Goal: Information Seeking & Learning: Learn about a topic

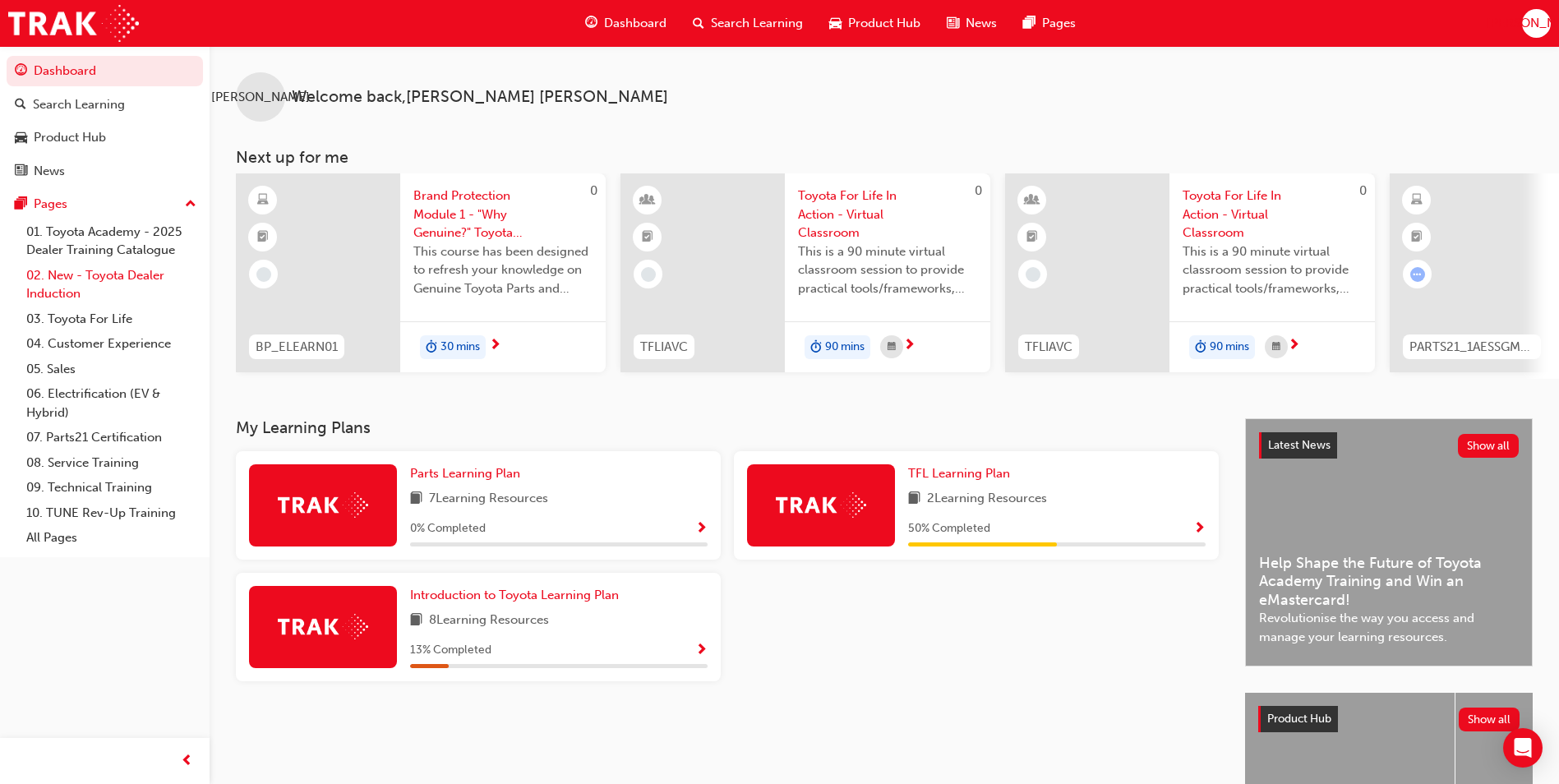
click at [110, 279] on link "02. New - Toyota Dealer Induction" at bounding box center [111, 284] width 183 height 43
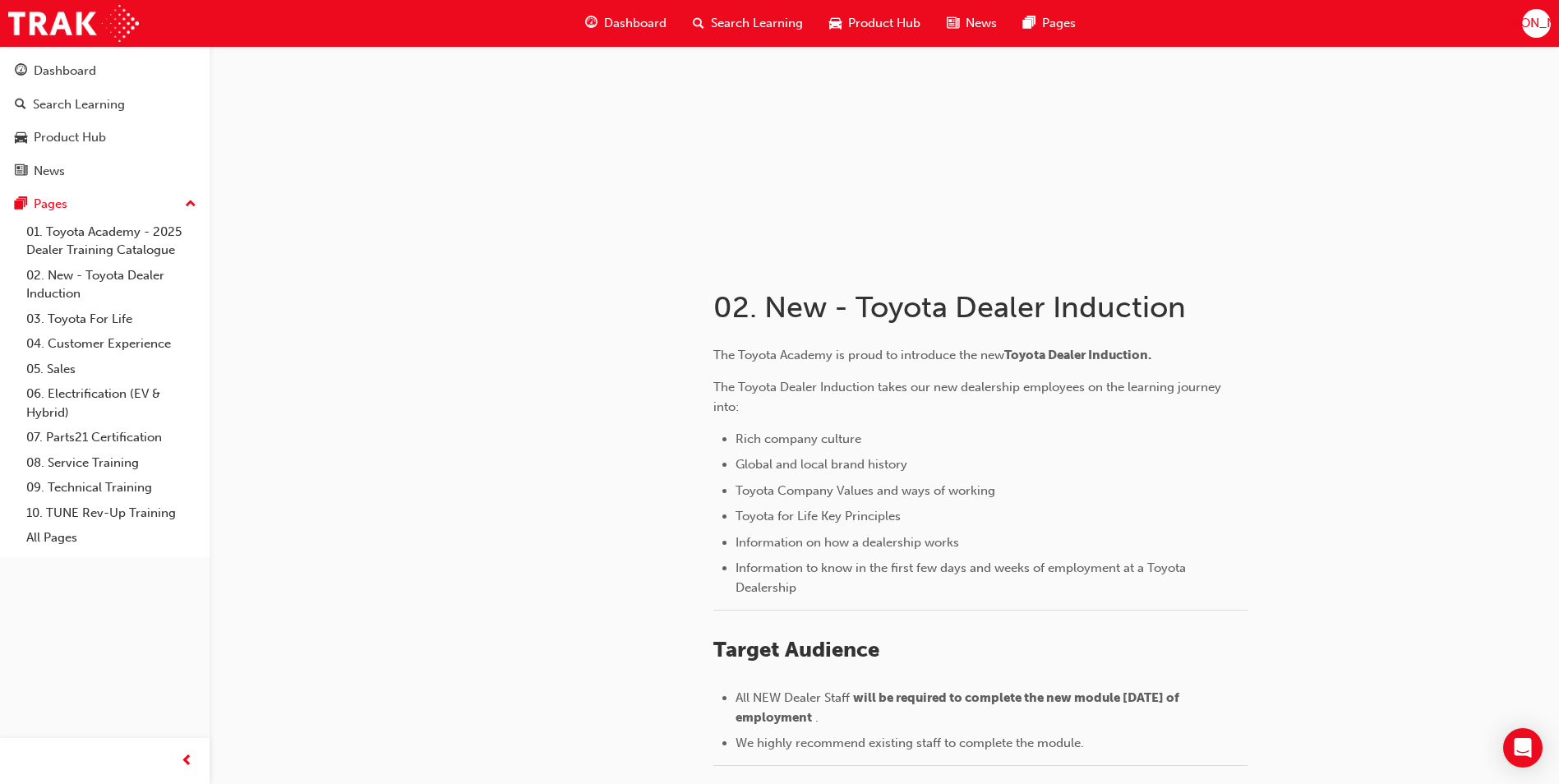
scroll to position [113, 0]
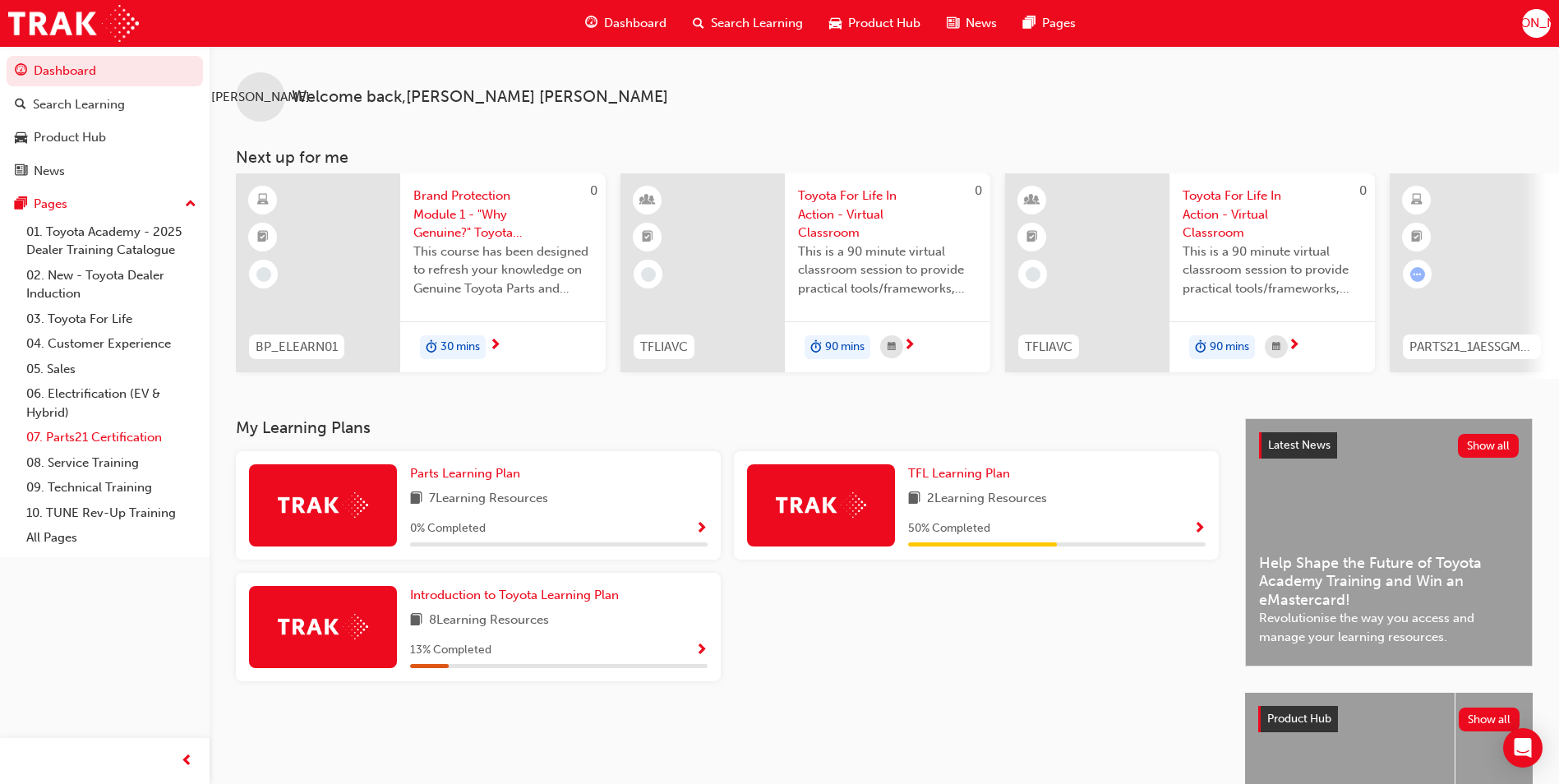
click at [67, 436] on link "07. Parts21 Certification" at bounding box center [111, 438] width 183 height 26
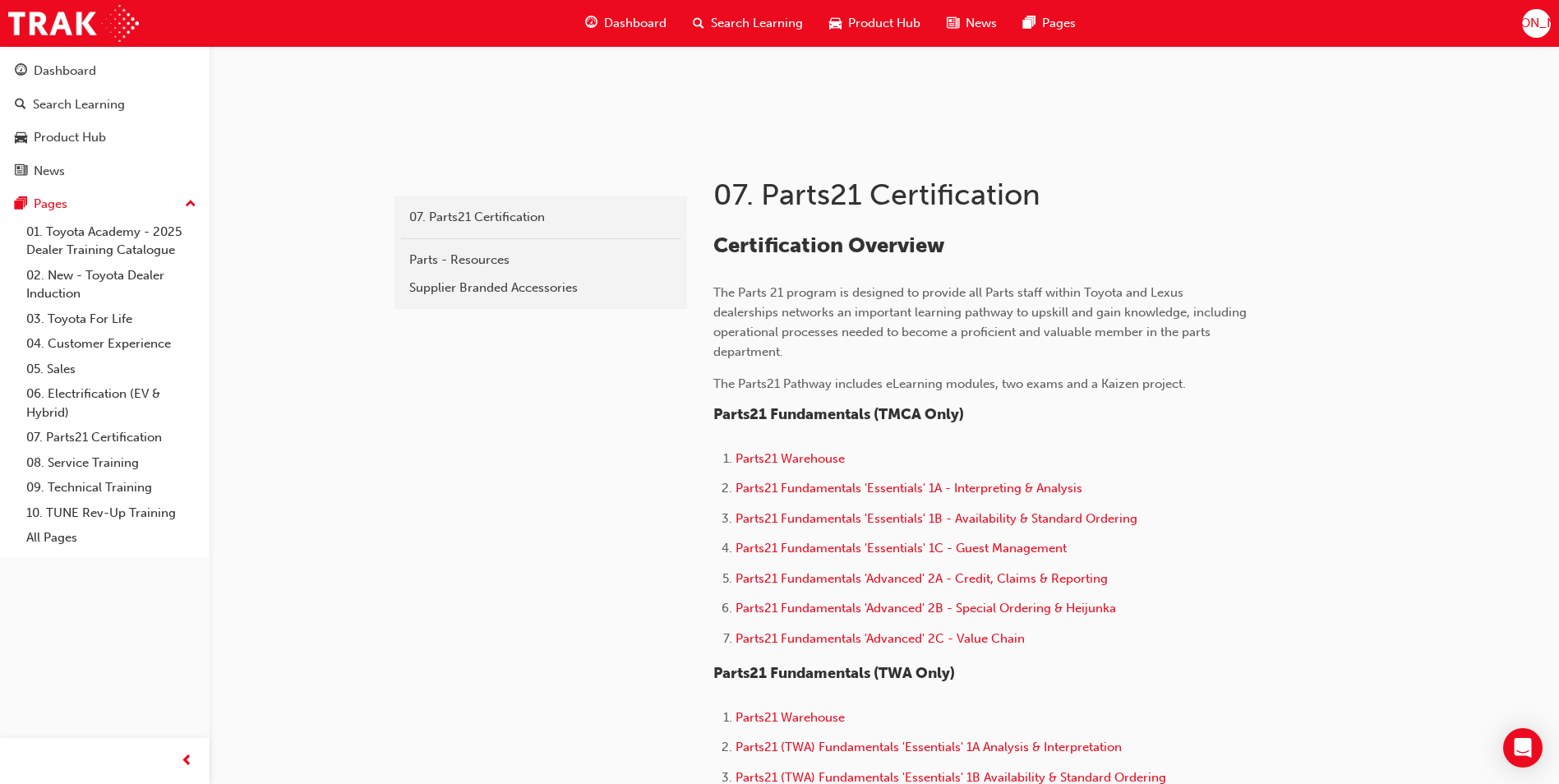
scroll to position [247, 0]
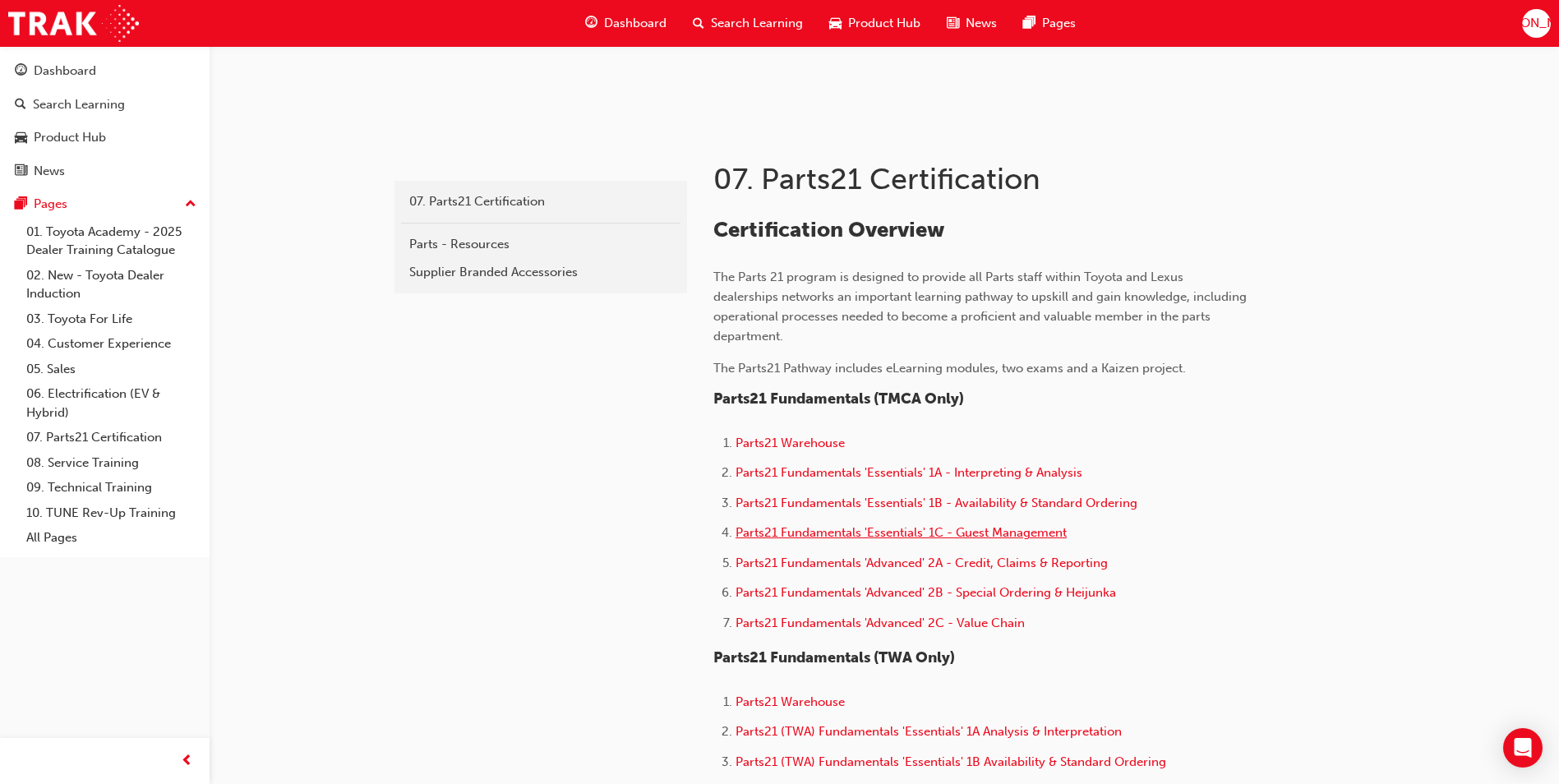
click at [1008, 535] on span "Parts21 Fundamentals 'Essentials' 1C - Guest Management" at bounding box center [900, 533] width 332 height 15
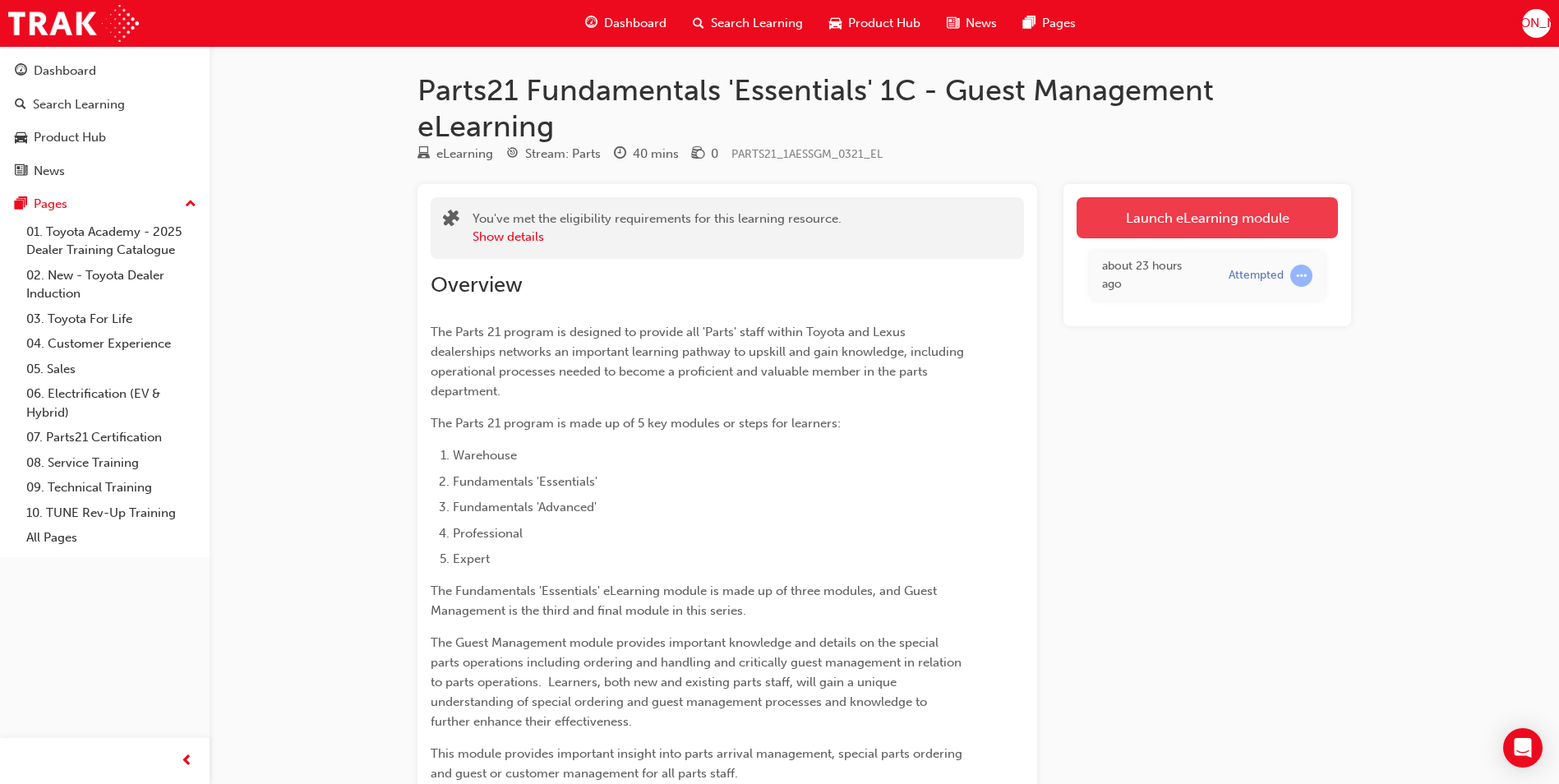
click at [1183, 220] on link "Launch eLearning module" at bounding box center [1207, 218] width 261 height 41
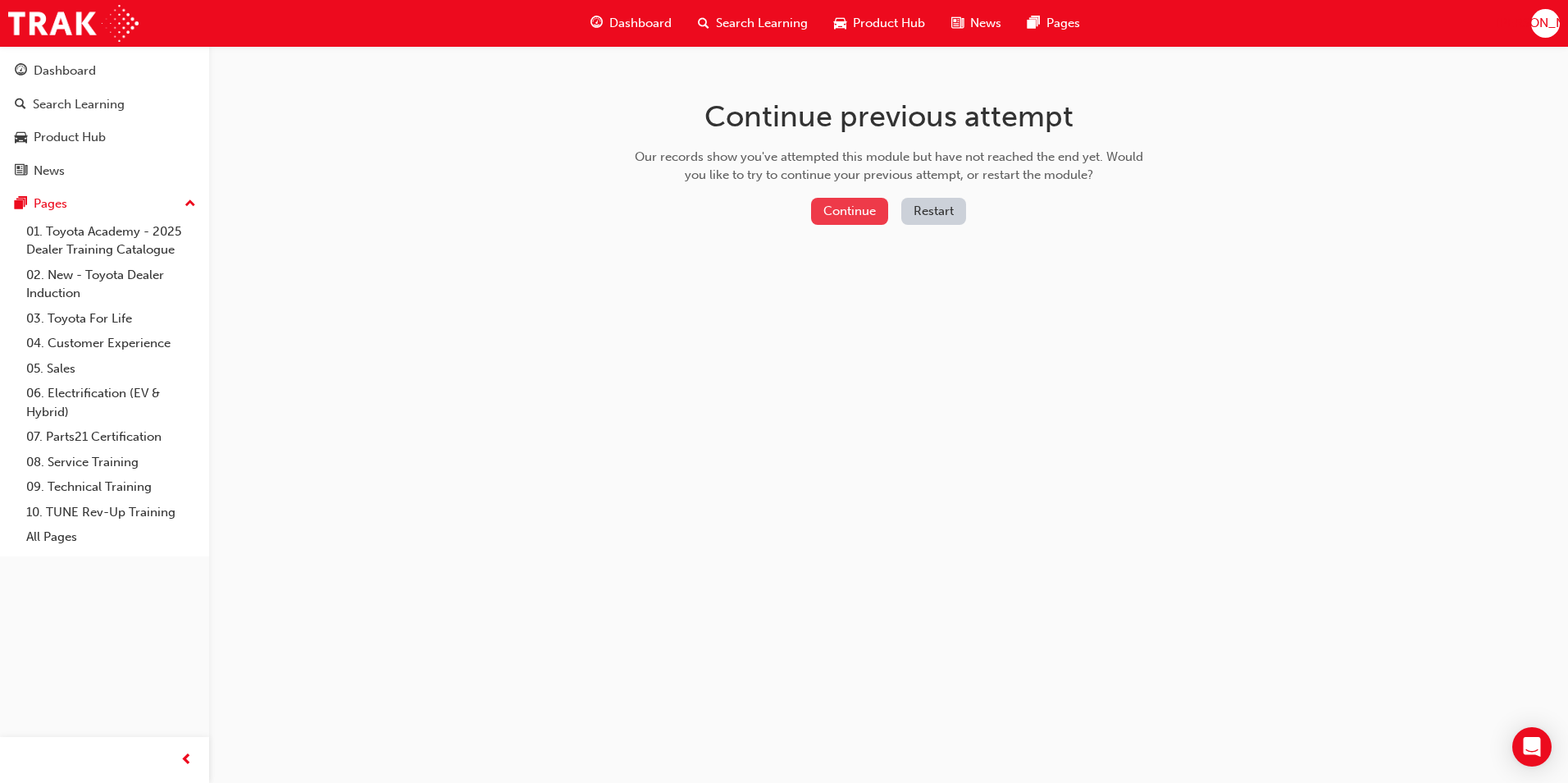
click at [851, 205] on button "Continue" at bounding box center [850, 210] width 77 height 27
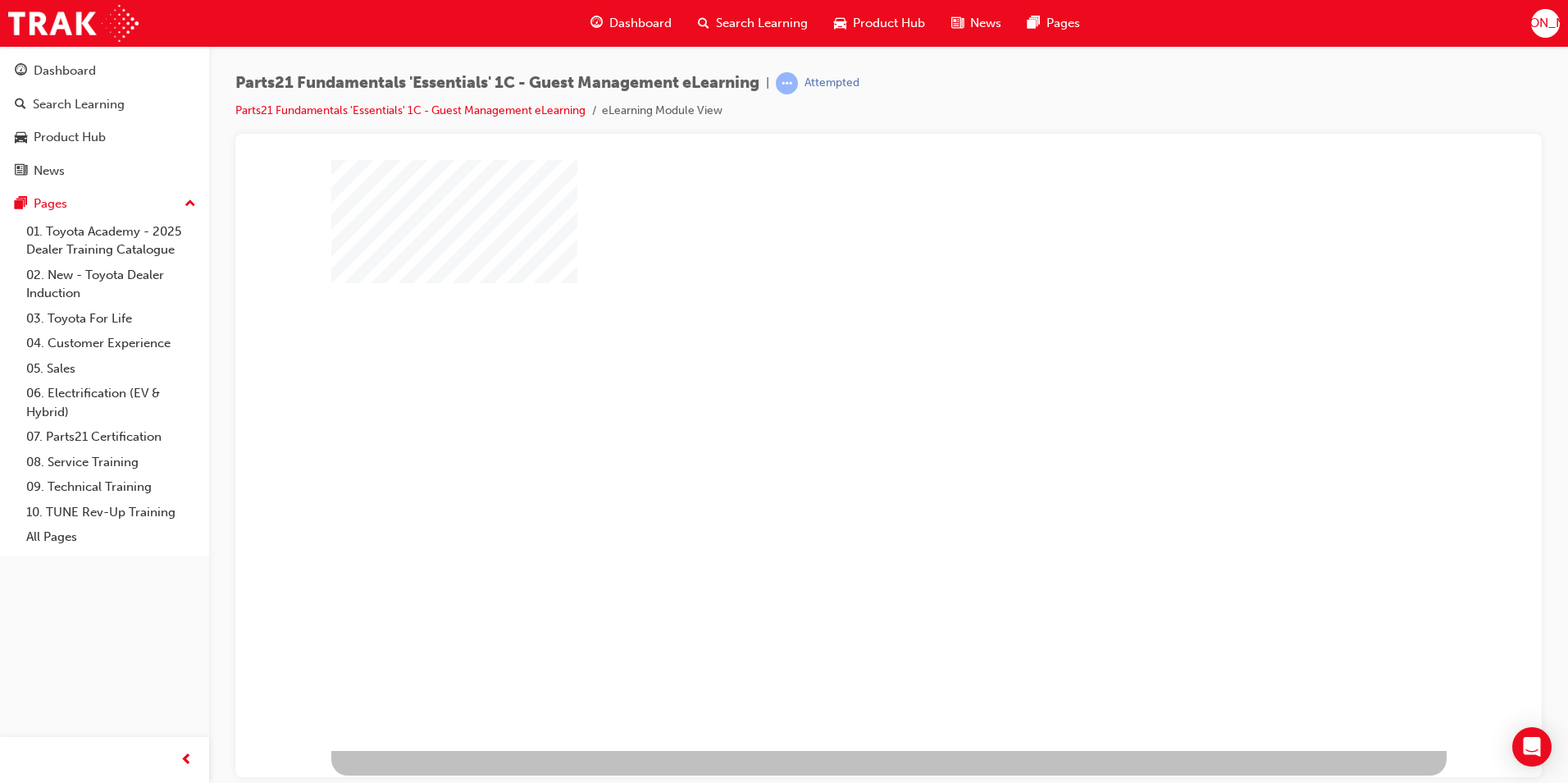
click at [842, 407] on div "play" at bounding box center [842, 407] width 0 height 0
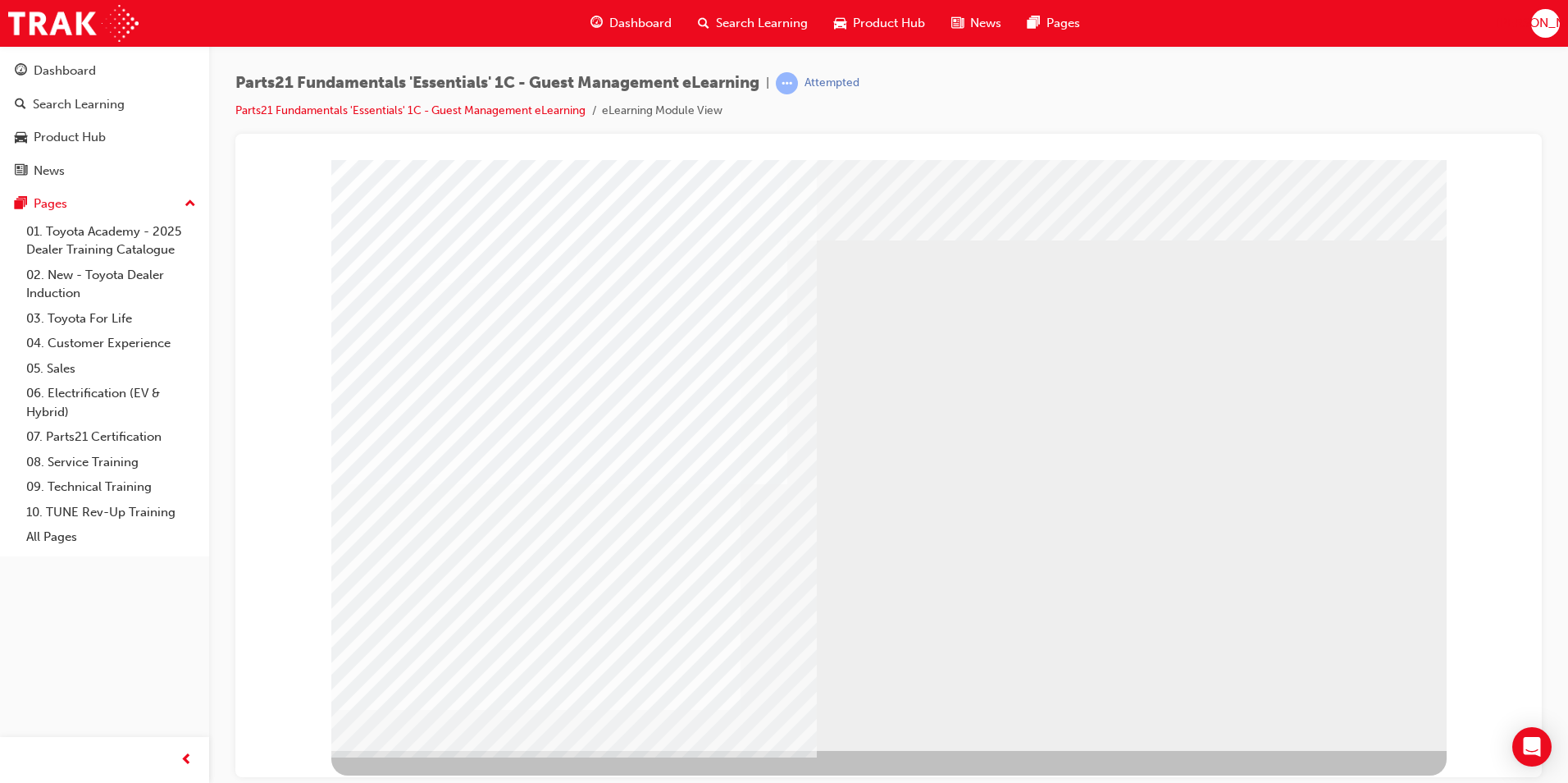
drag, startPoint x: 368, startPoint y: 275, endPoint x: 707, endPoint y: 305, distance: 340.3
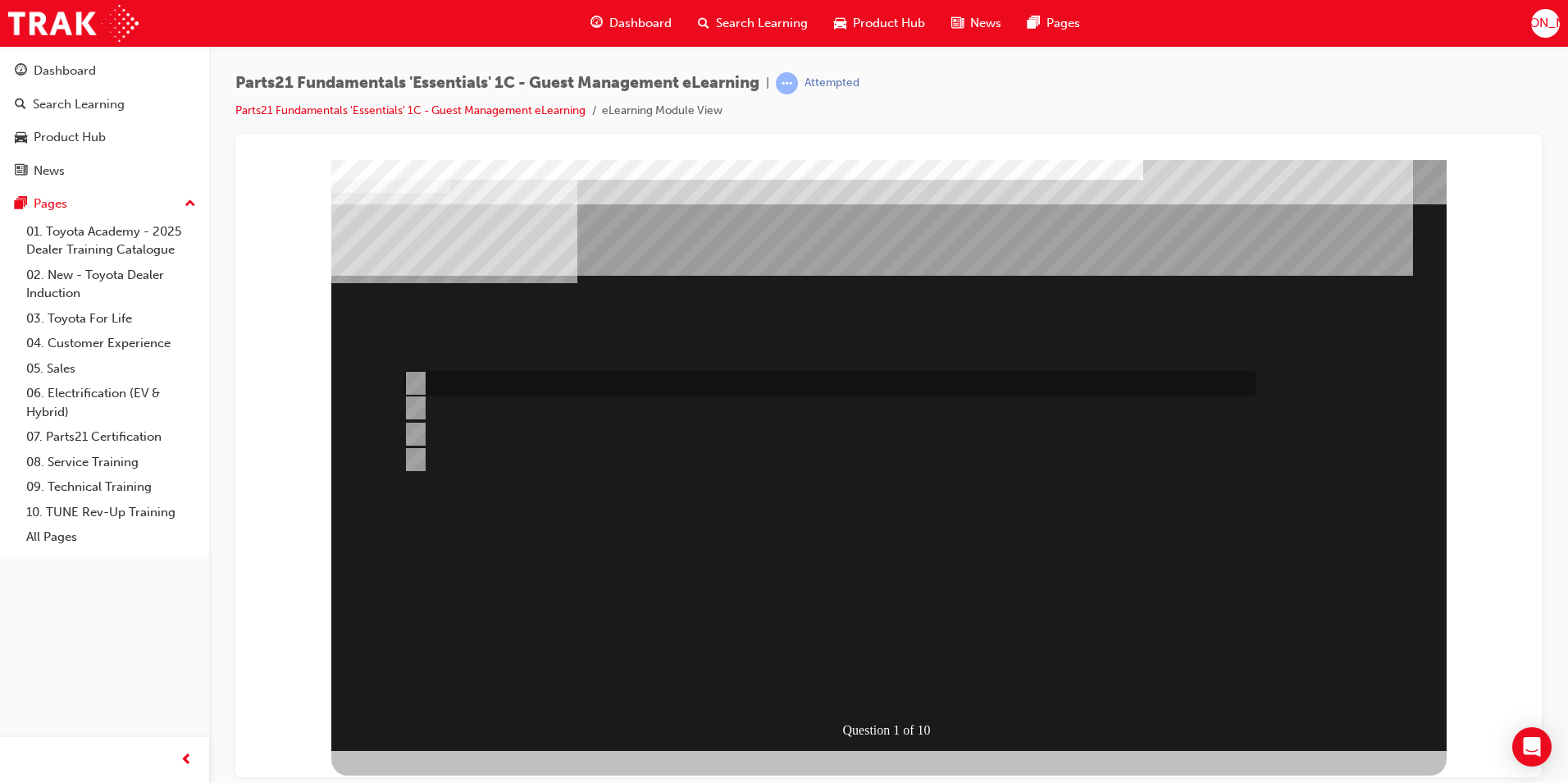
click at [624, 386] on div at bounding box center [825, 383] width 853 height 25
radio input "true"
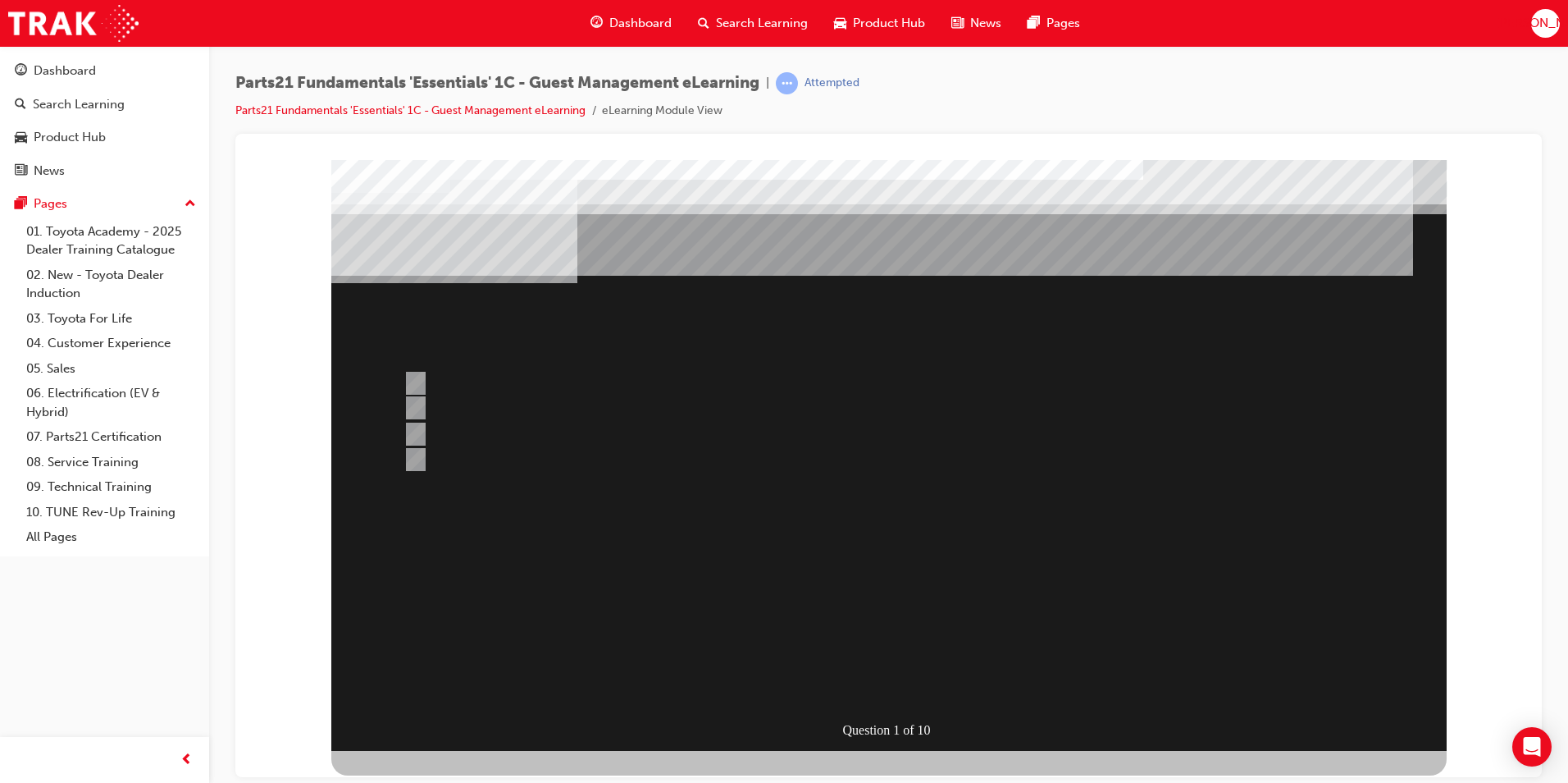
click at [413, 406] on div at bounding box center [889, 455] width 1115 height 591
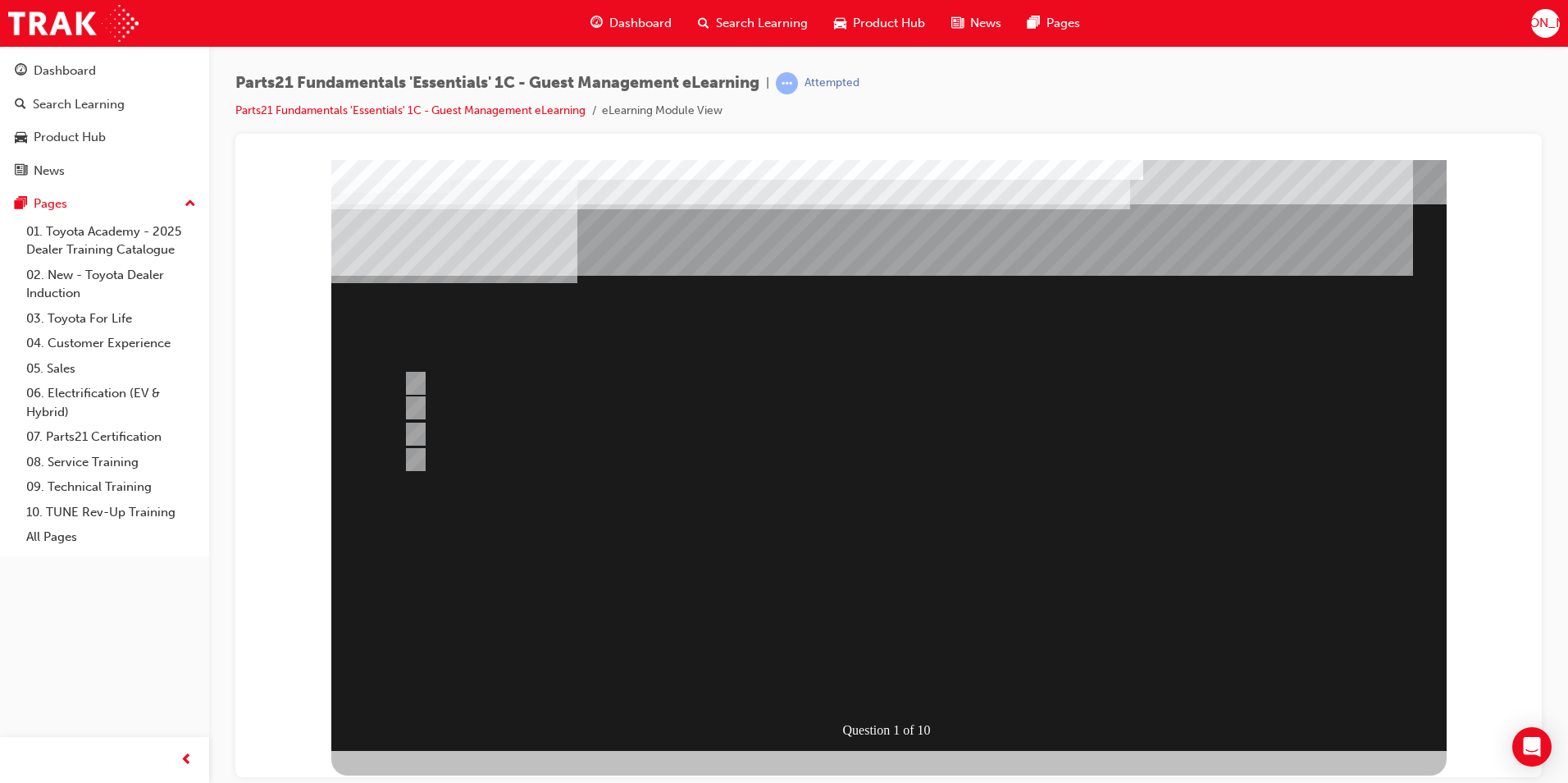
click at [407, 421] on div at bounding box center [889, 455] width 1115 height 591
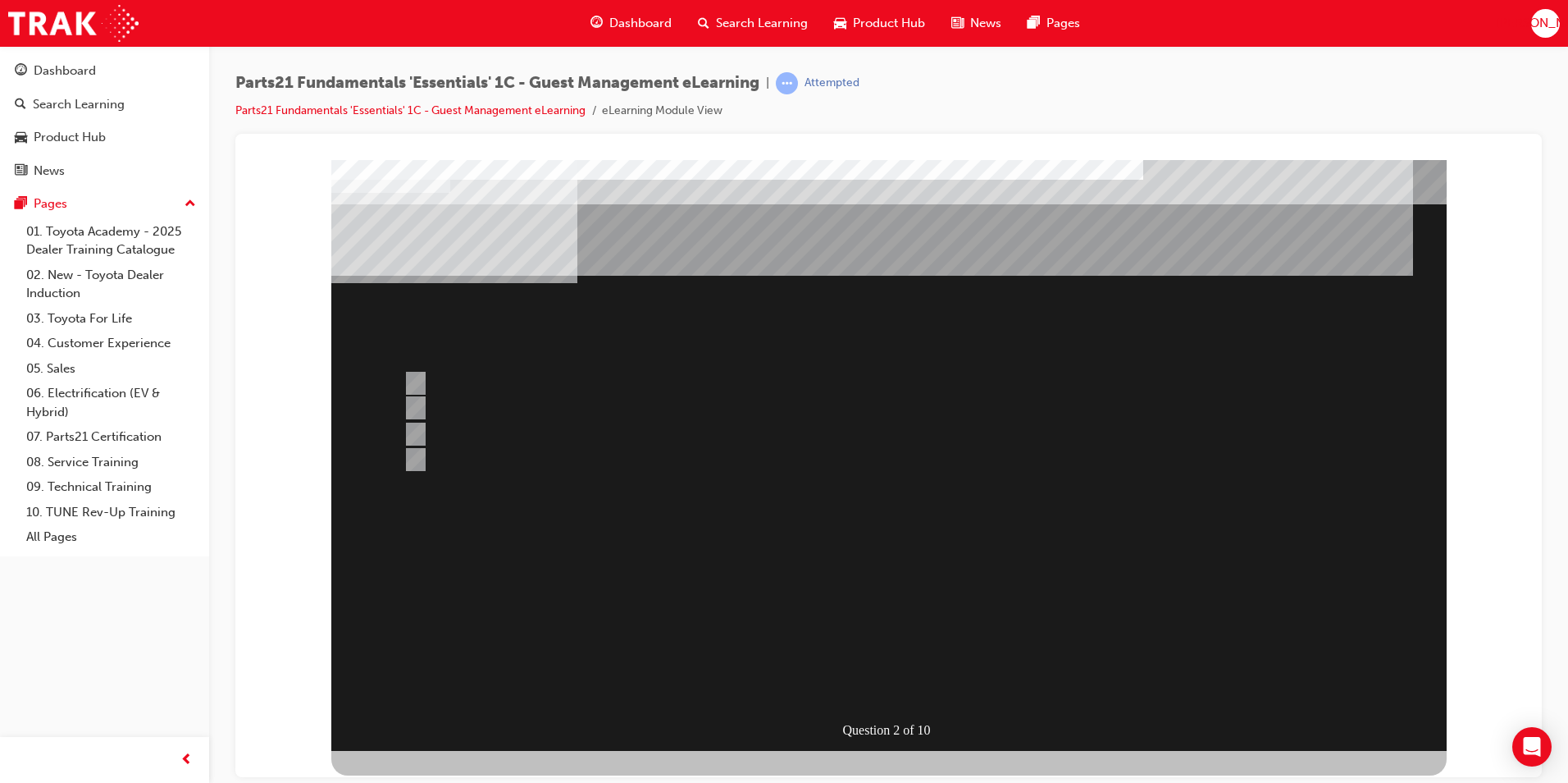
drag, startPoint x: 424, startPoint y: 257, endPoint x: 843, endPoint y: 259, distance: 419.0
click at [418, 384] on input "Microcat EPC" at bounding box center [413, 384] width 18 height 18
radio input "true"
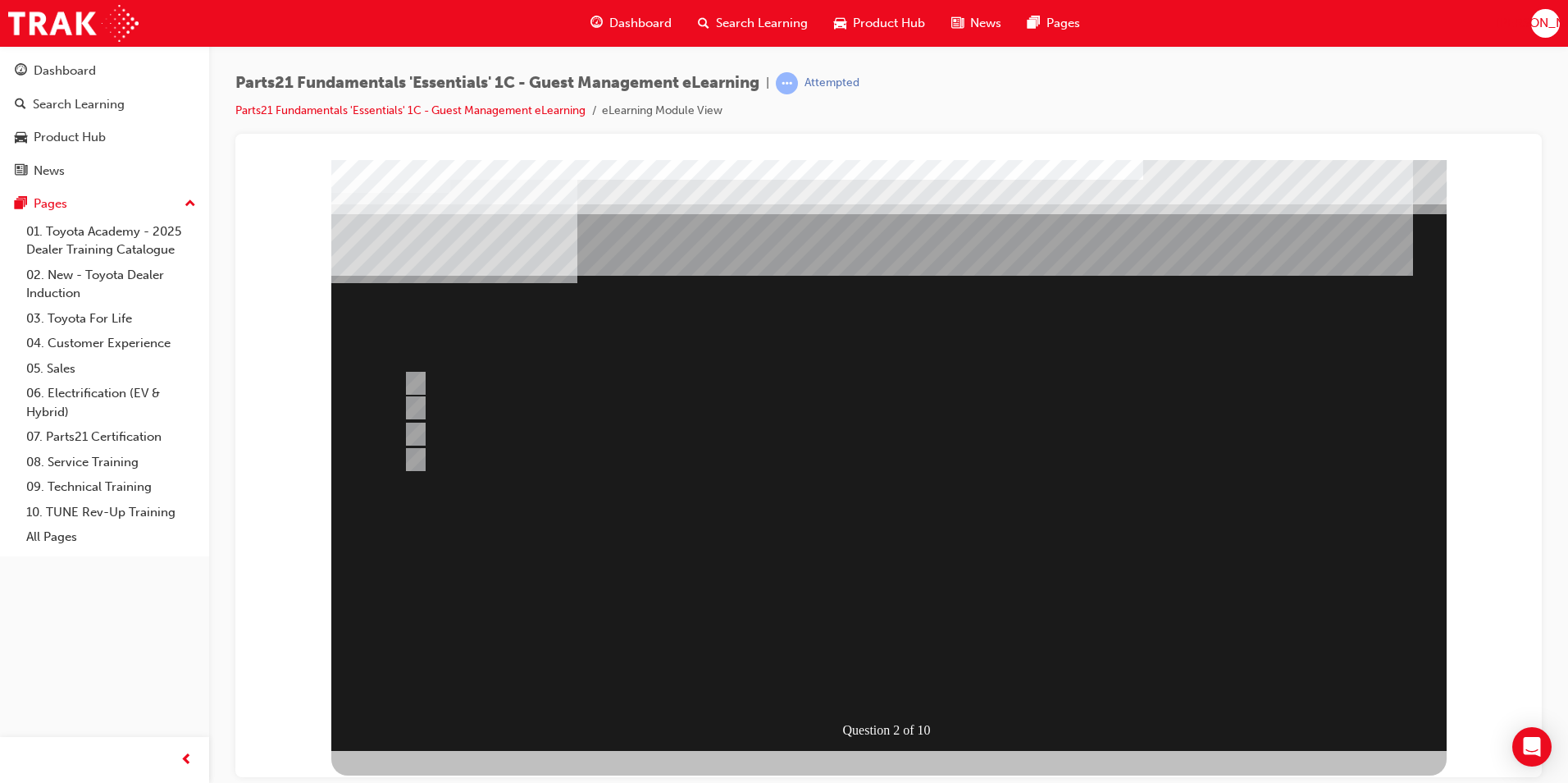
click at [397, 412] on div at bounding box center [889, 455] width 1115 height 591
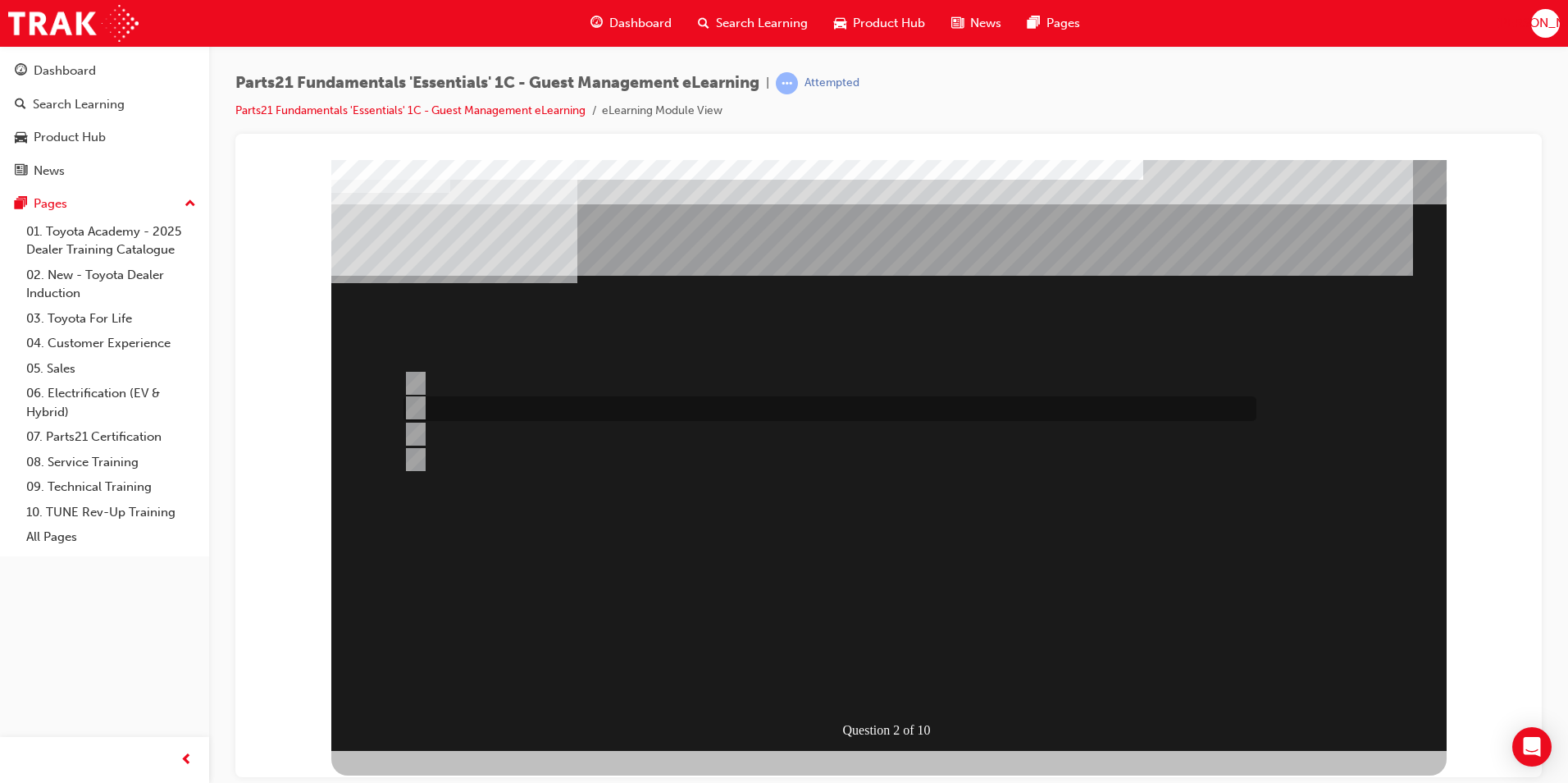
click at [404, 406] on input "TAPS" at bounding box center [413, 408] width 18 height 18
click at [431, 432] on div at bounding box center [825, 433] width 853 height 25
radio input "false"
radio input "true"
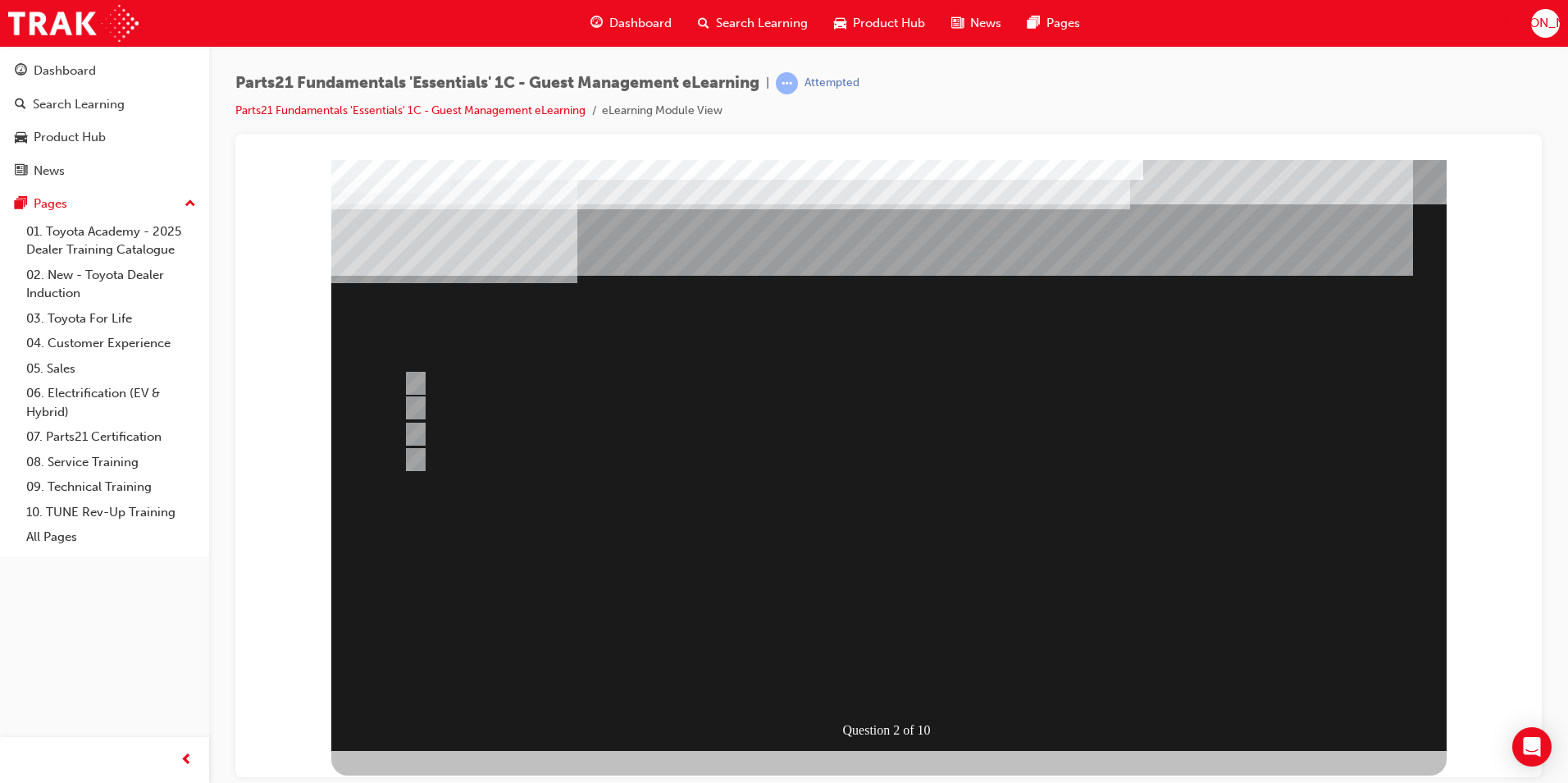
click at [440, 413] on div at bounding box center [889, 455] width 1115 height 591
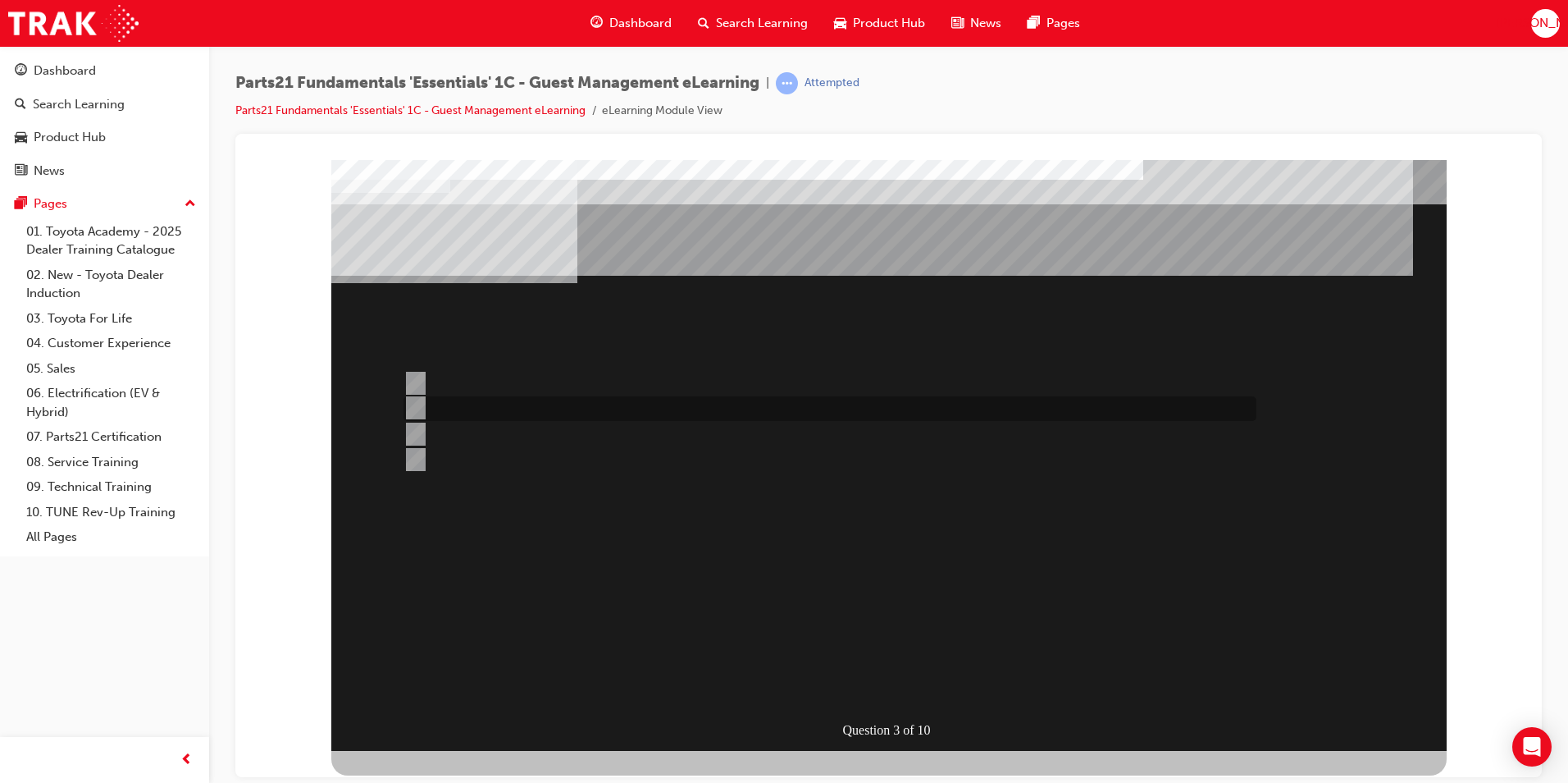
click at [414, 401] on input "Part description" at bounding box center [413, 408] width 18 height 18
radio input "true"
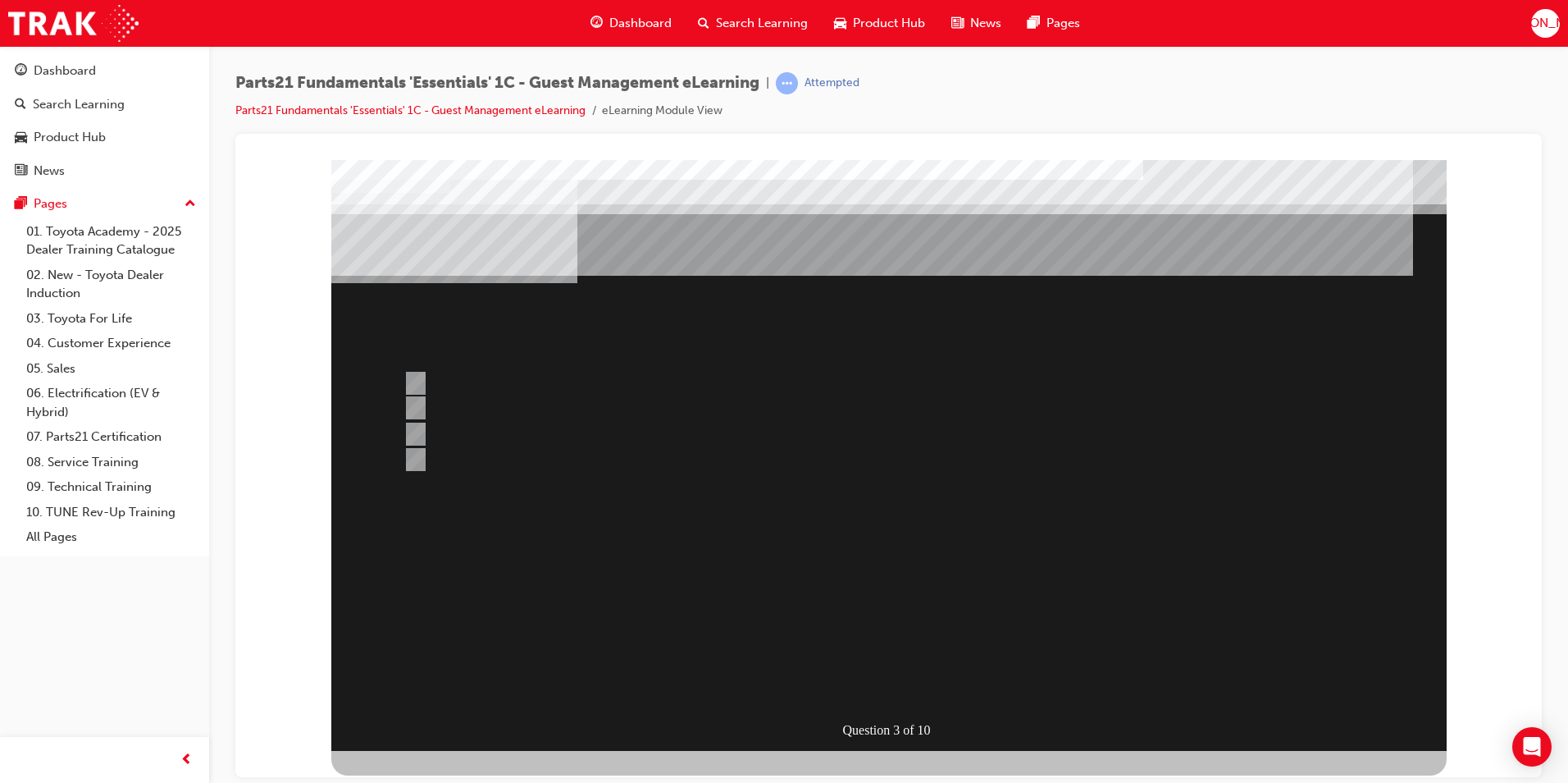
click at [879, 666] on div at bounding box center [889, 455] width 1115 height 591
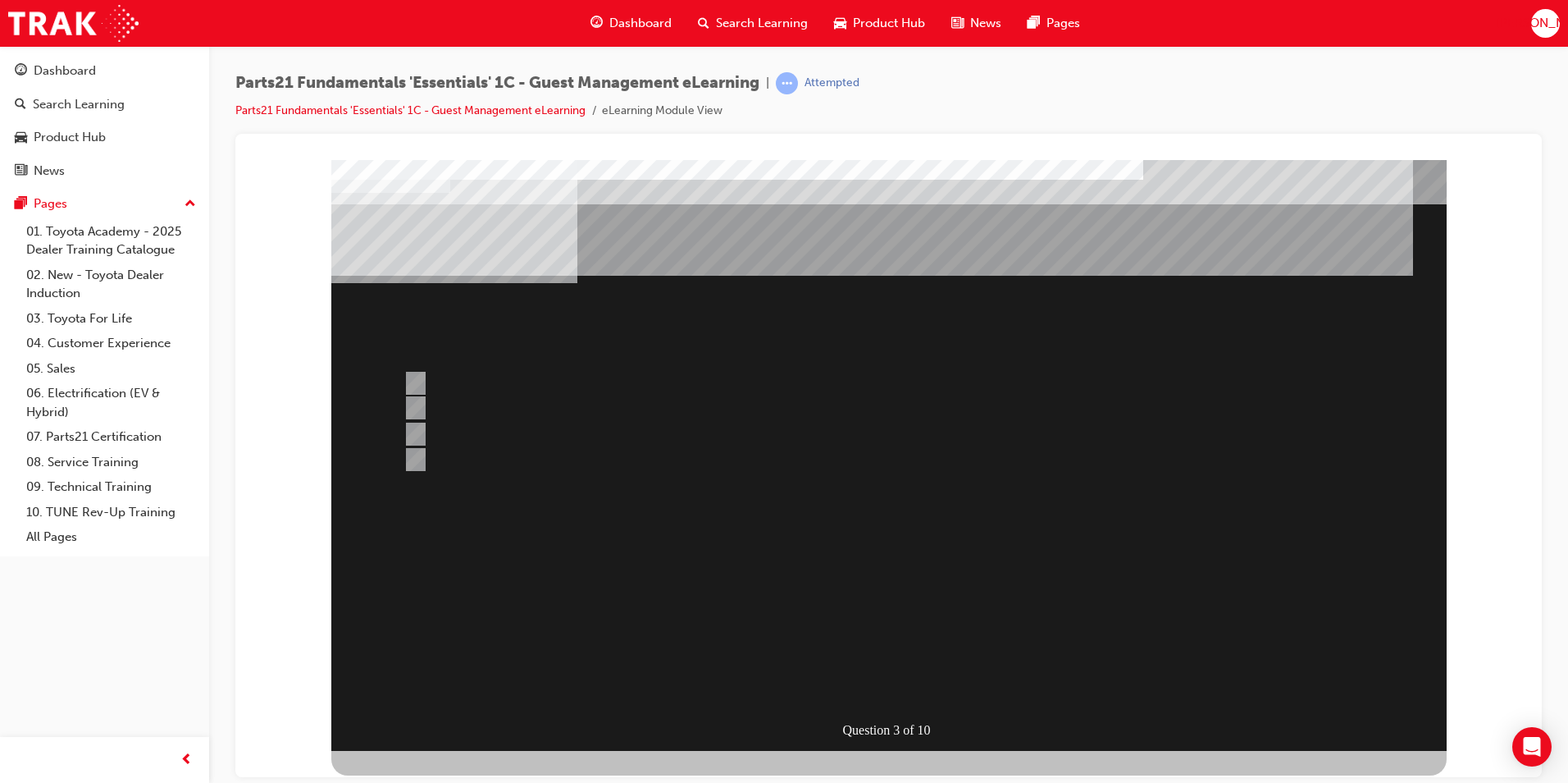
drag, startPoint x: 853, startPoint y: 692, endPoint x: 966, endPoint y: 508, distance: 215.9
click at [1064, 563] on div "Question 4 of 10" at bounding box center [889, 455] width 1115 height 591
click at [413, 451] on input "DPSM (District Parts & Service Manager)" at bounding box center [413, 459] width 18 height 18
radio input "true"
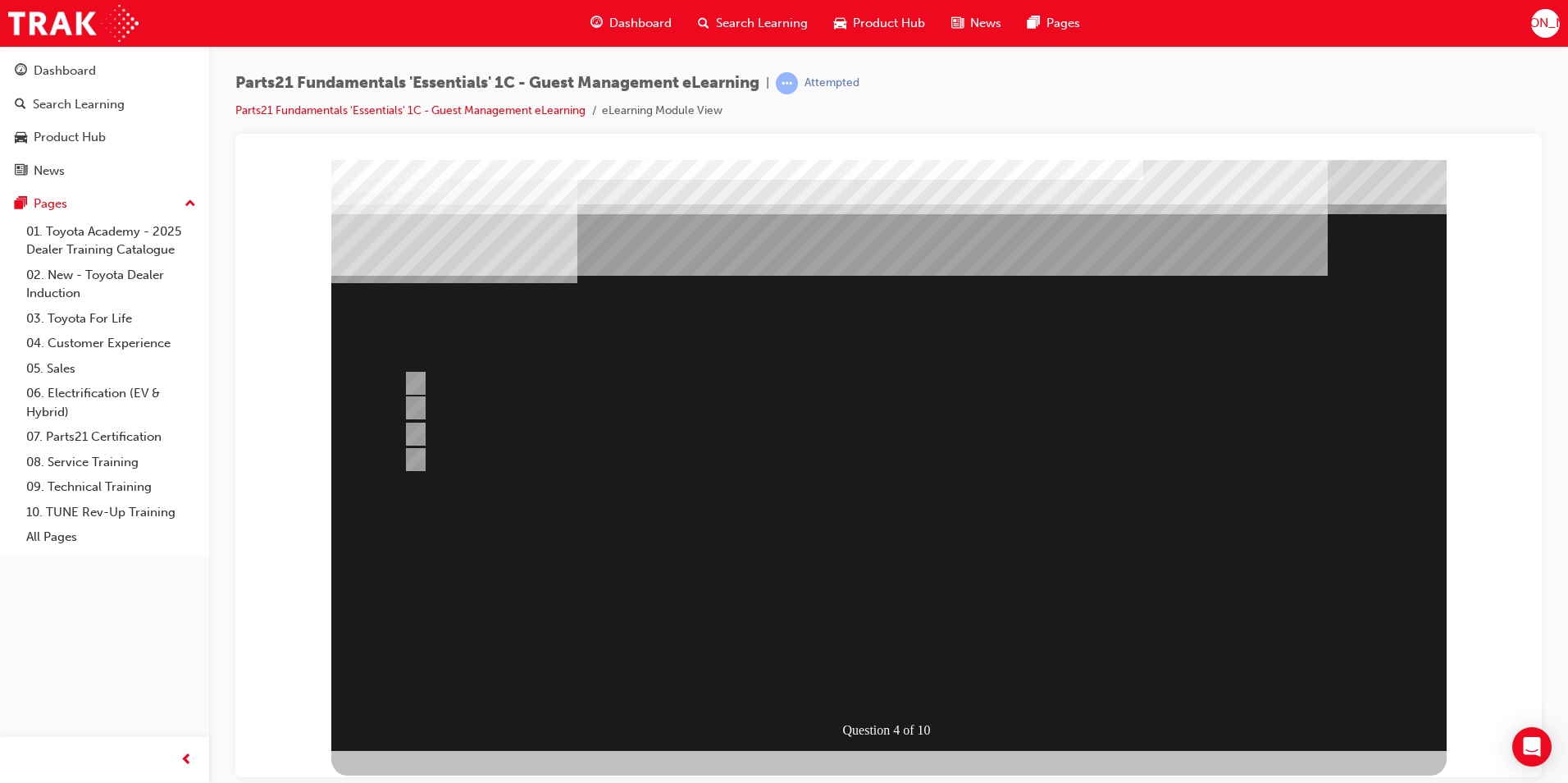
click at [429, 416] on div at bounding box center [889, 455] width 1115 height 591
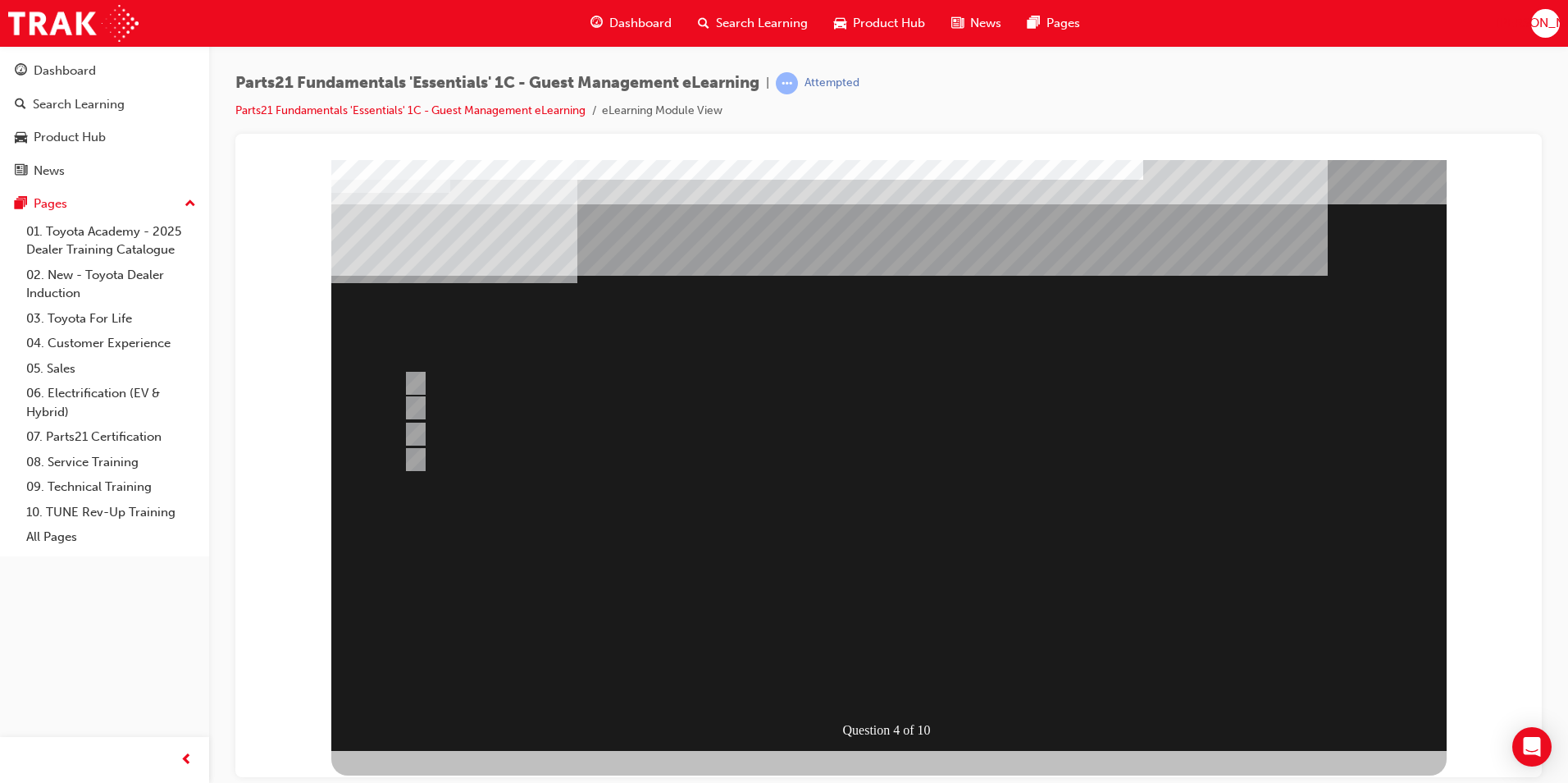
click at [398, 439] on div "Question 4 of 10" at bounding box center [889, 455] width 1115 height 591
click at [416, 437] on input "T-support" at bounding box center [413, 434] width 18 height 18
radio input "true"
click at [428, 406] on div at bounding box center [825, 409] width 853 height 25
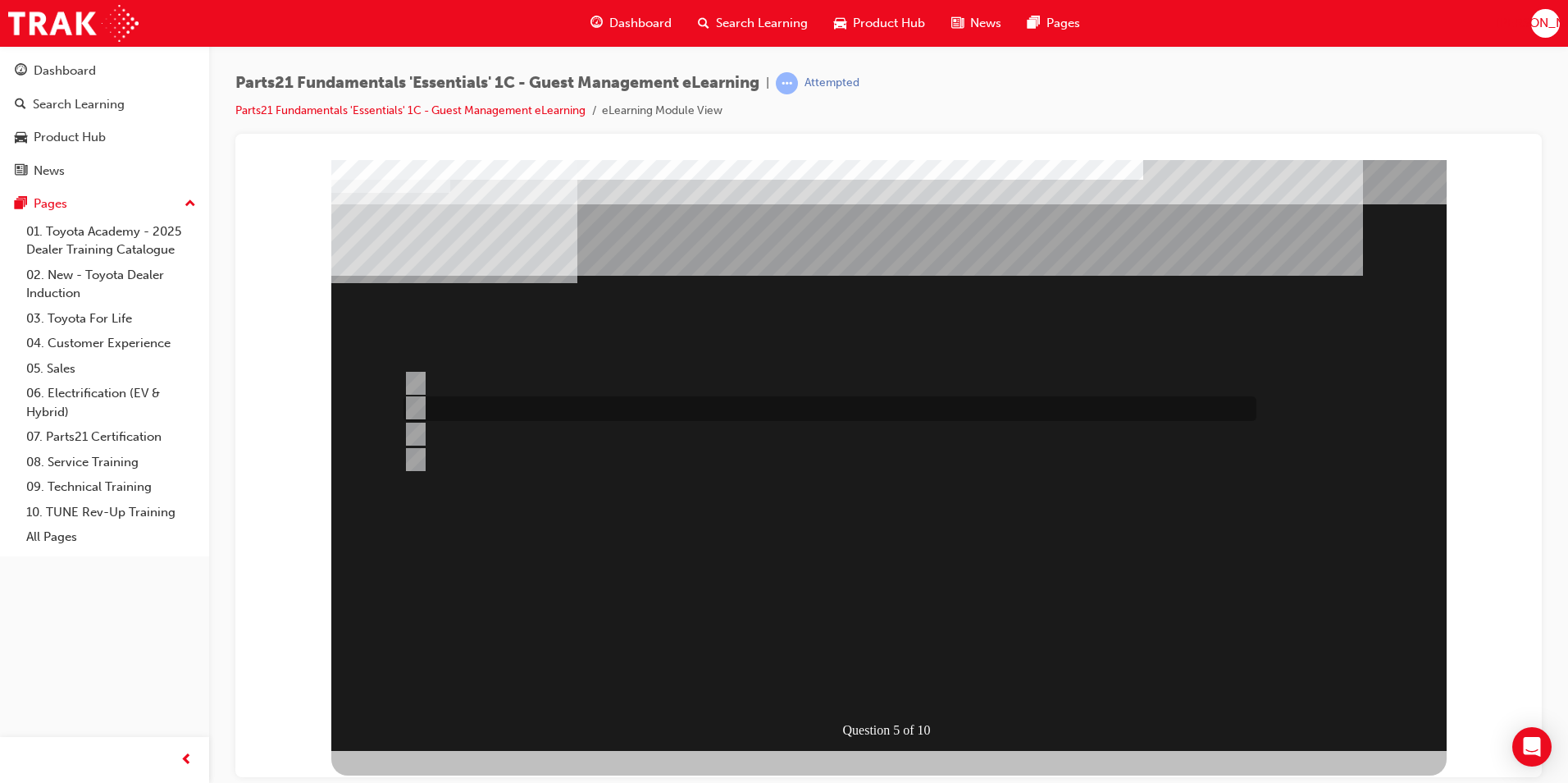
radio input "true"
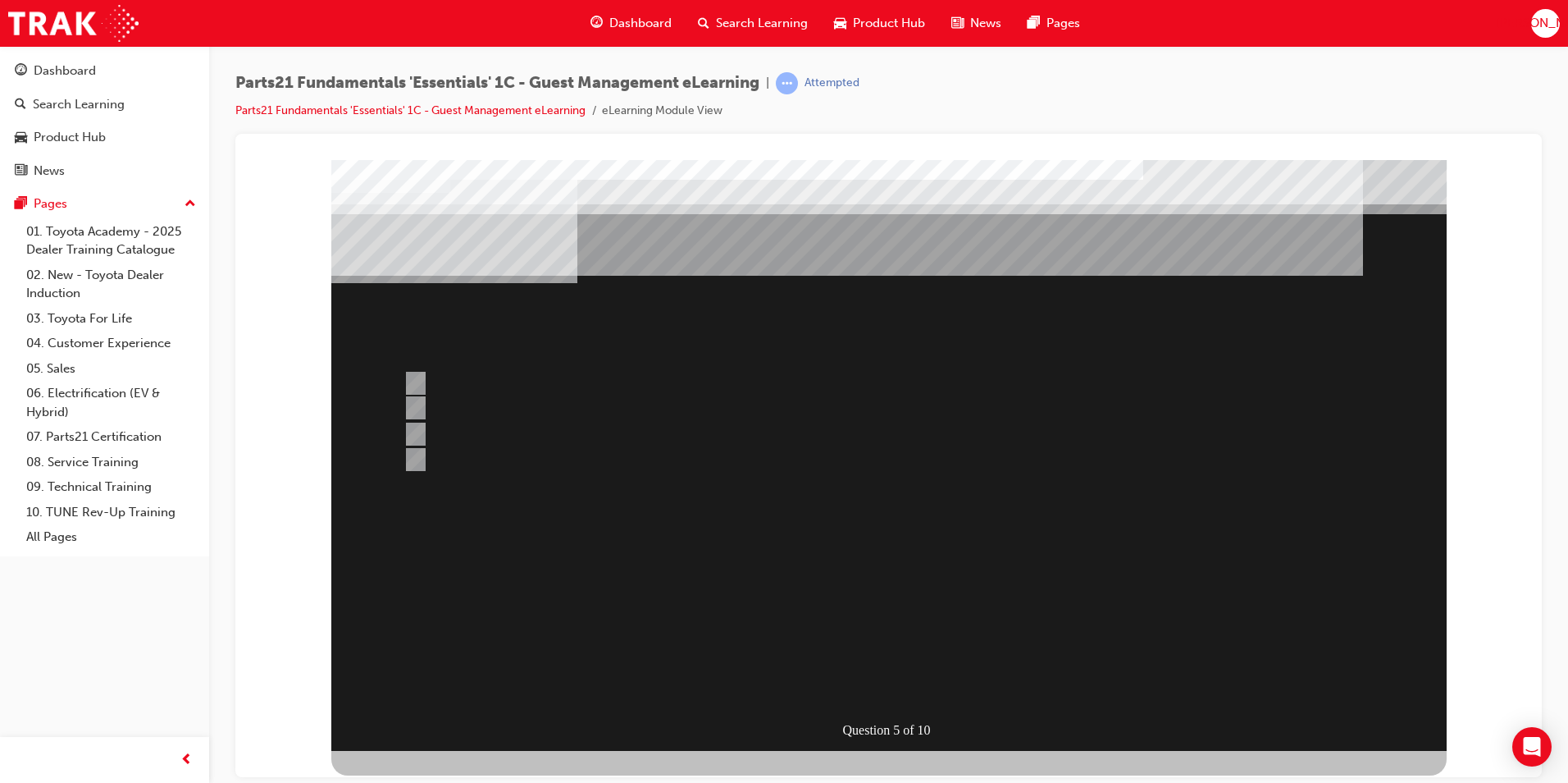
click at [409, 435] on div at bounding box center [889, 455] width 1115 height 591
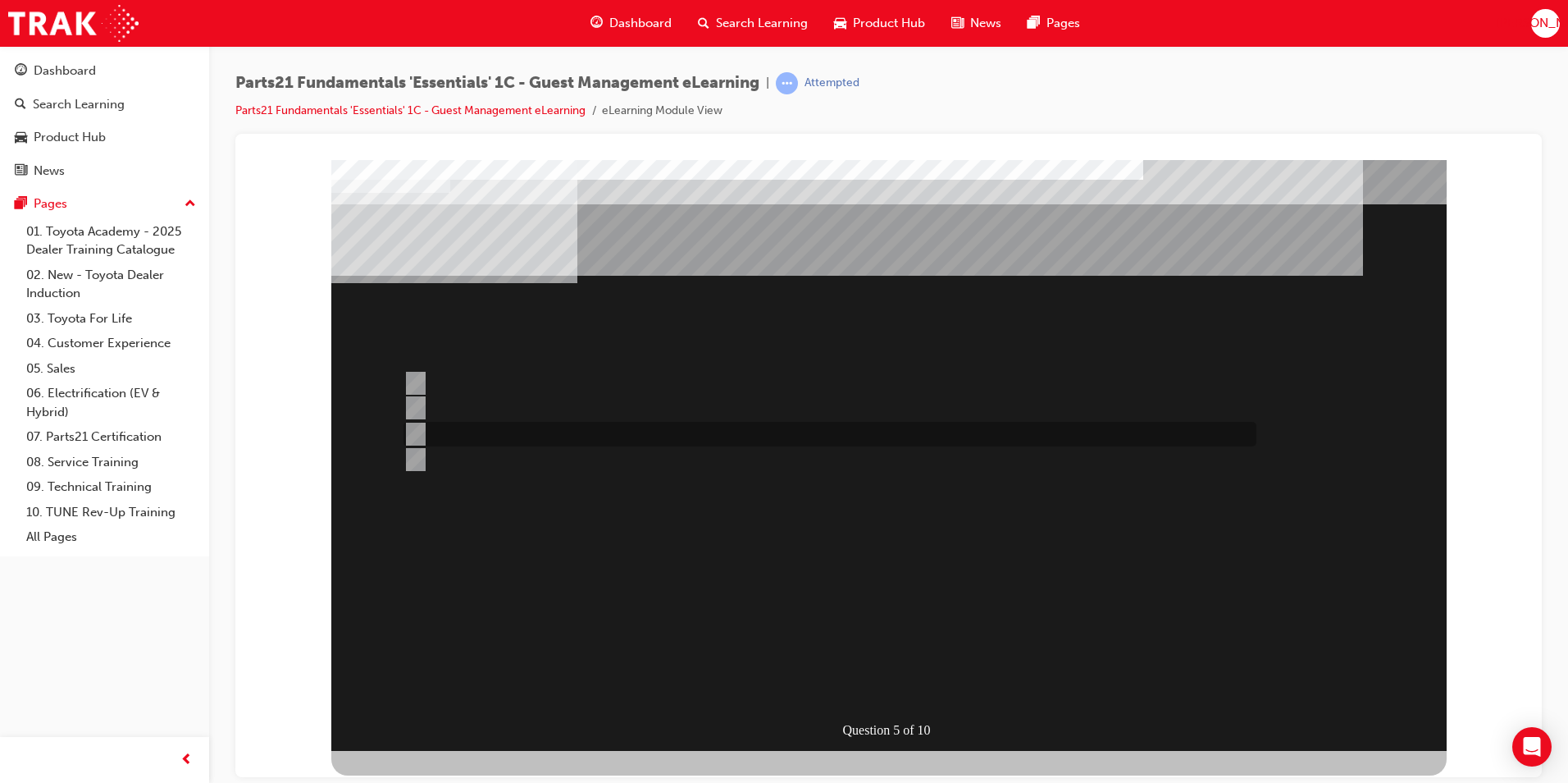
click at [409, 434] on input "Type your order information in the ” Part Nos” section." at bounding box center [413, 434] width 18 height 18
radio input "true"
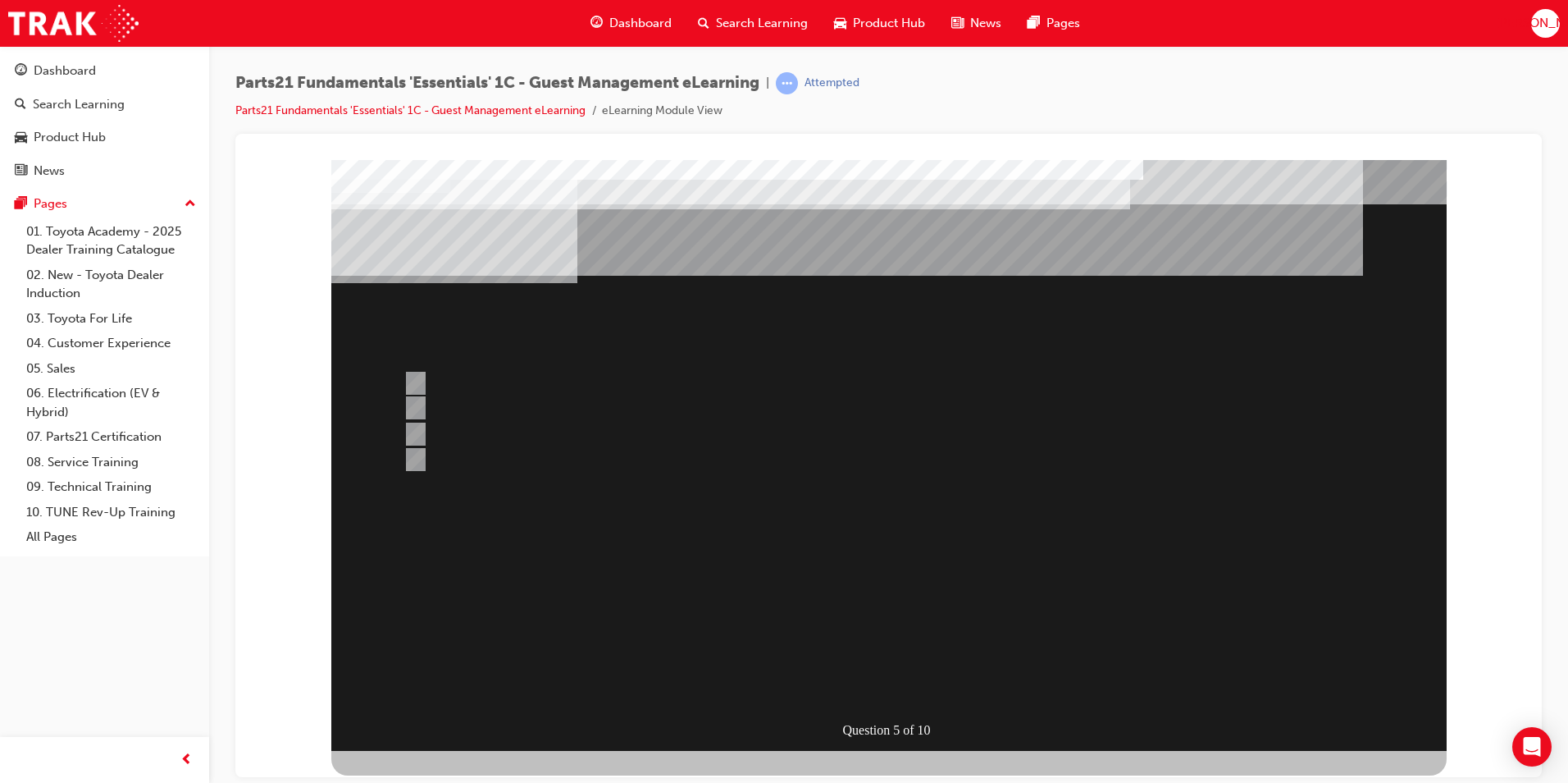
click at [426, 449] on div at bounding box center [889, 455] width 1115 height 591
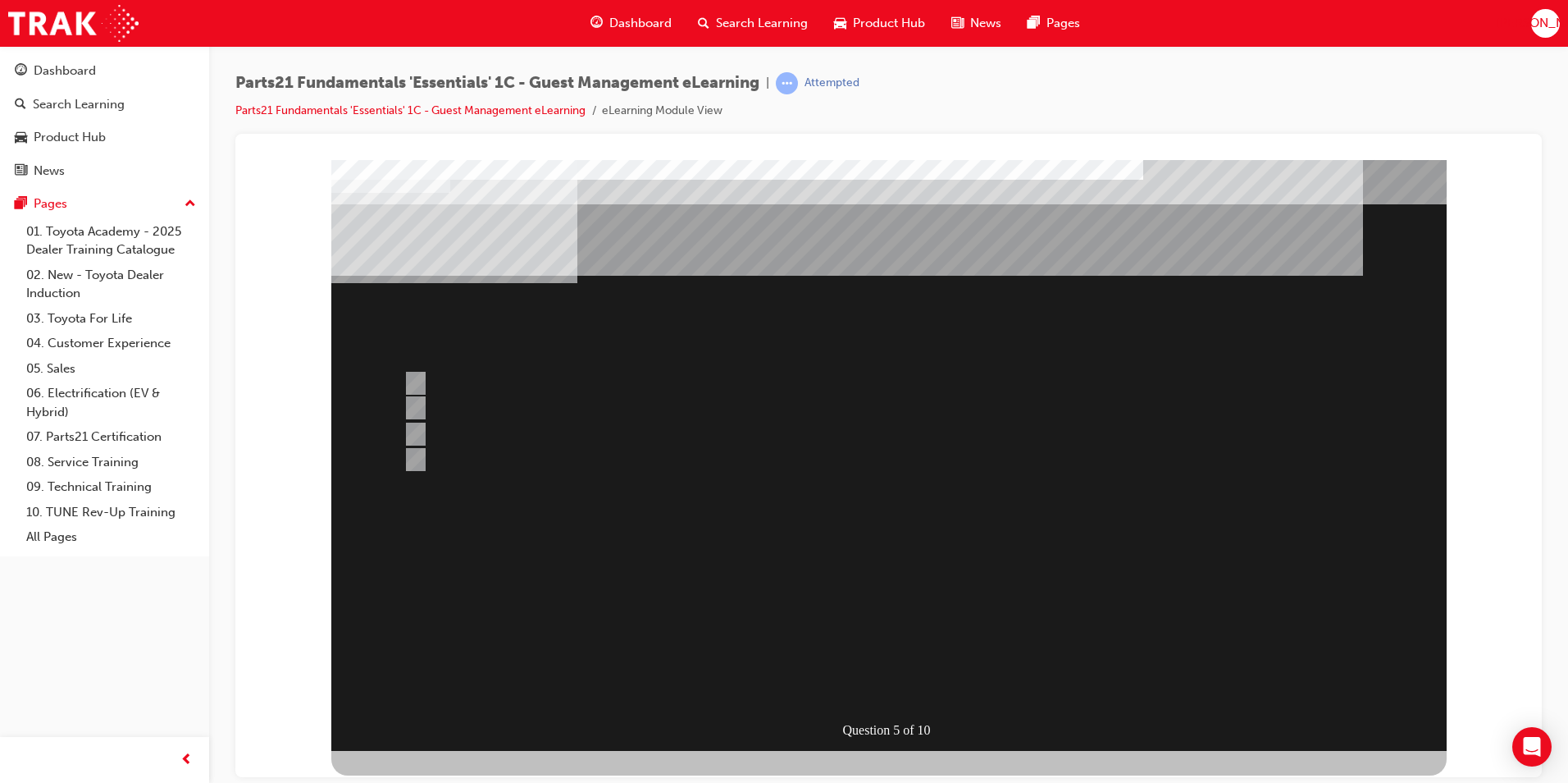
click at [411, 451] on div at bounding box center [825, 459] width 853 height 25
click at [517, 501] on div at bounding box center [825, 493] width 853 height 25
radio input "true"
click at [409, 492] on input "When the dealer has an accurate ETA." at bounding box center [413, 494] width 18 height 18
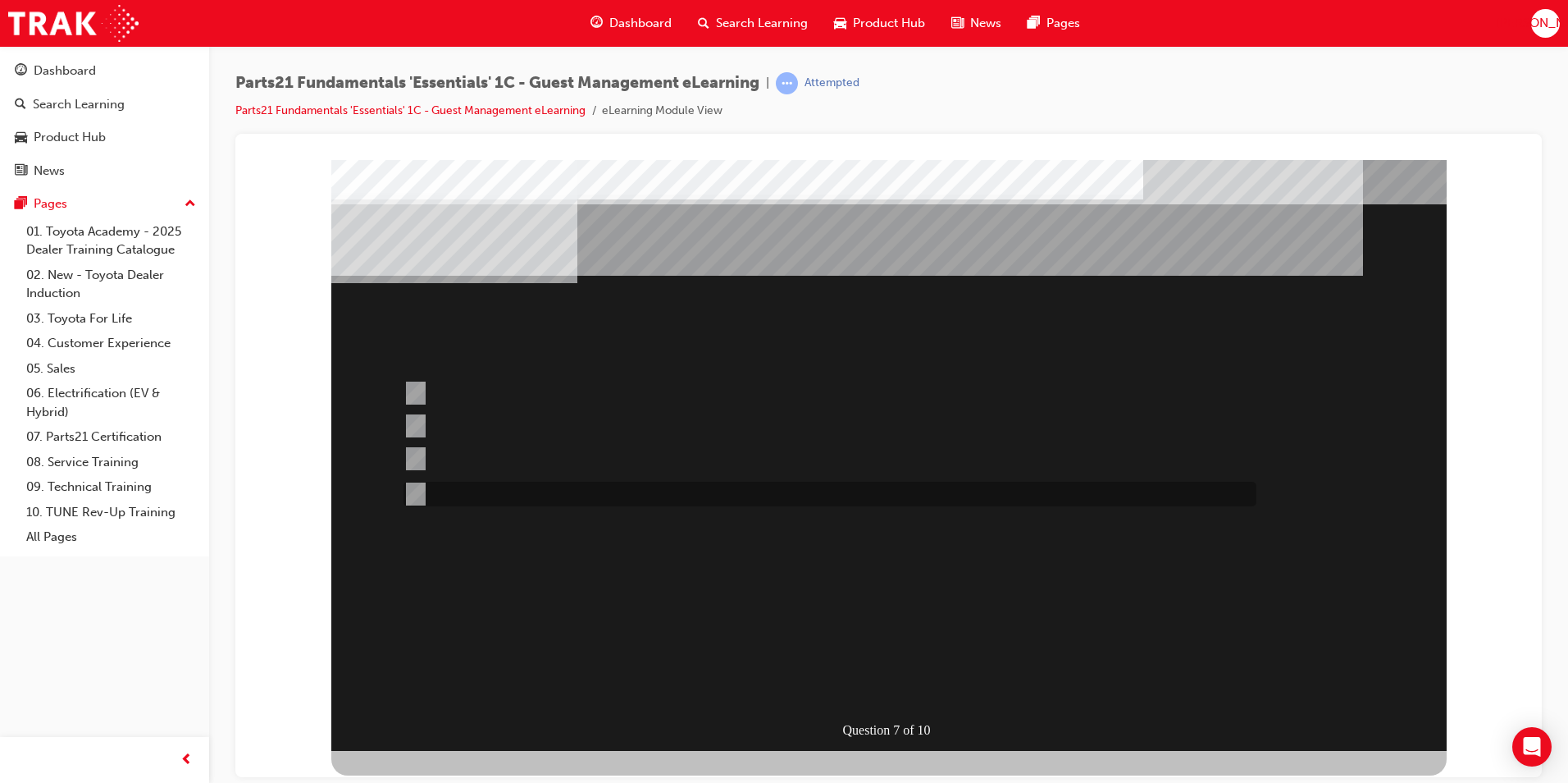
radio input "true"
click at [422, 503] on div at bounding box center [825, 502] width 853 height 25
radio input "true"
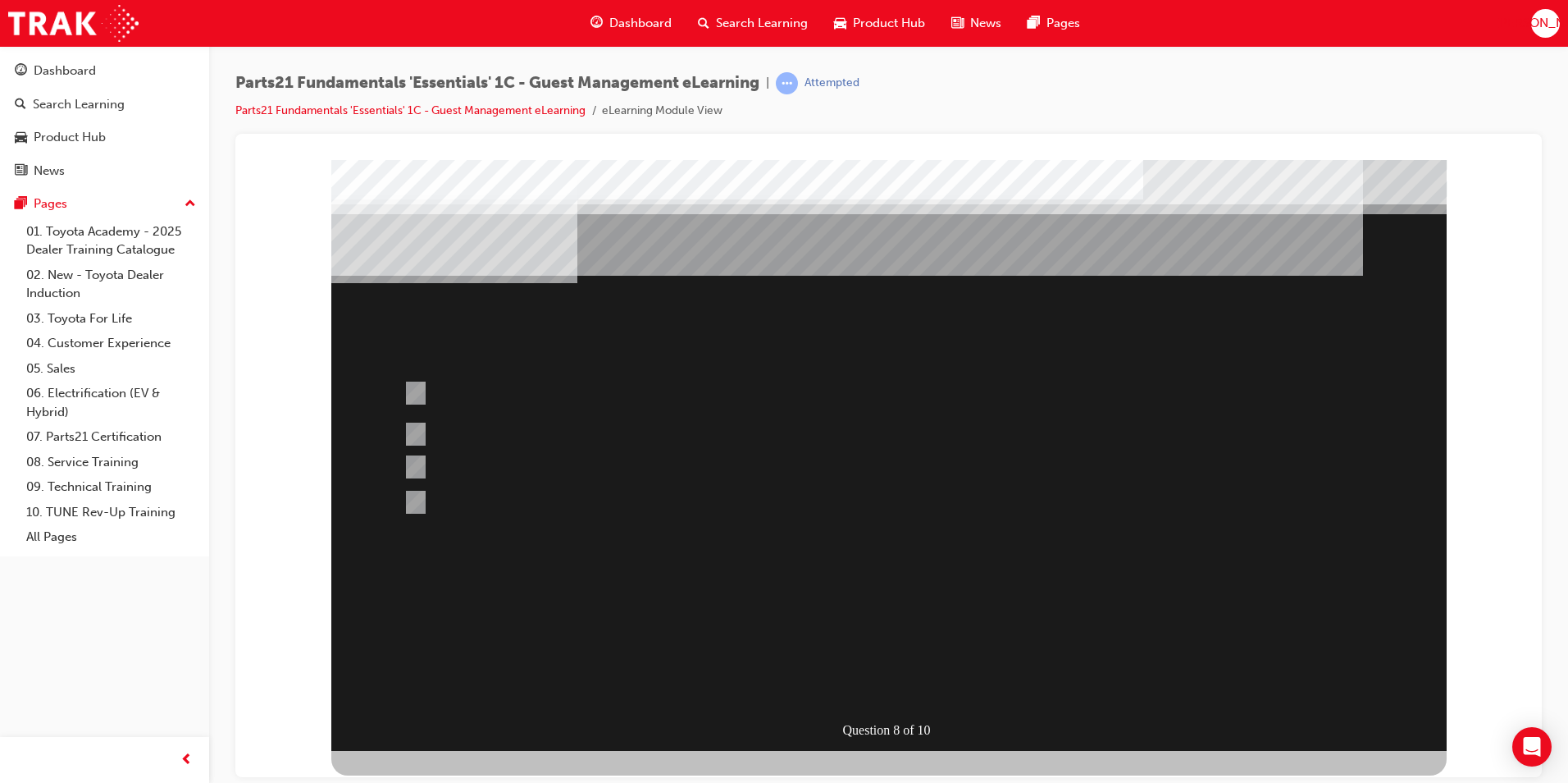
click at [468, 392] on div at bounding box center [889, 455] width 1115 height 591
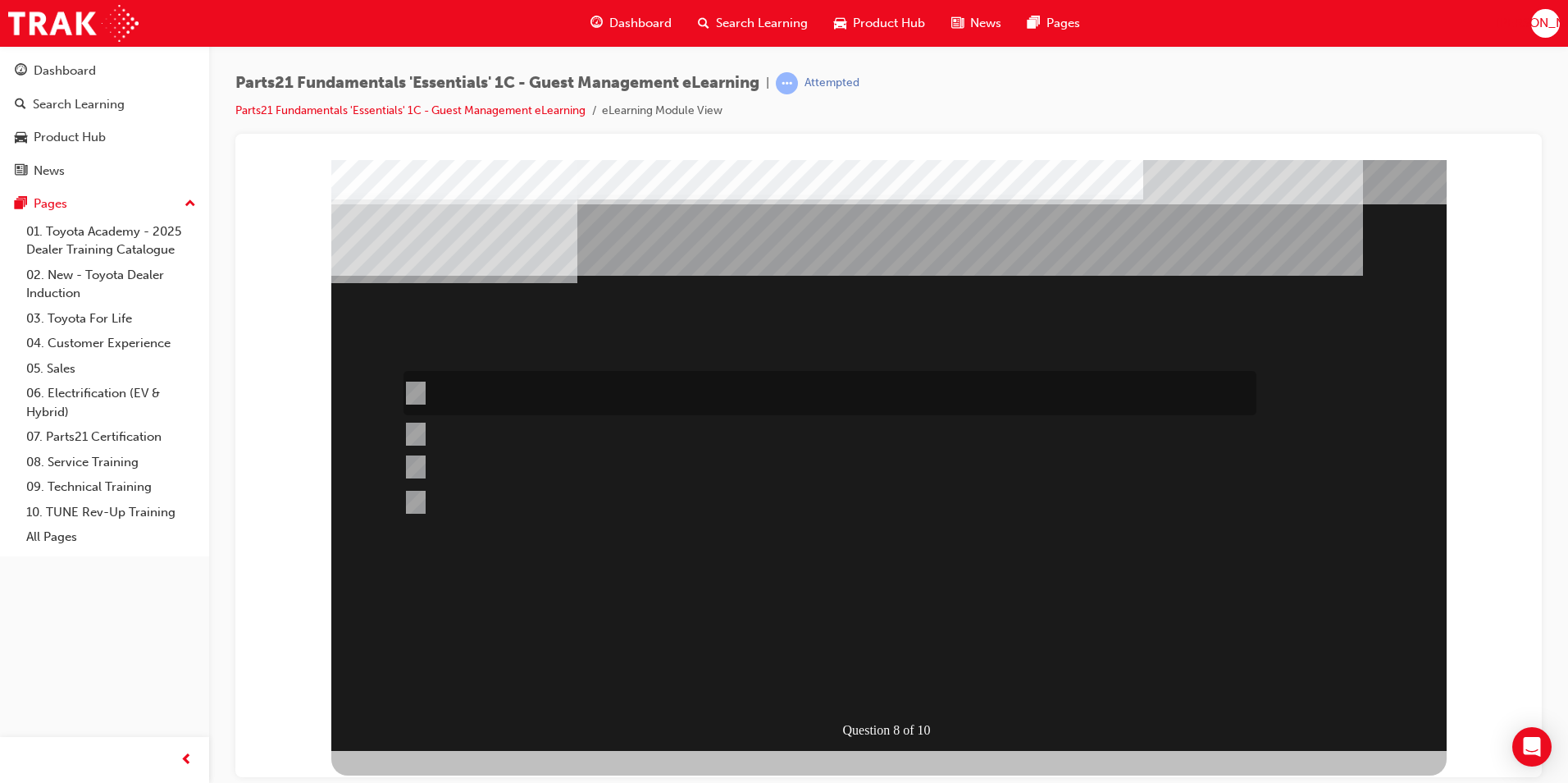
click at [430, 384] on div at bounding box center [825, 393] width 853 height 44
radio input "true"
click at [471, 399] on div at bounding box center [825, 393] width 853 height 44
radio input "true"
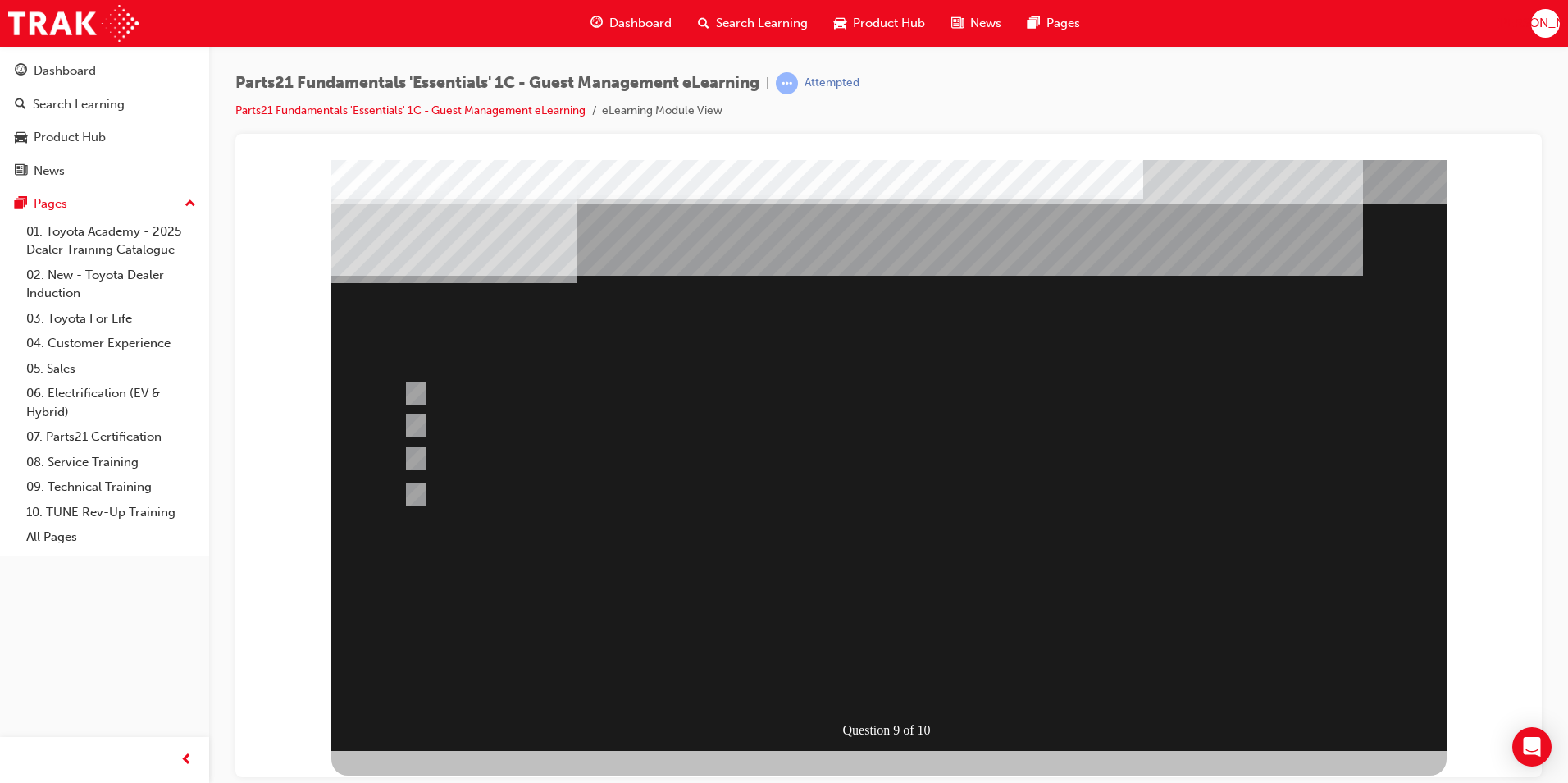
click at [483, 429] on div at bounding box center [825, 433] width 853 height 40
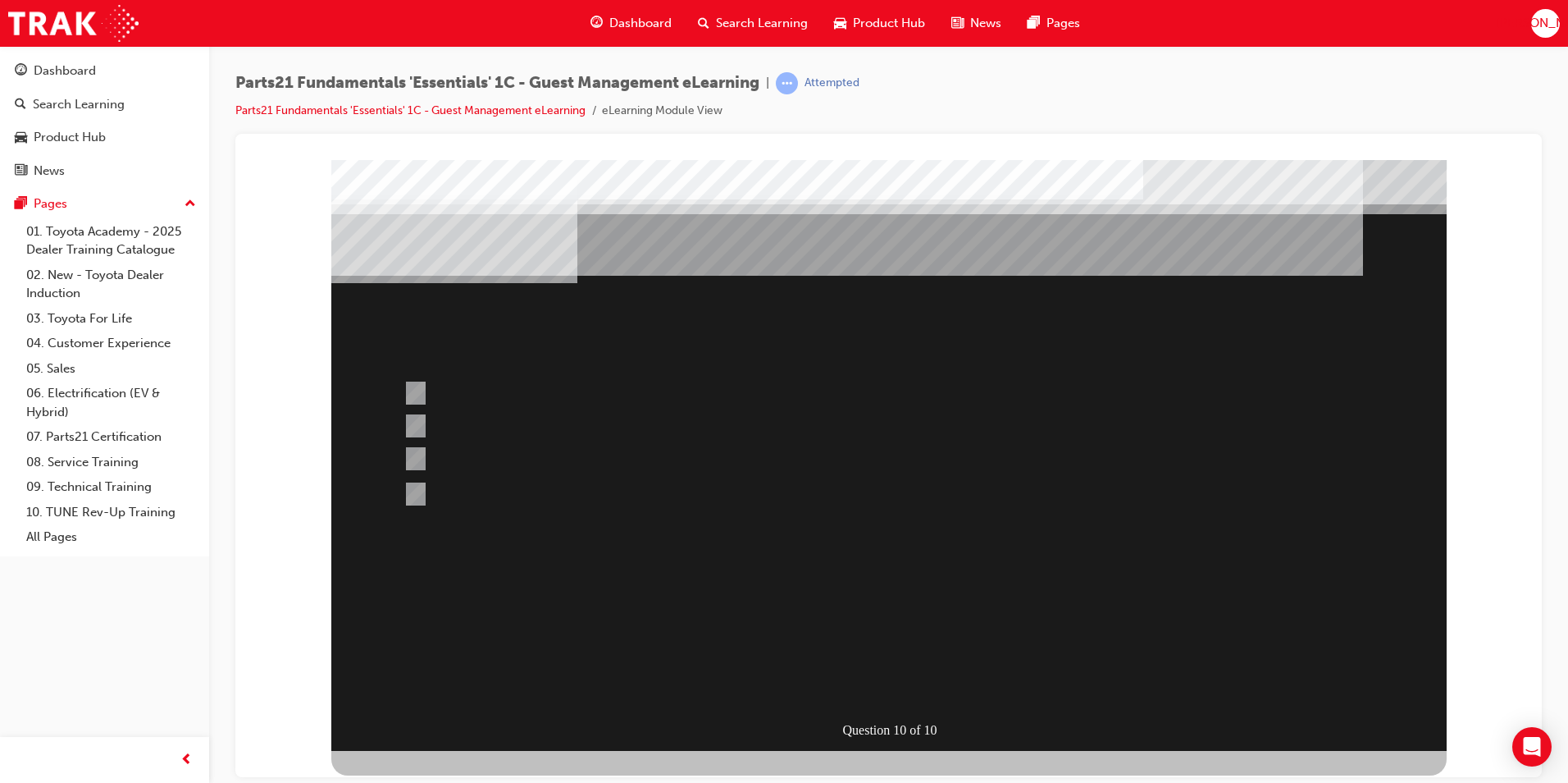
drag, startPoint x: 434, startPoint y: 449, endPoint x: 450, endPoint y: 456, distance: 17.5
click at [440, 454] on div at bounding box center [889, 455] width 1115 height 591
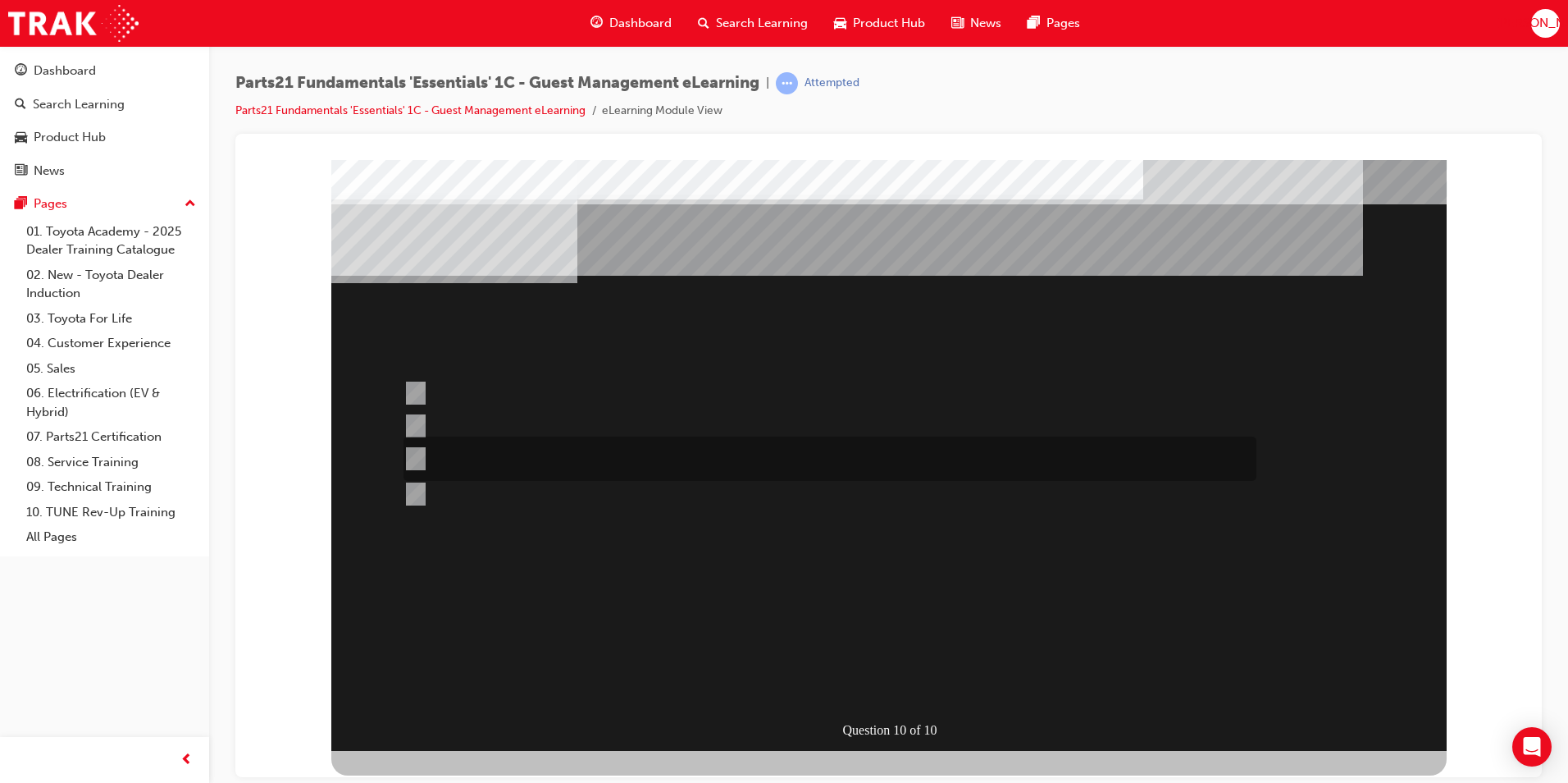
click at [410, 444] on div at bounding box center [825, 458] width 853 height 44
radio input "false"
radio input "true"
click at [410, 484] on div at bounding box center [889, 455] width 1115 height 591
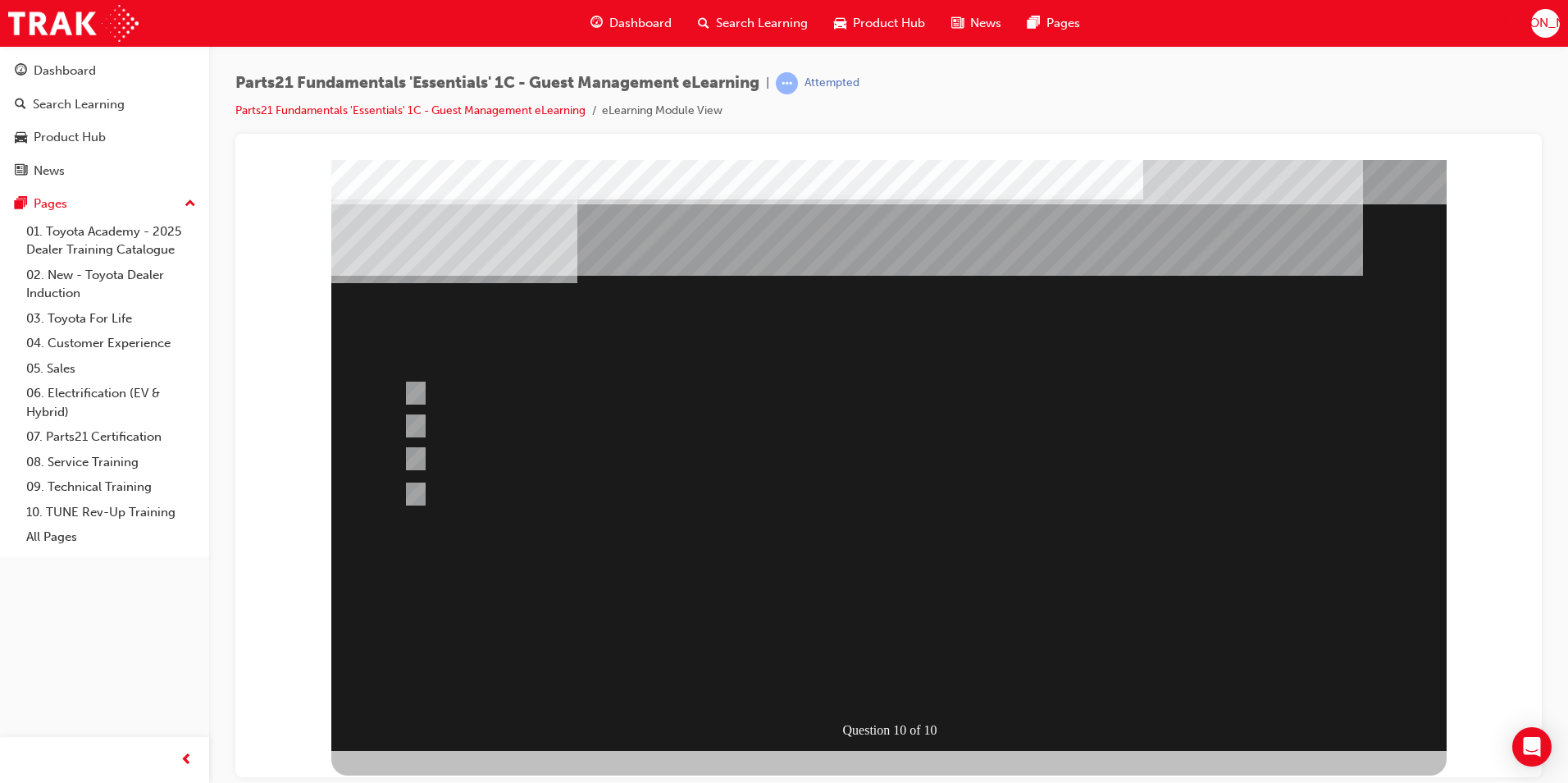
click at [424, 491] on div at bounding box center [825, 493] width 853 height 25
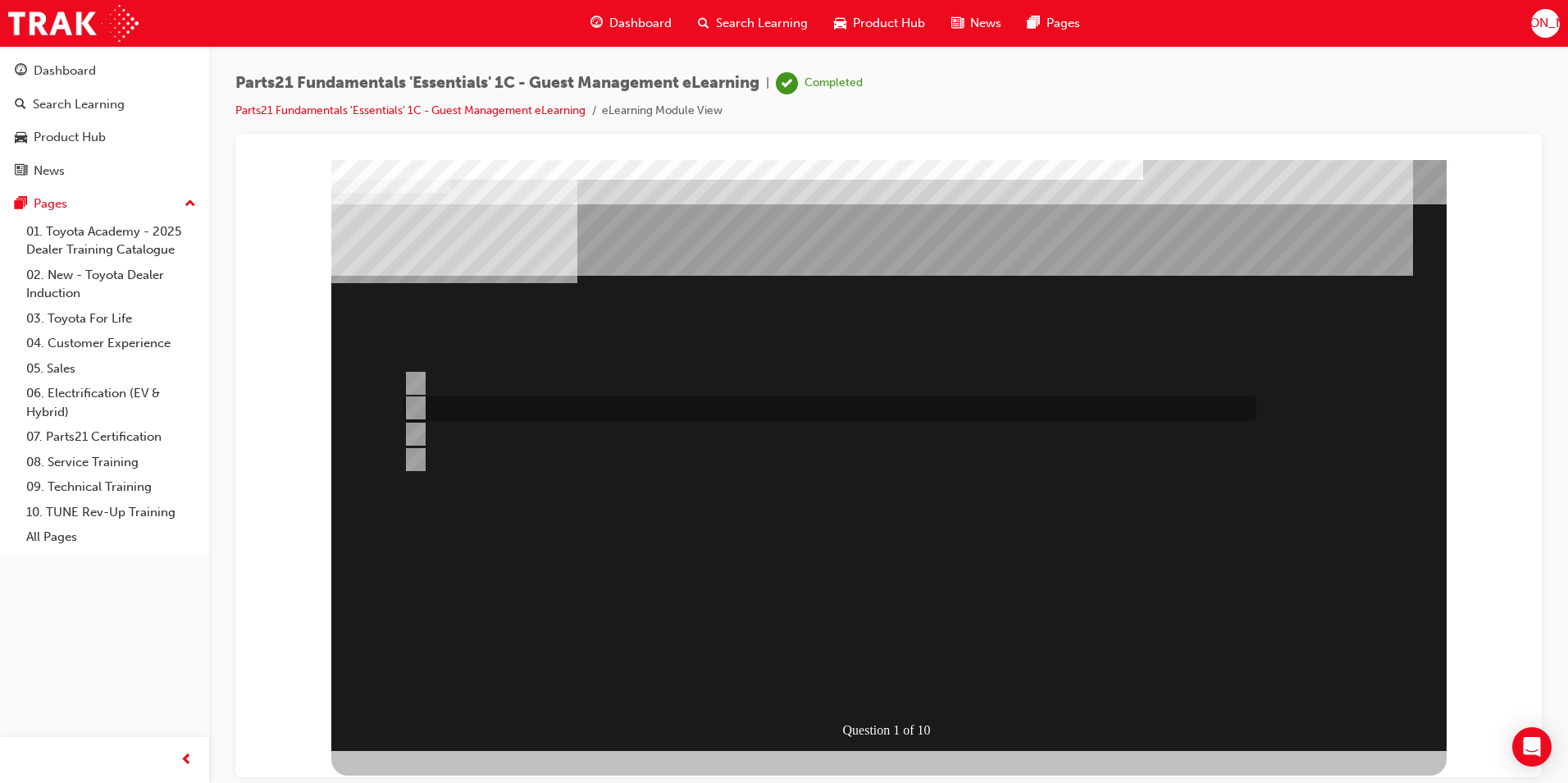
click at [587, 401] on div at bounding box center [825, 409] width 853 height 25
radio input "true"
click at [519, 378] on div at bounding box center [825, 383] width 853 height 25
click at [478, 406] on div at bounding box center [825, 409] width 853 height 25
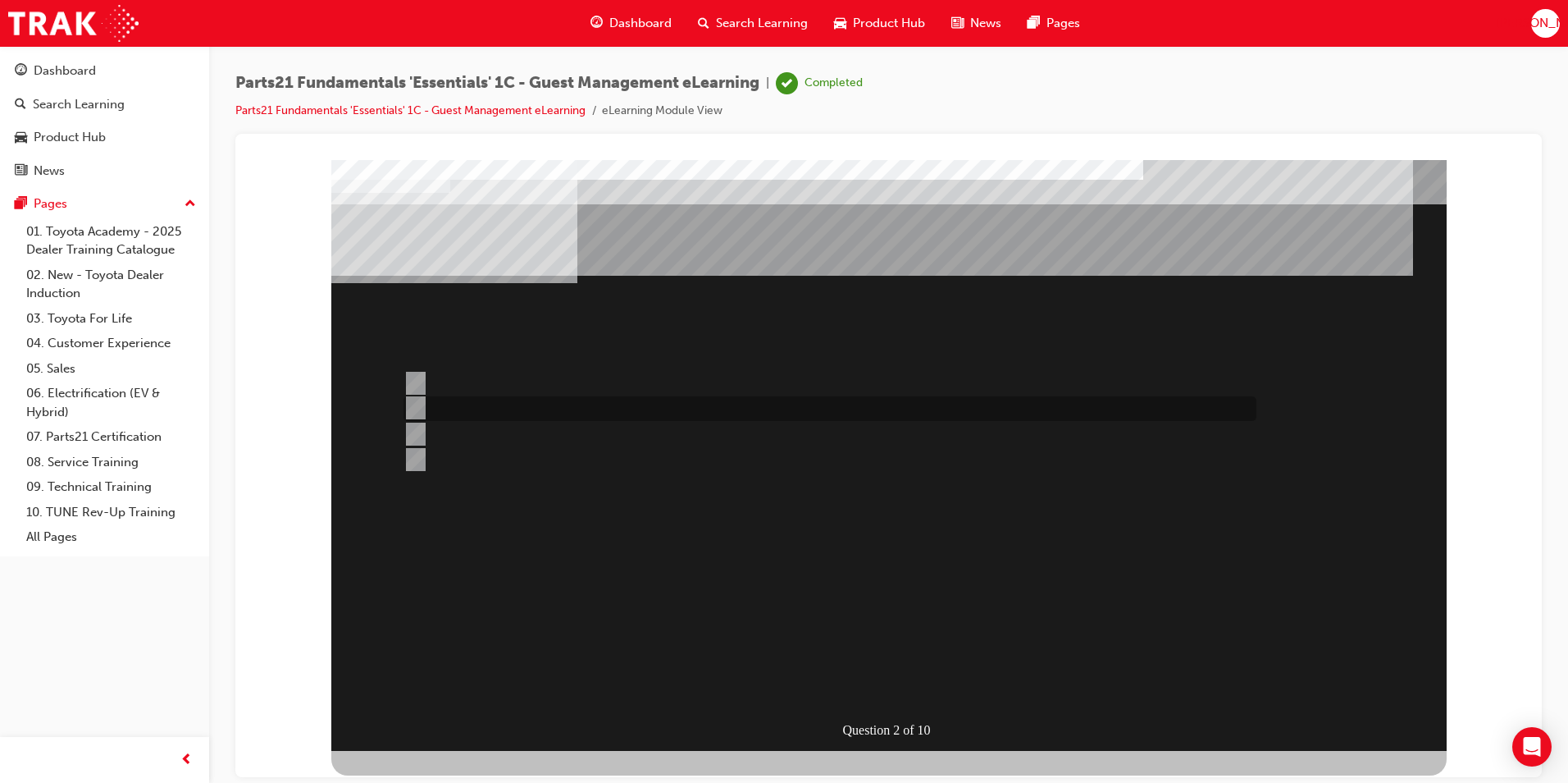
radio input "false"
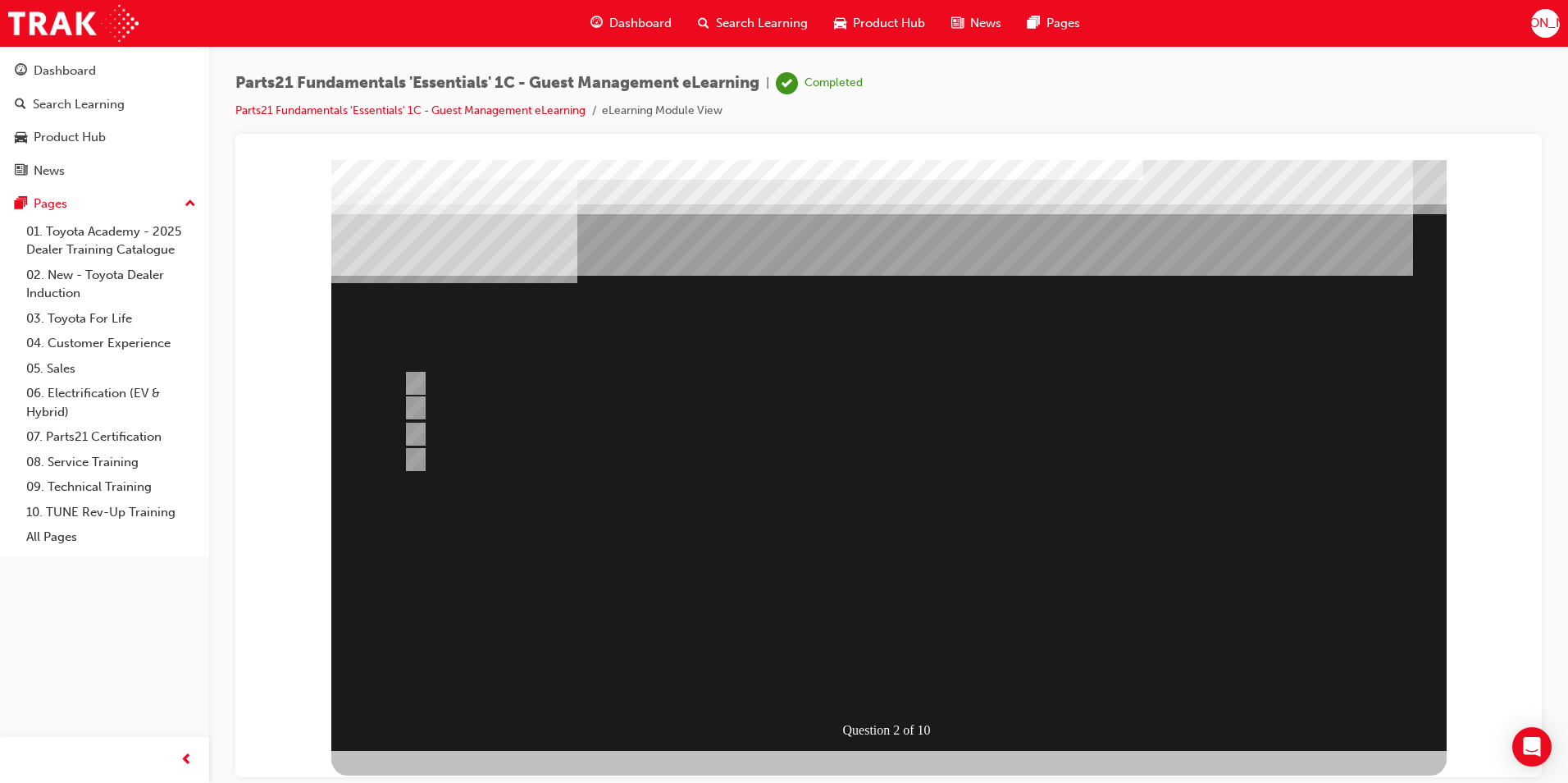
click at [425, 433] on div at bounding box center [889, 455] width 1115 height 591
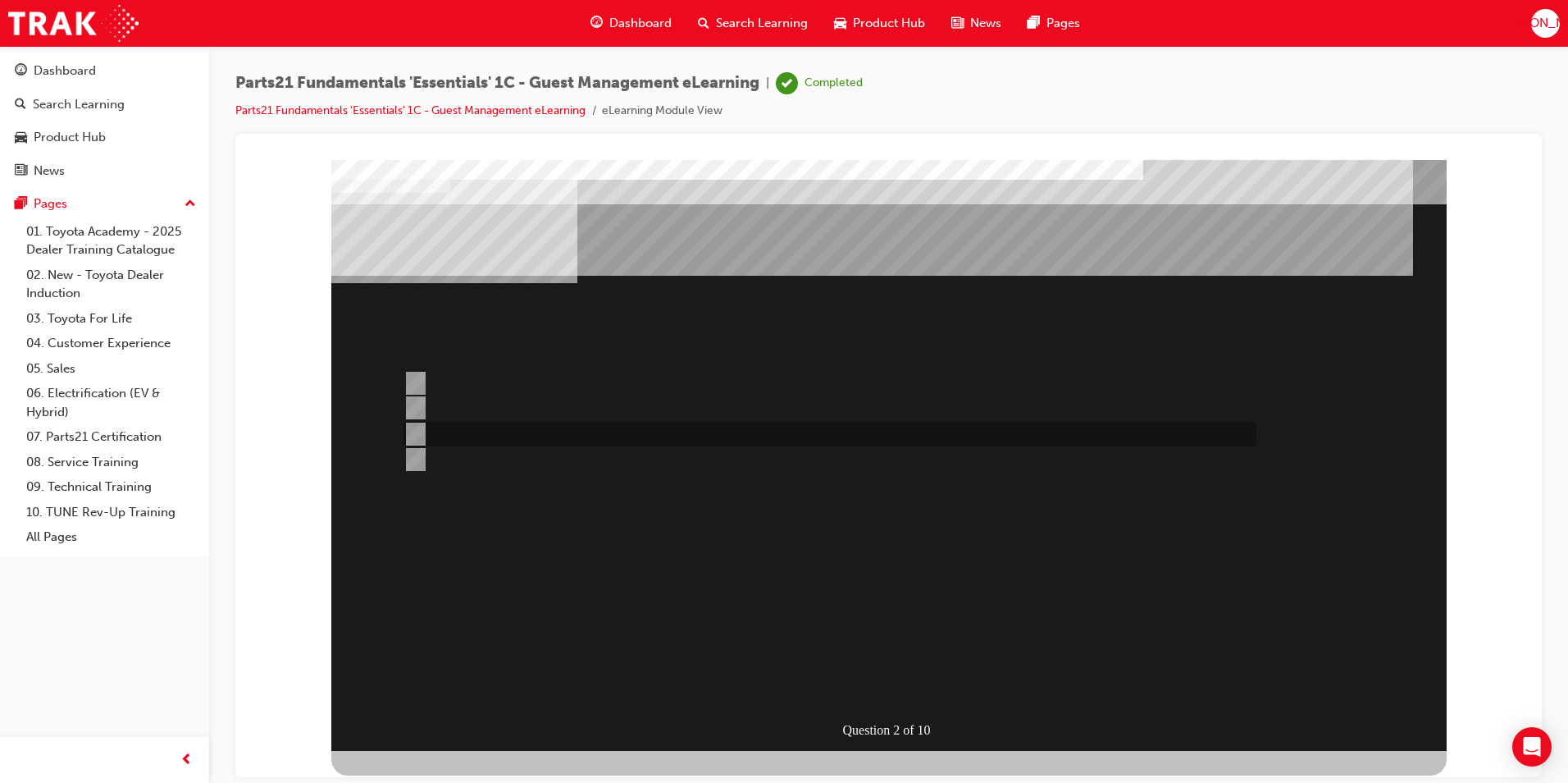
click at [427, 432] on div at bounding box center [825, 433] width 853 height 25
radio input "false"
radio input "true"
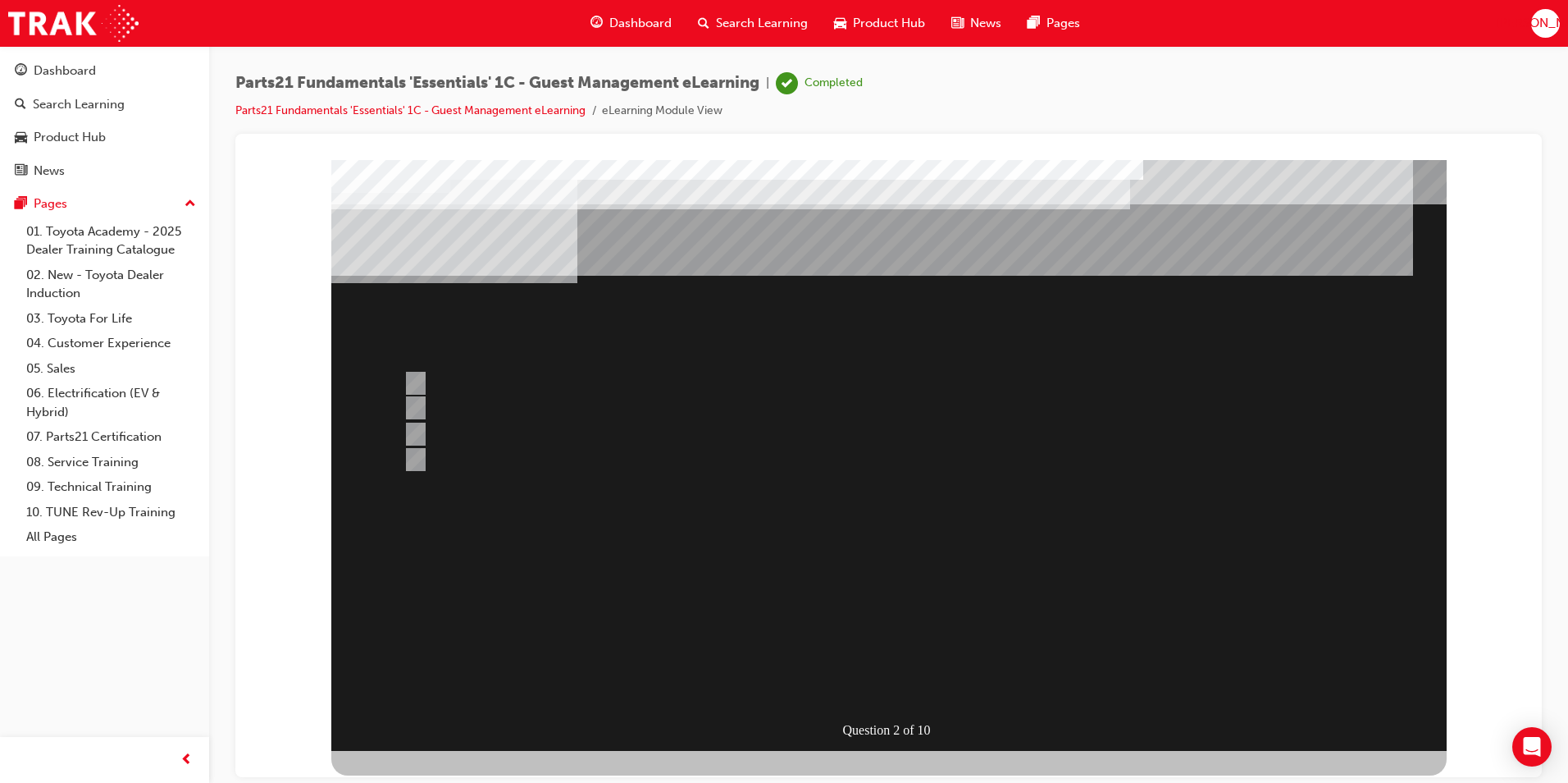
click at [461, 370] on div at bounding box center [889, 455] width 1115 height 591
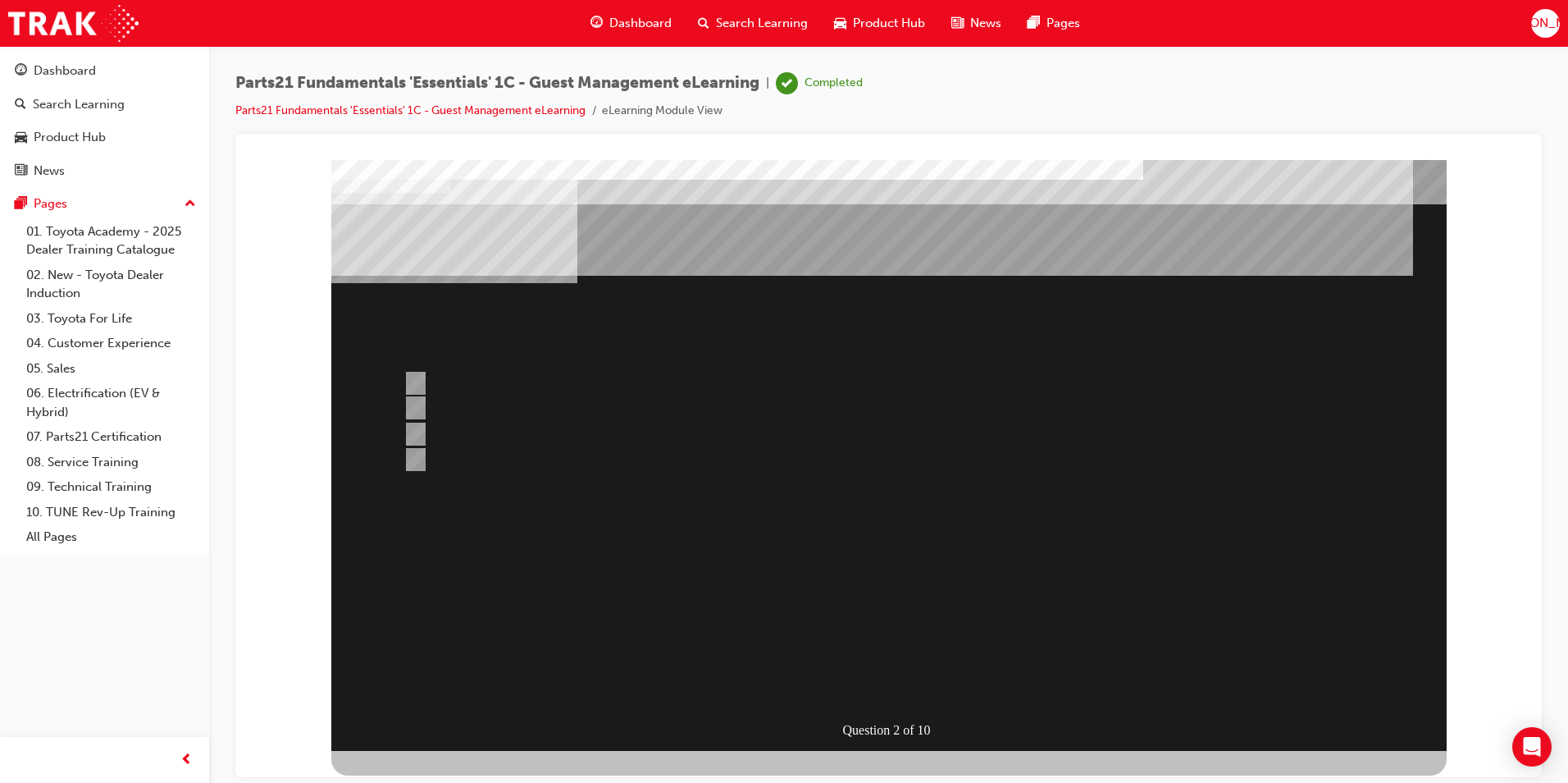
click at [423, 376] on div at bounding box center [825, 383] width 853 height 25
click at [413, 388] on input "Install Location" at bounding box center [413, 384] width 18 height 18
radio input "true"
click at [413, 460] on input "All of the above" at bounding box center [413, 459] width 18 height 18
radio input "true"
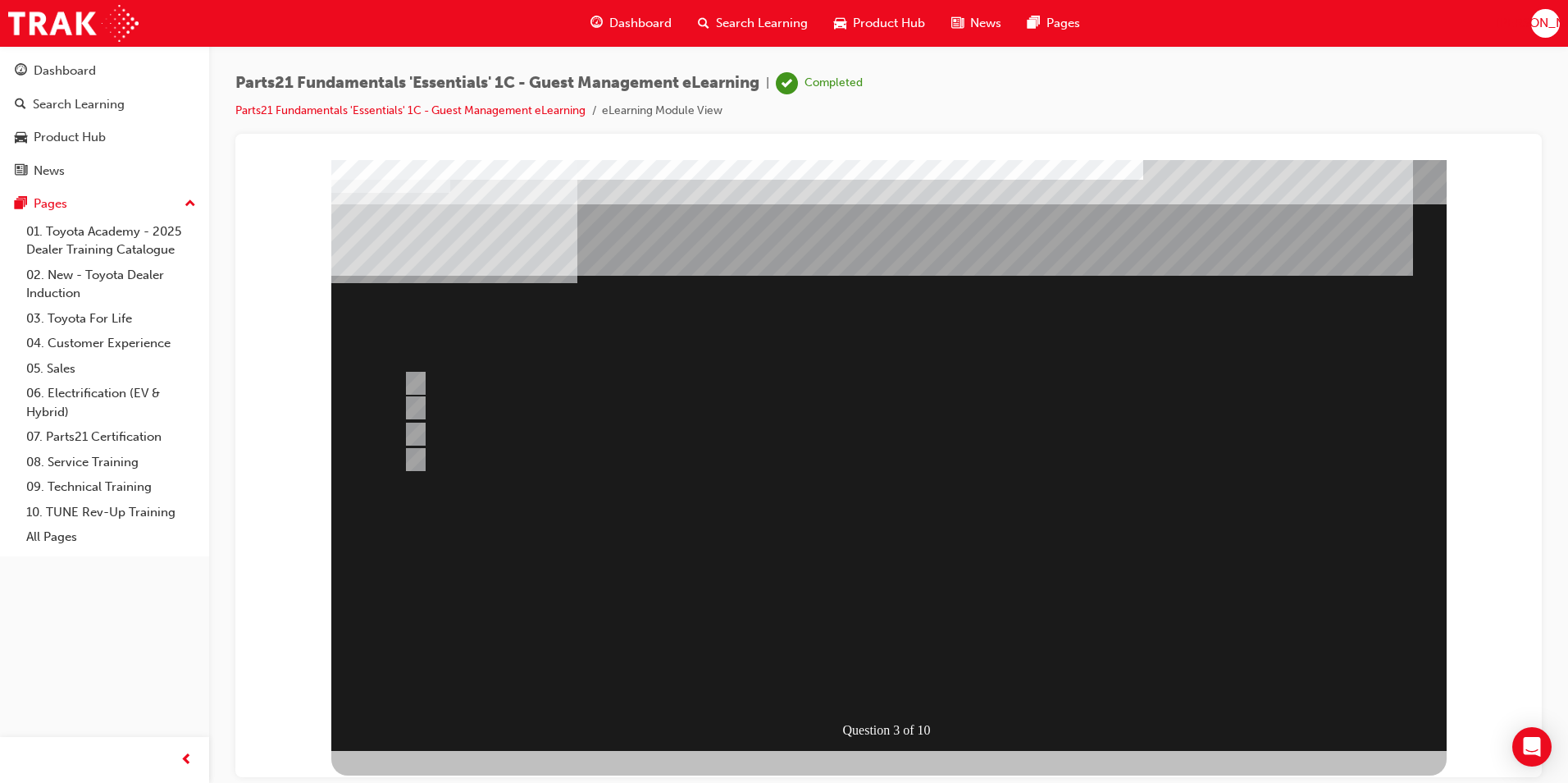
click at [580, 403] on div at bounding box center [825, 409] width 853 height 25
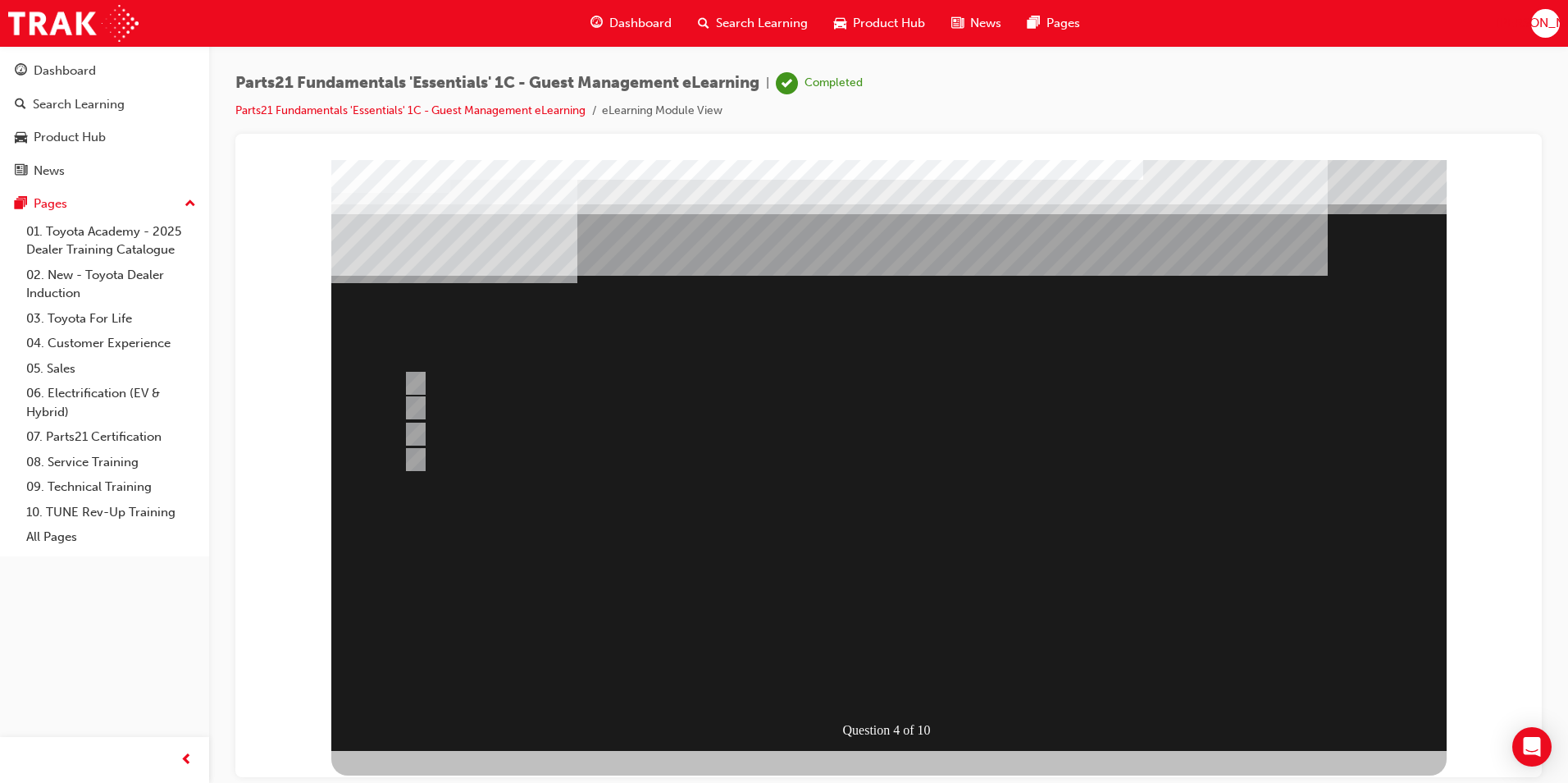
click at [502, 437] on div at bounding box center [889, 455] width 1115 height 591
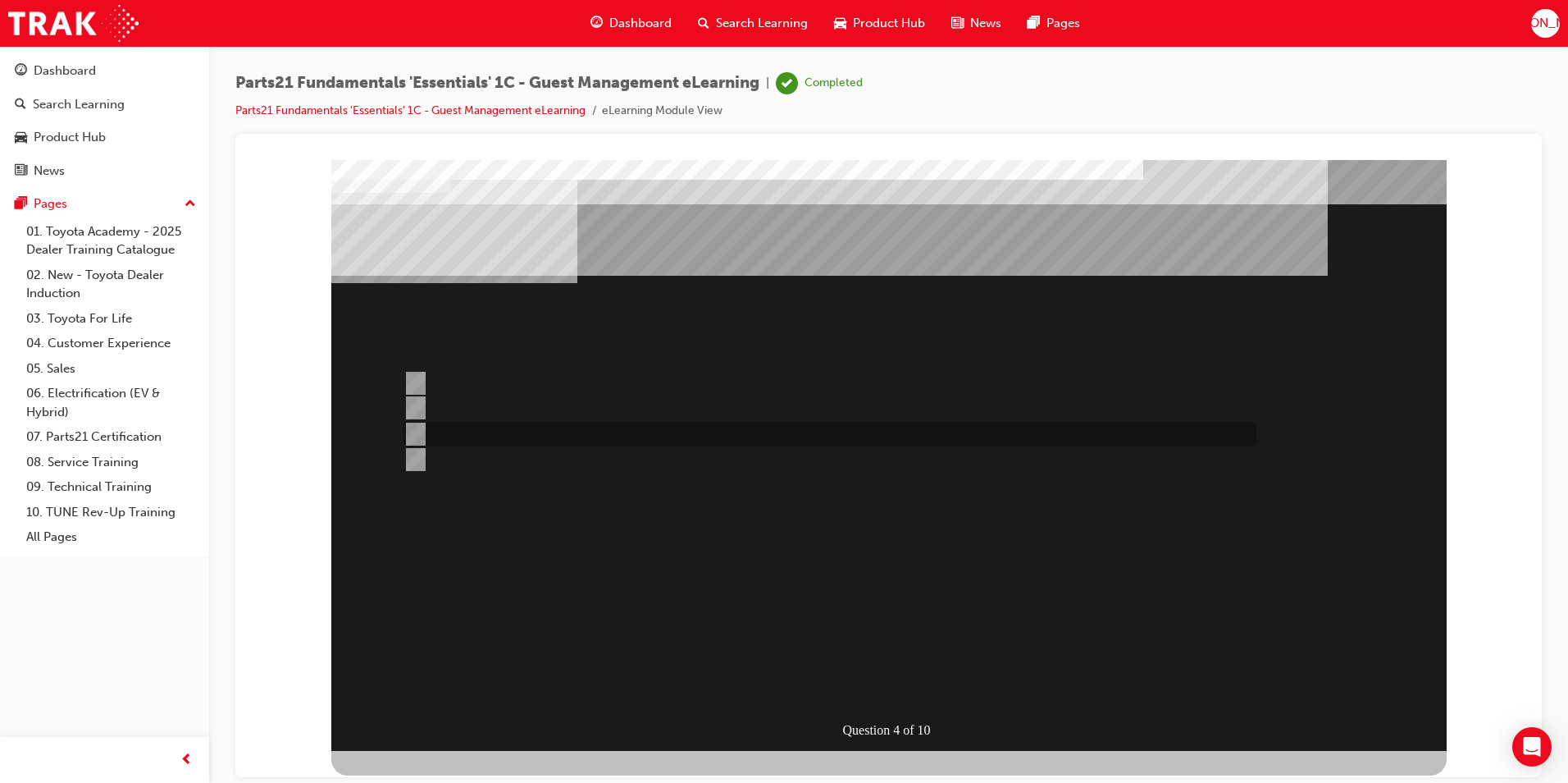
click at [489, 435] on div at bounding box center [825, 433] width 853 height 25
radio input "false"
radio input "true"
click at [688, 386] on div at bounding box center [825, 383] width 853 height 25
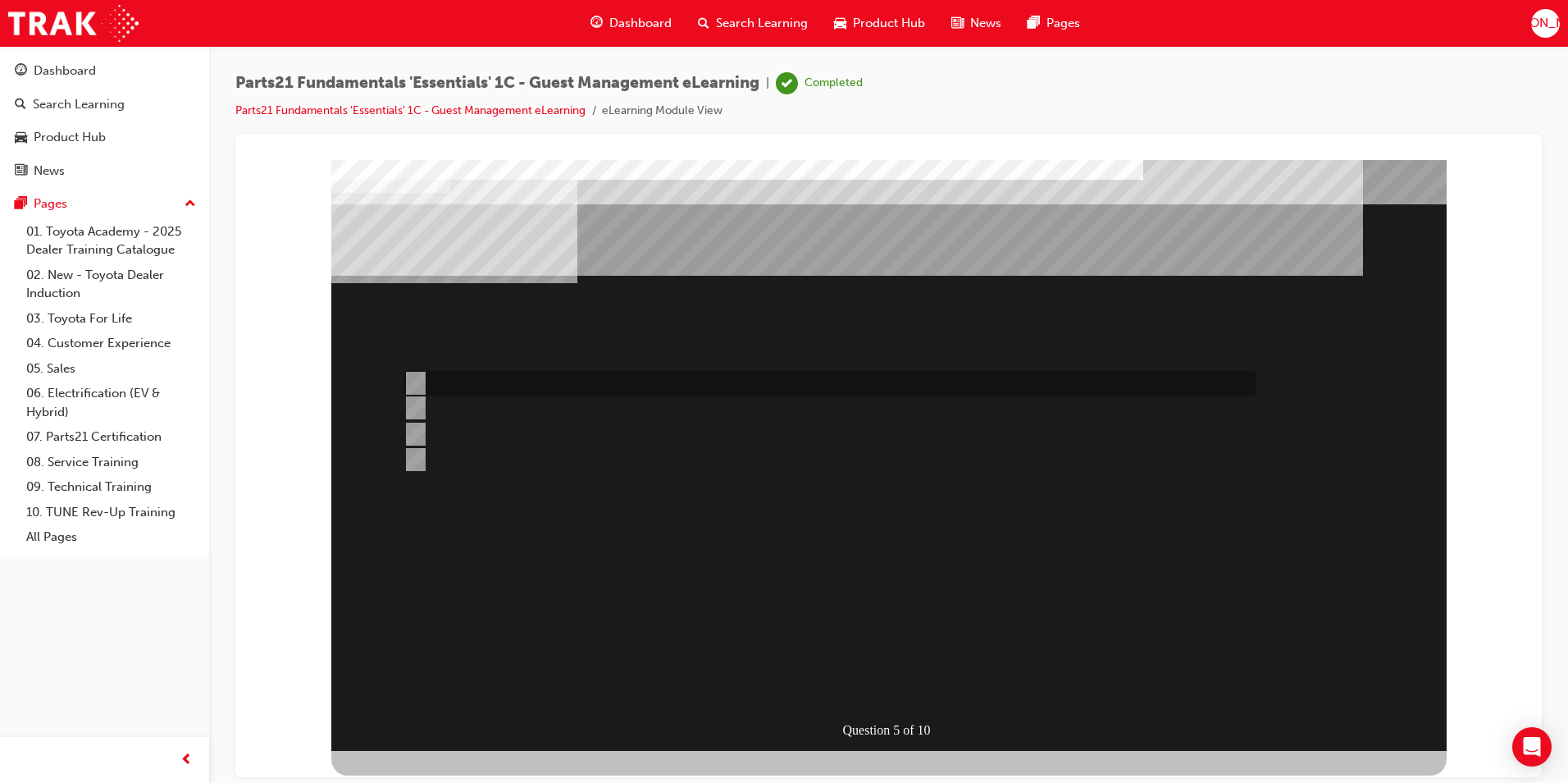
radio input "true"
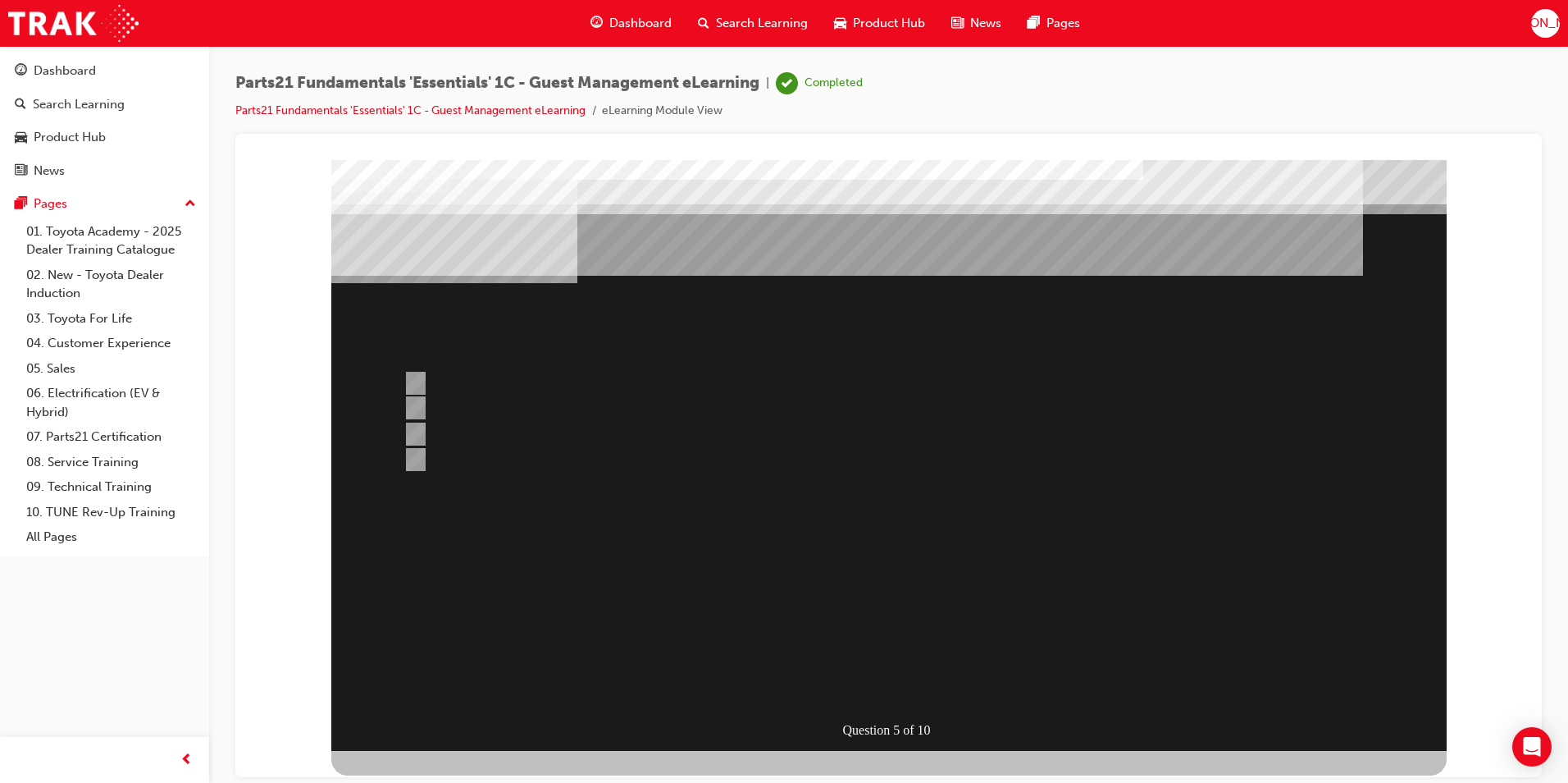
click at [401, 411] on div at bounding box center [889, 455] width 1115 height 591
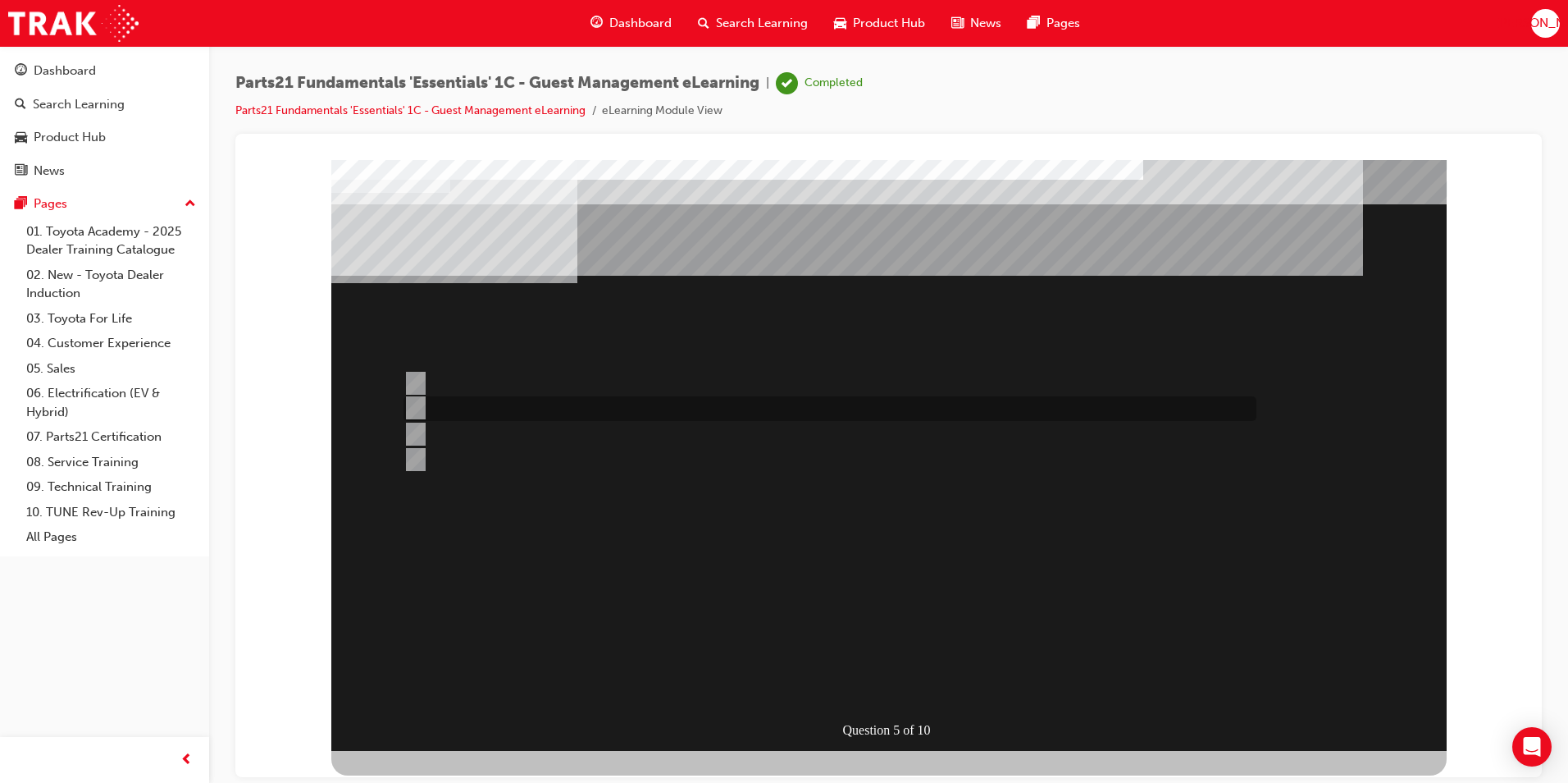
click at [413, 410] on input "Nothing, PCHD don’t need your part number & order number information." at bounding box center [413, 408] width 18 height 18
radio input "true"
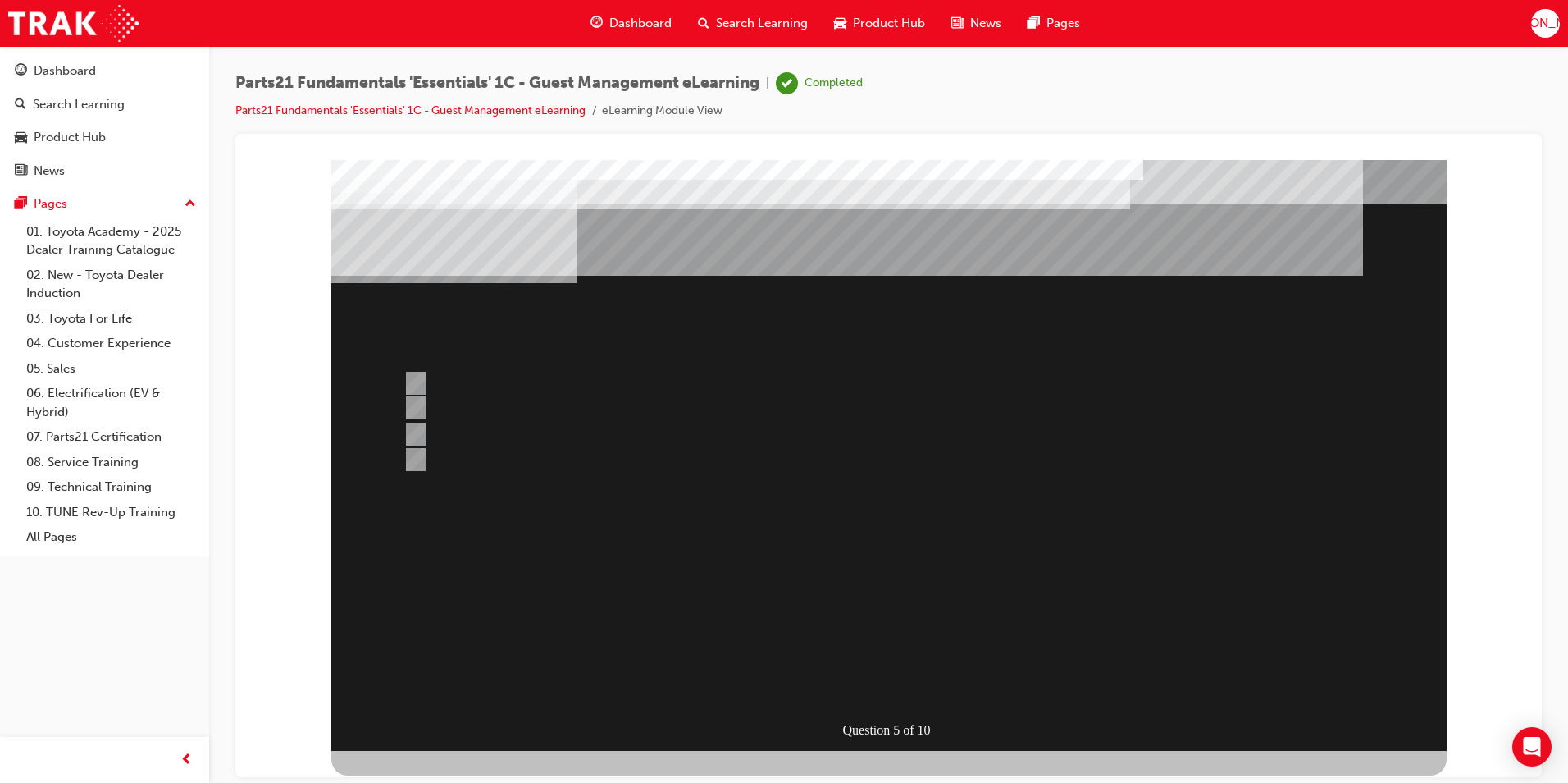
click at [493, 436] on div at bounding box center [889, 455] width 1115 height 591
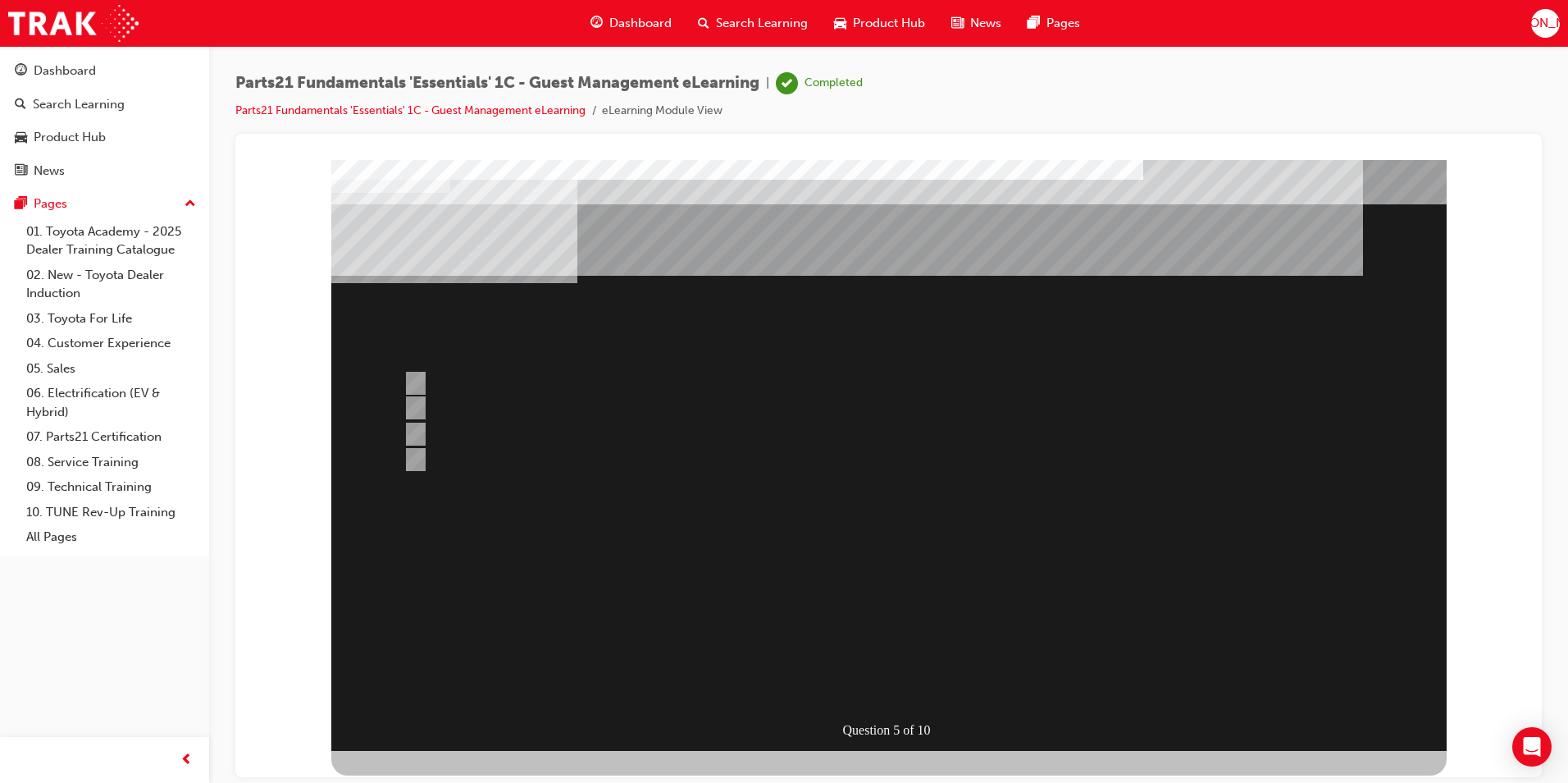
click at [477, 433] on div at bounding box center [825, 433] width 853 height 25
click at [529, 482] on div at bounding box center [825, 493] width 853 height 25
radio input "true"
click at [587, 397] on div at bounding box center [825, 393] width 853 height 44
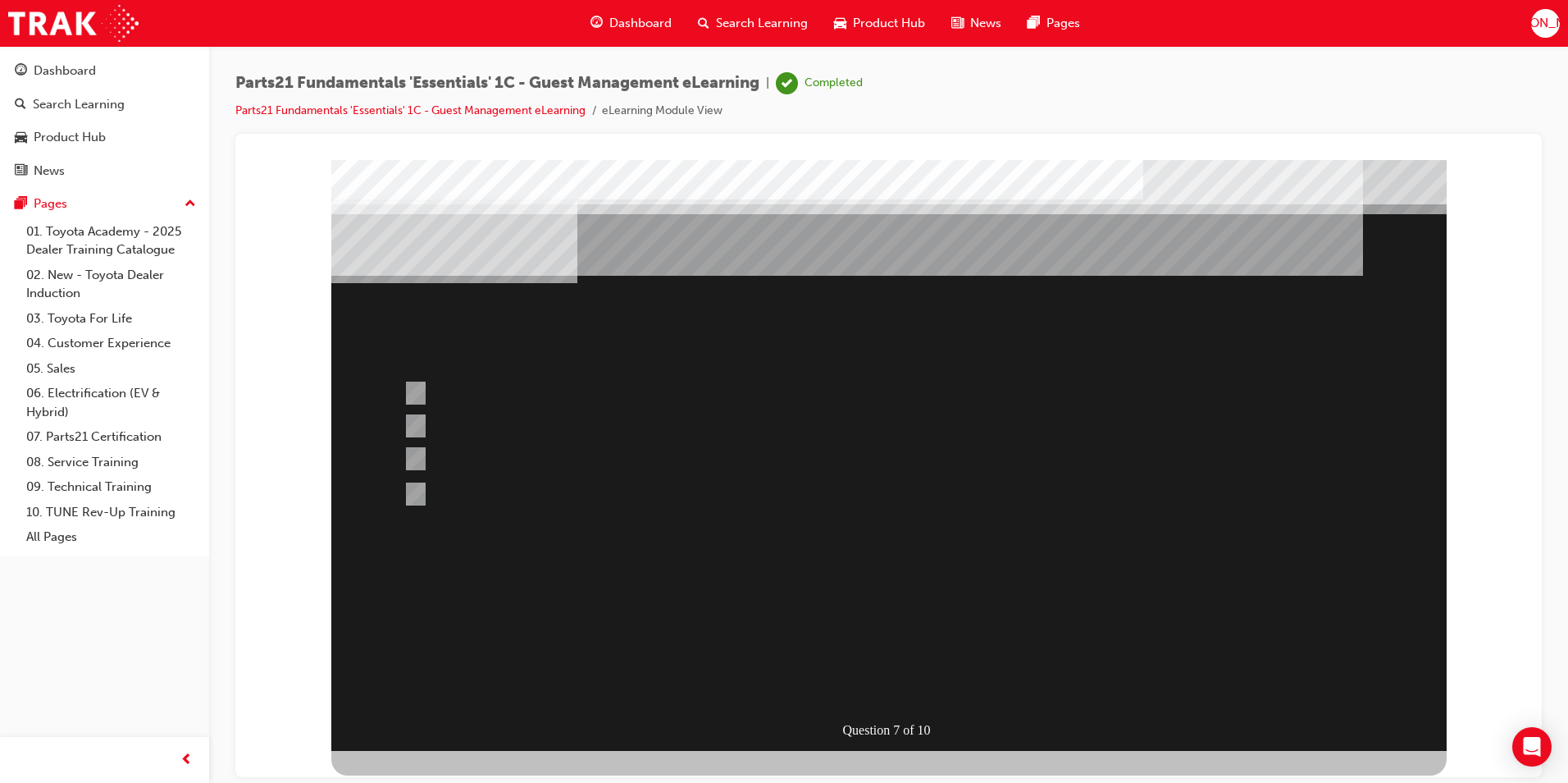
click at [661, 499] on div at bounding box center [889, 455] width 1115 height 591
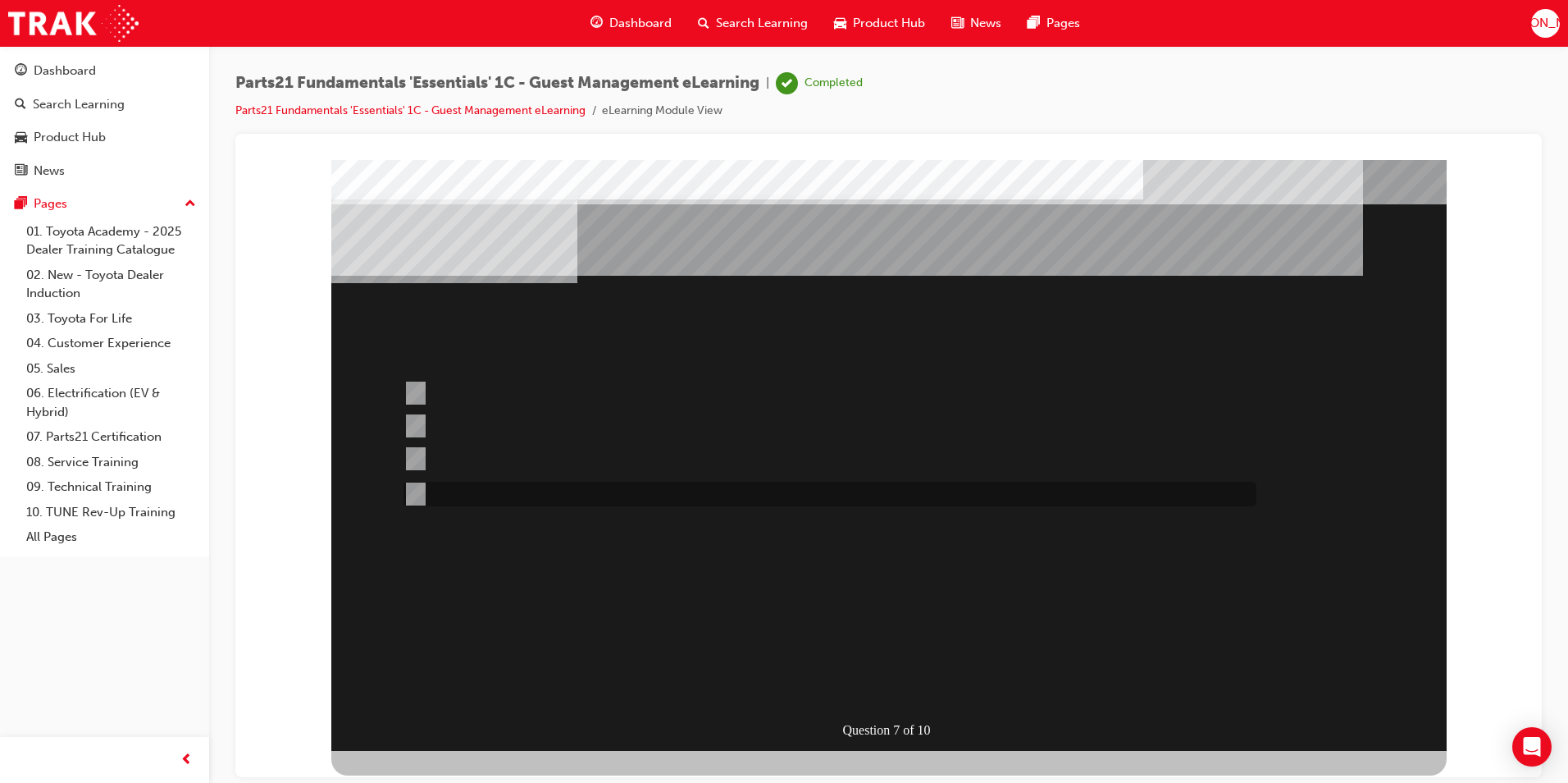
click at [667, 499] on div at bounding box center [825, 493] width 853 height 25
radio input "false"
radio input "true"
click at [847, 458] on div at bounding box center [825, 467] width 853 height 44
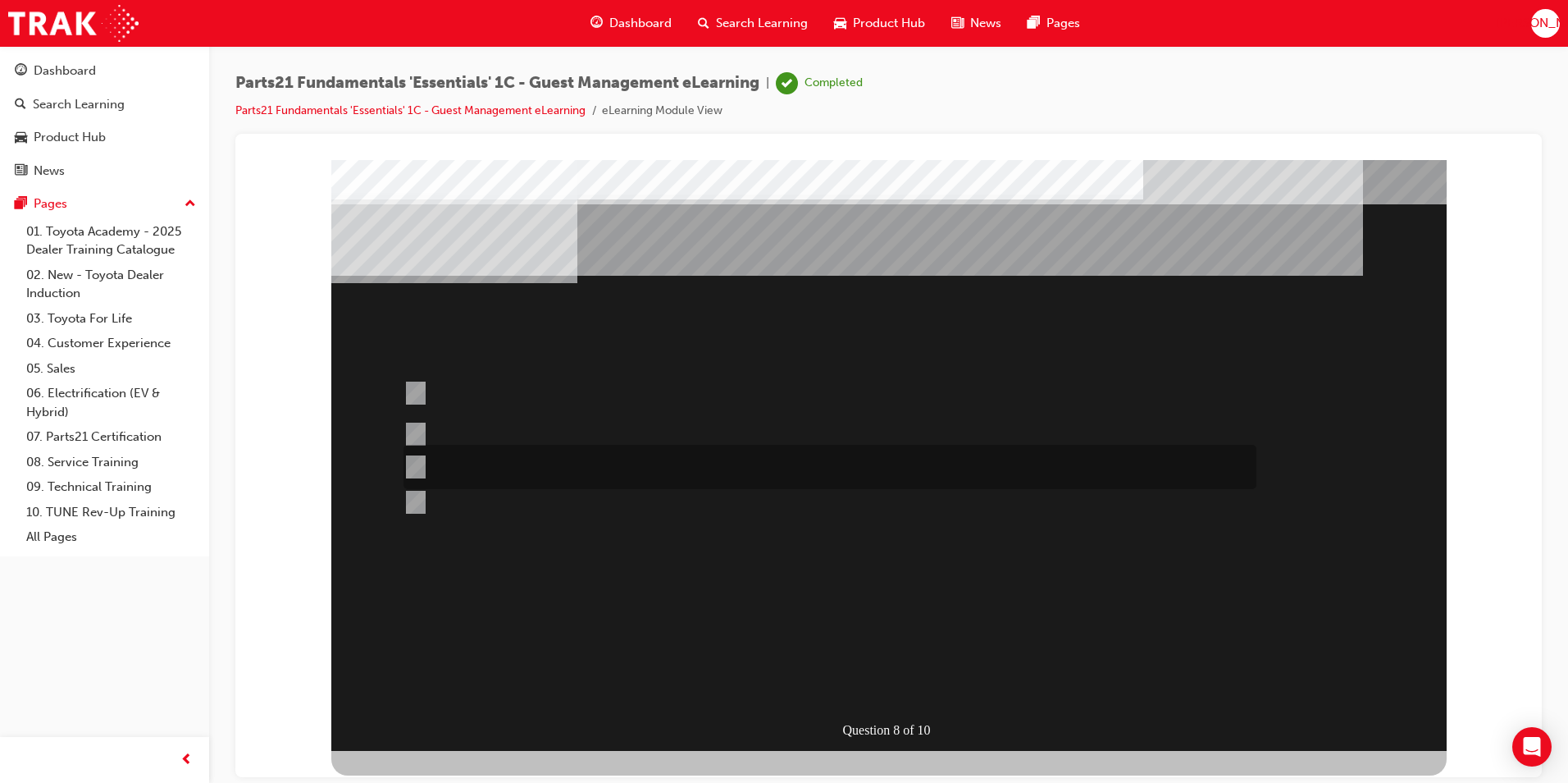
radio input "true"
click at [878, 733] on div "Question 8 of 10" at bounding box center [899, 730] width 116 height 25
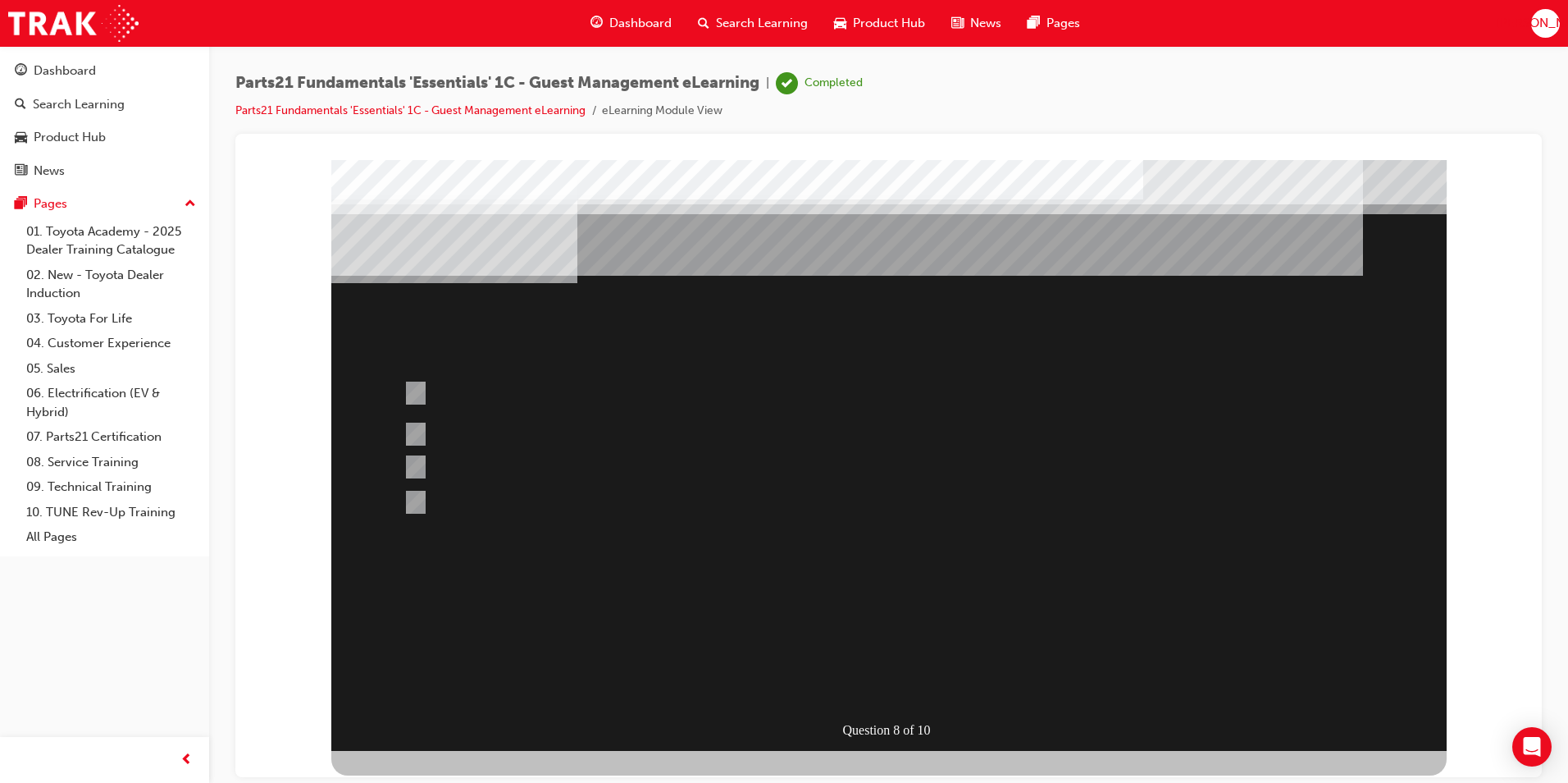
click at [896, 688] on div at bounding box center [889, 455] width 1115 height 591
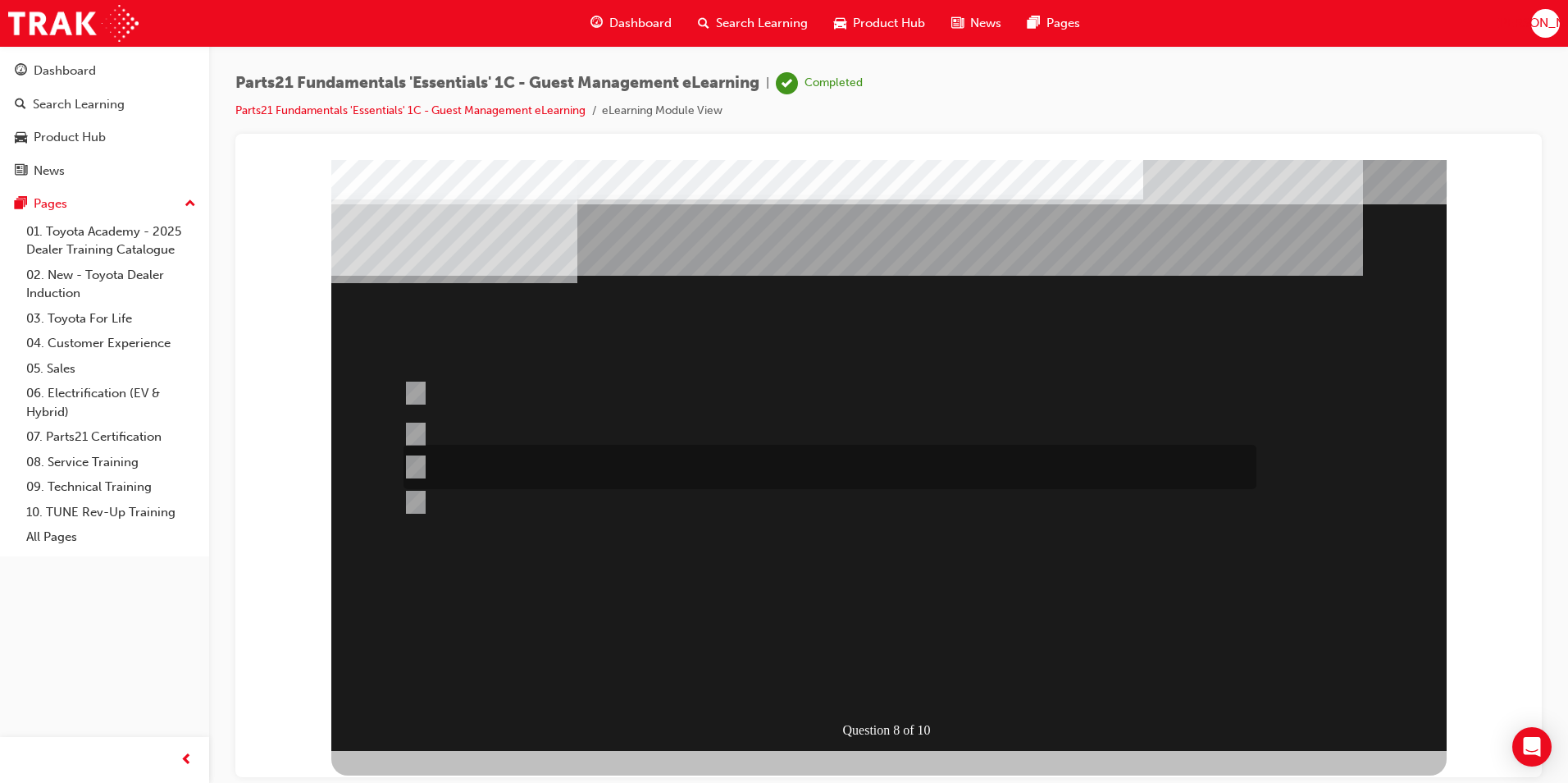
click at [676, 454] on div at bounding box center [825, 467] width 853 height 44
click at [680, 440] on div at bounding box center [825, 442] width 853 height 40
radio input "true"
click at [692, 381] on div at bounding box center [825, 393] width 853 height 44
click at [684, 418] on div "Question 8 of 10" at bounding box center [889, 455] width 1115 height 591
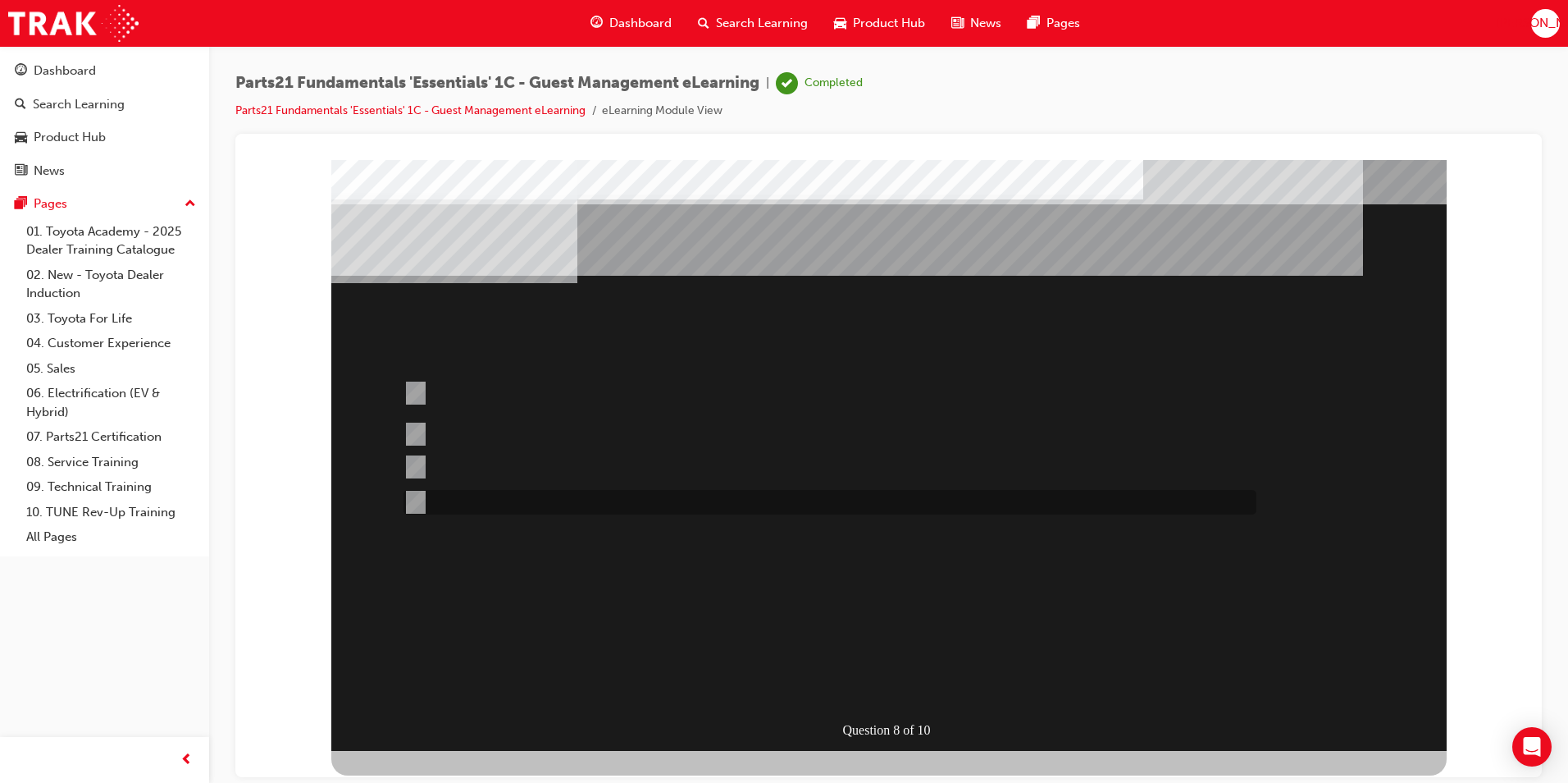
click at [556, 503] on div at bounding box center [825, 502] width 853 height 25
radio input "false"
radio input "true"
click at [731, 443] on div at bounding box center [889, 455] width 1115 height 591
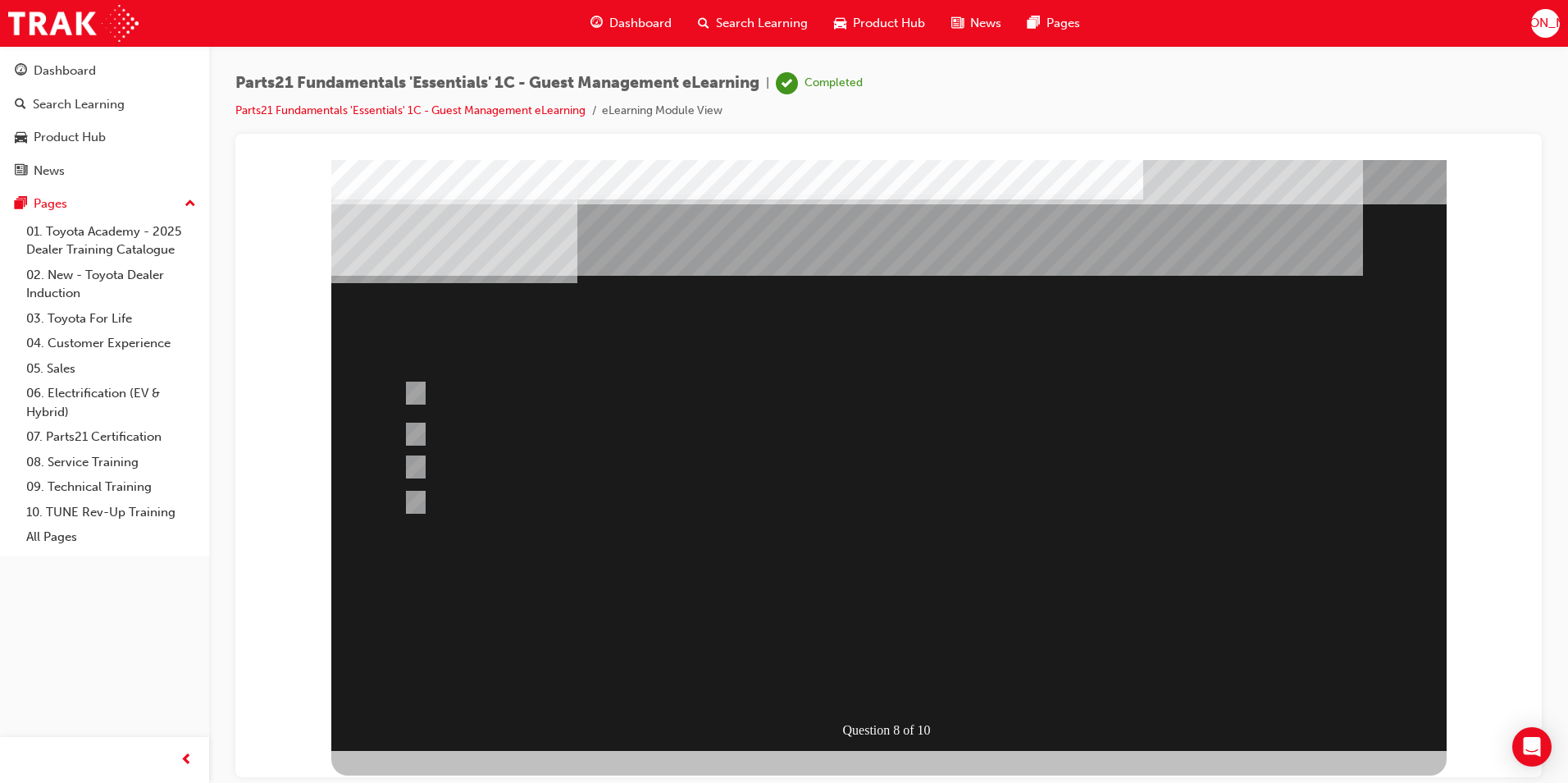
click at [710, 436] on div at bounding box center [825, 442] width 853 height 40
click at [472, 435] on div at bounding box center [825, 442] width 853 height 40
click at [423, 424] on div at bounding box center [825, 442] width 853 height 40
click at [412, 386] on input "Yellow" at bounding box center [413, 393] width 18 height 18
radio input "true"
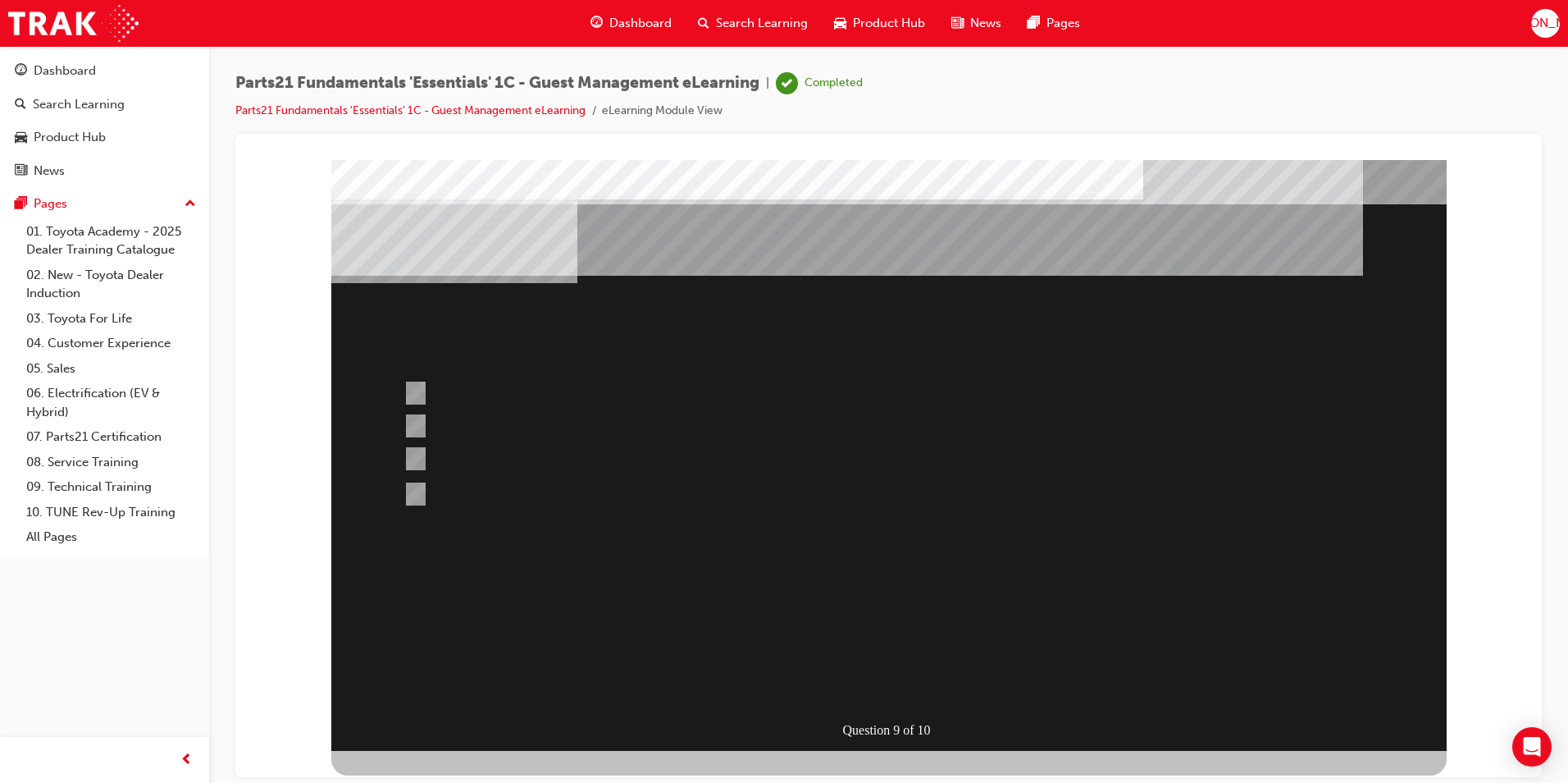
click at [419, 493] on input "White" at bounding box center [413, 494] width 18 height 18
radio input "true"
click at [855, 704] on div "Question 10 of 10" at bounding box center [889, 455] width 1115 height 591
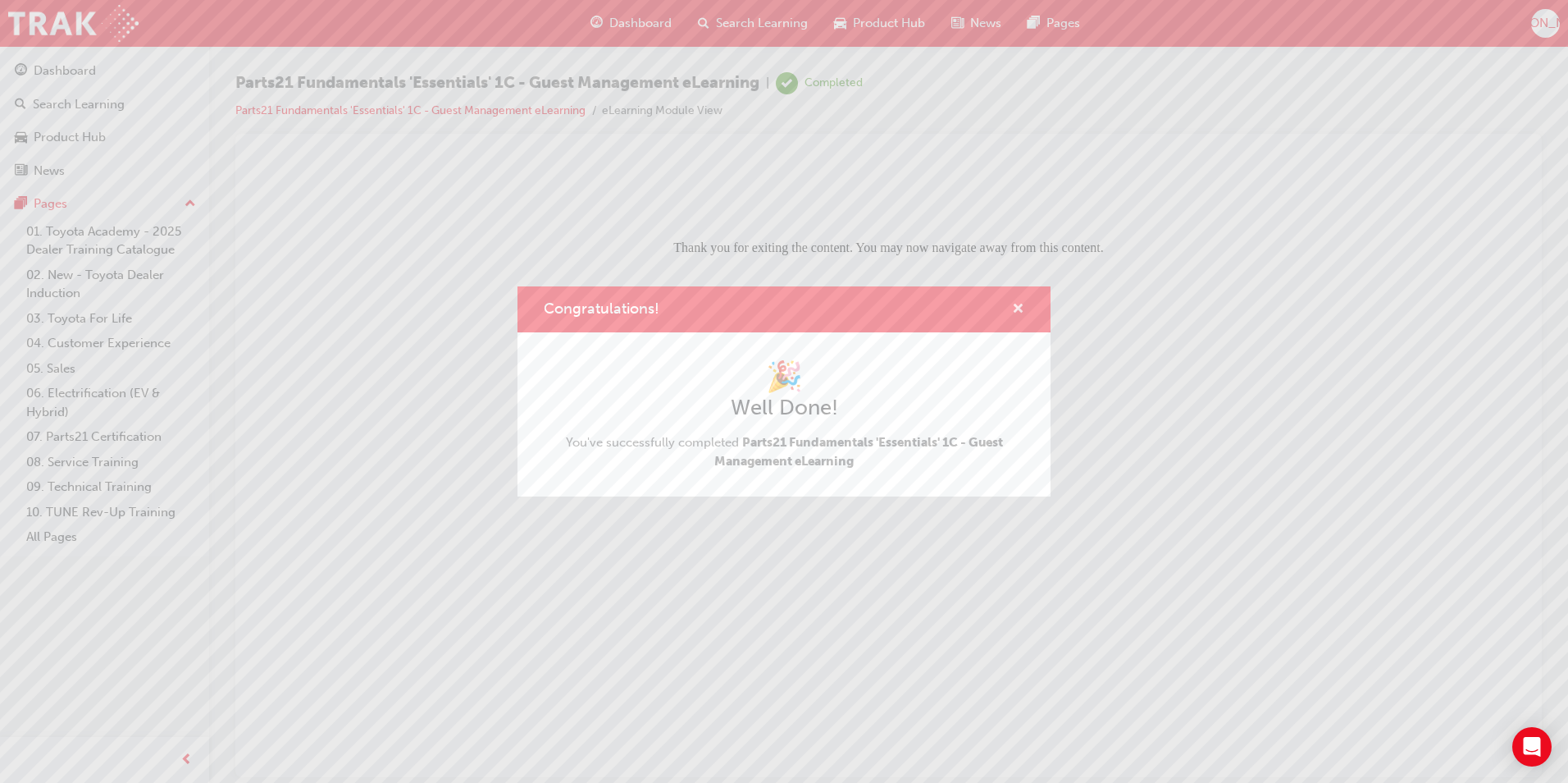
click at [1018, 303] on span "cross-icon" at bounding box center [1018, 310] width 12 height 15
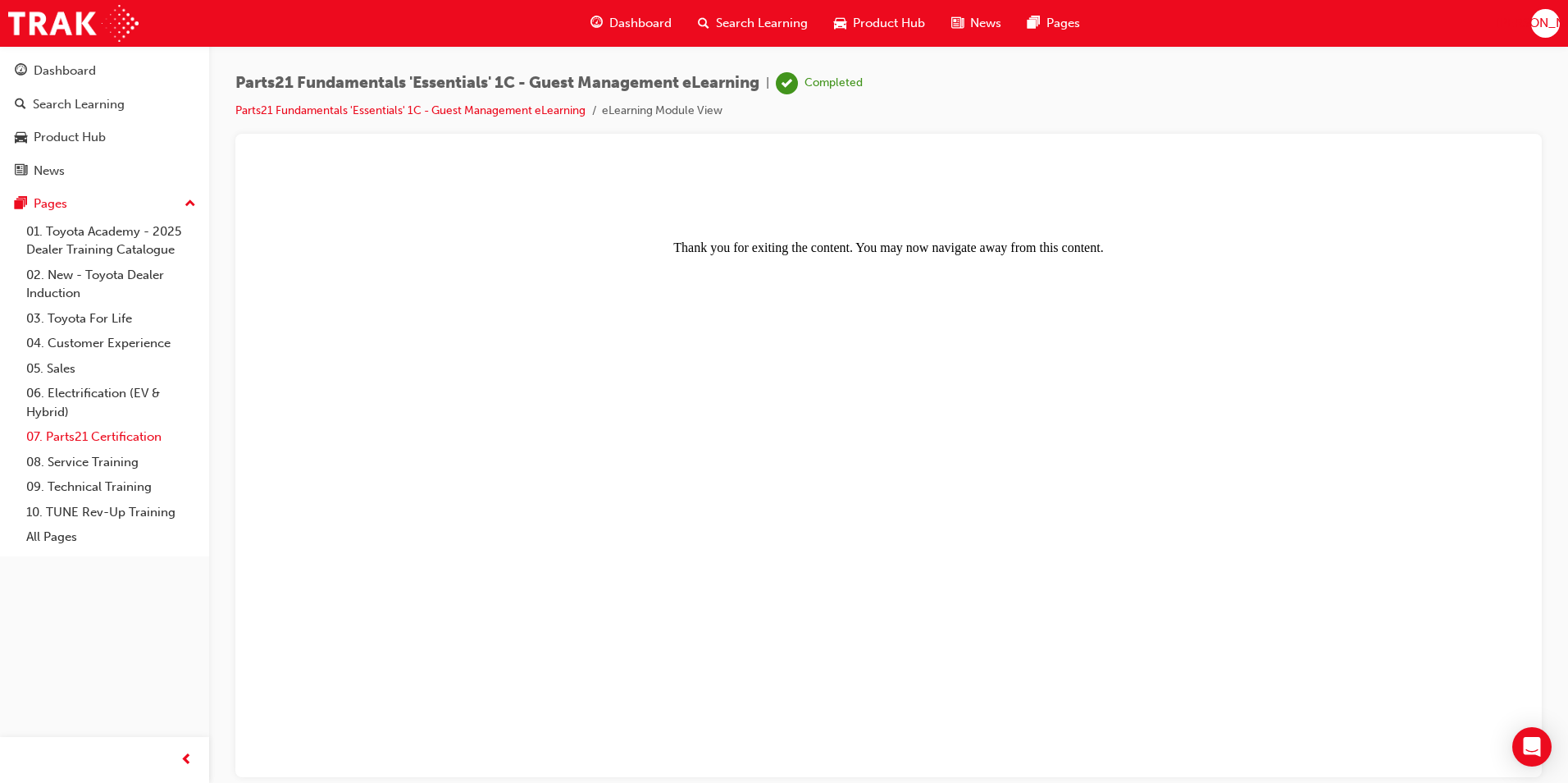
click at [111, 439] on link "07. Parts21 Certification" at bounding box center [111, 437] width 183 height 26
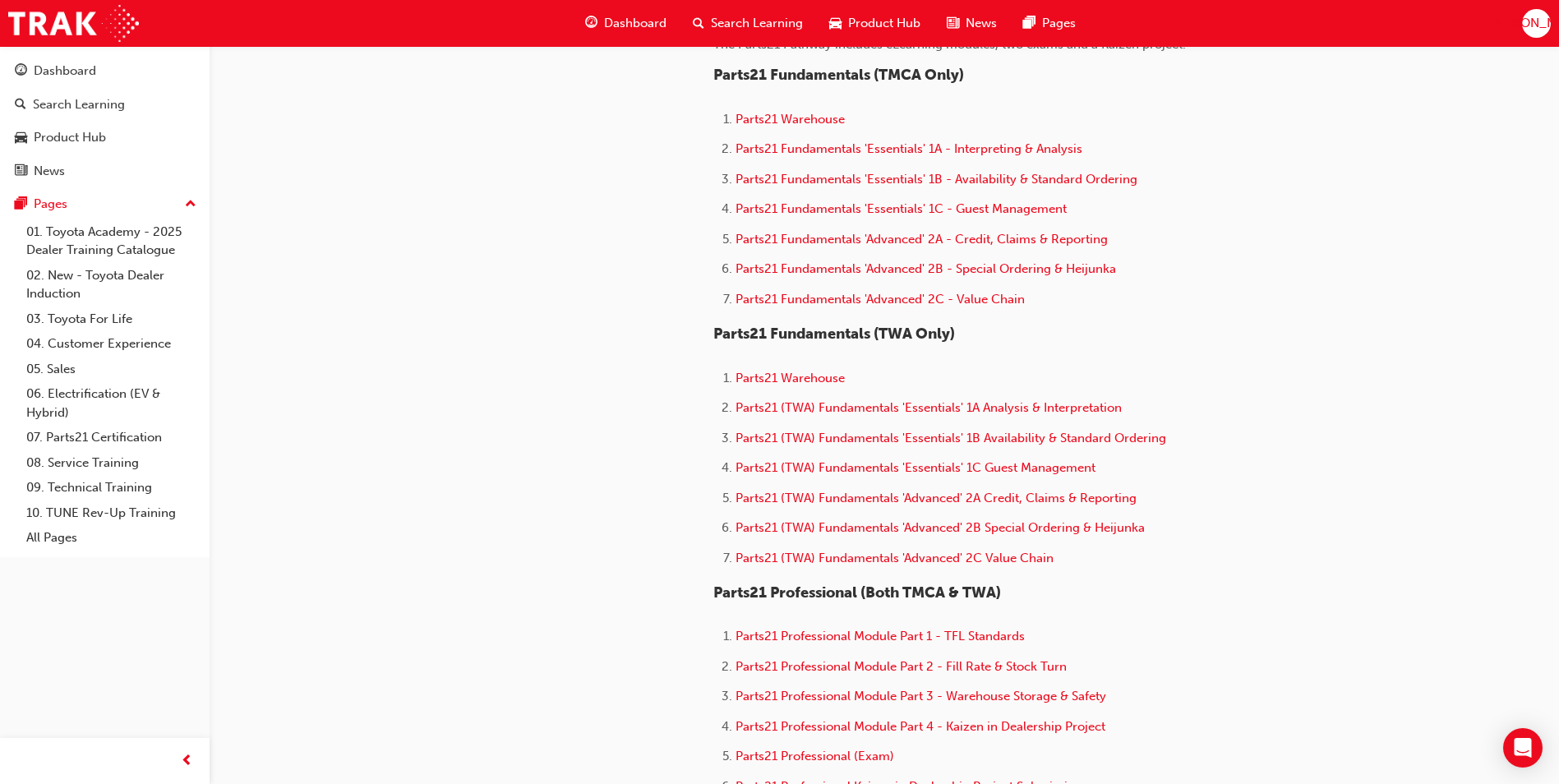
scroll to position [575, 0]
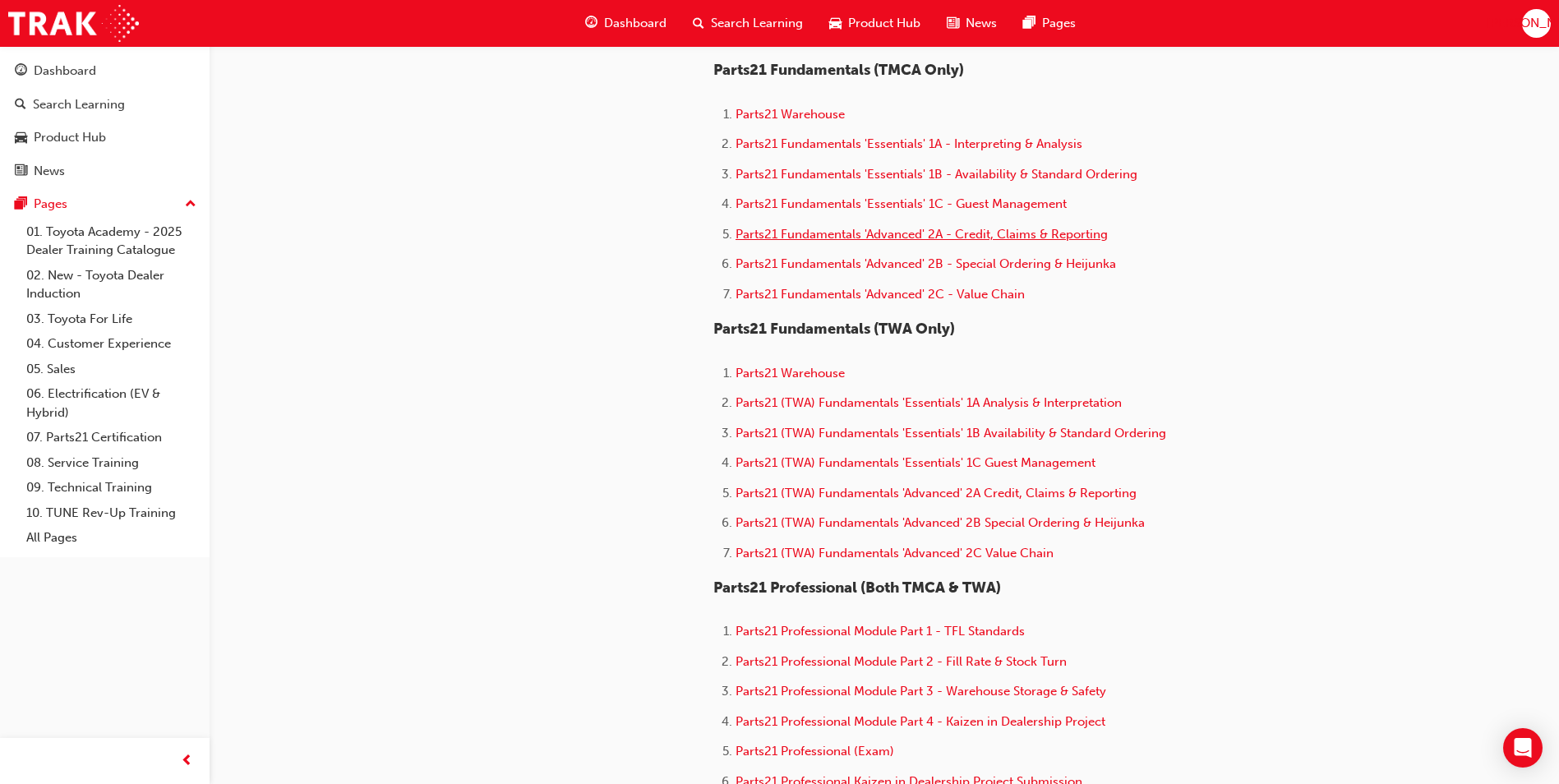
click at [965, 241] on span "Parts21 Fundamentals 'Advanced' 2A - Credit, Claims & Reporting" at bounding box center [921, 235] width 372 height 15
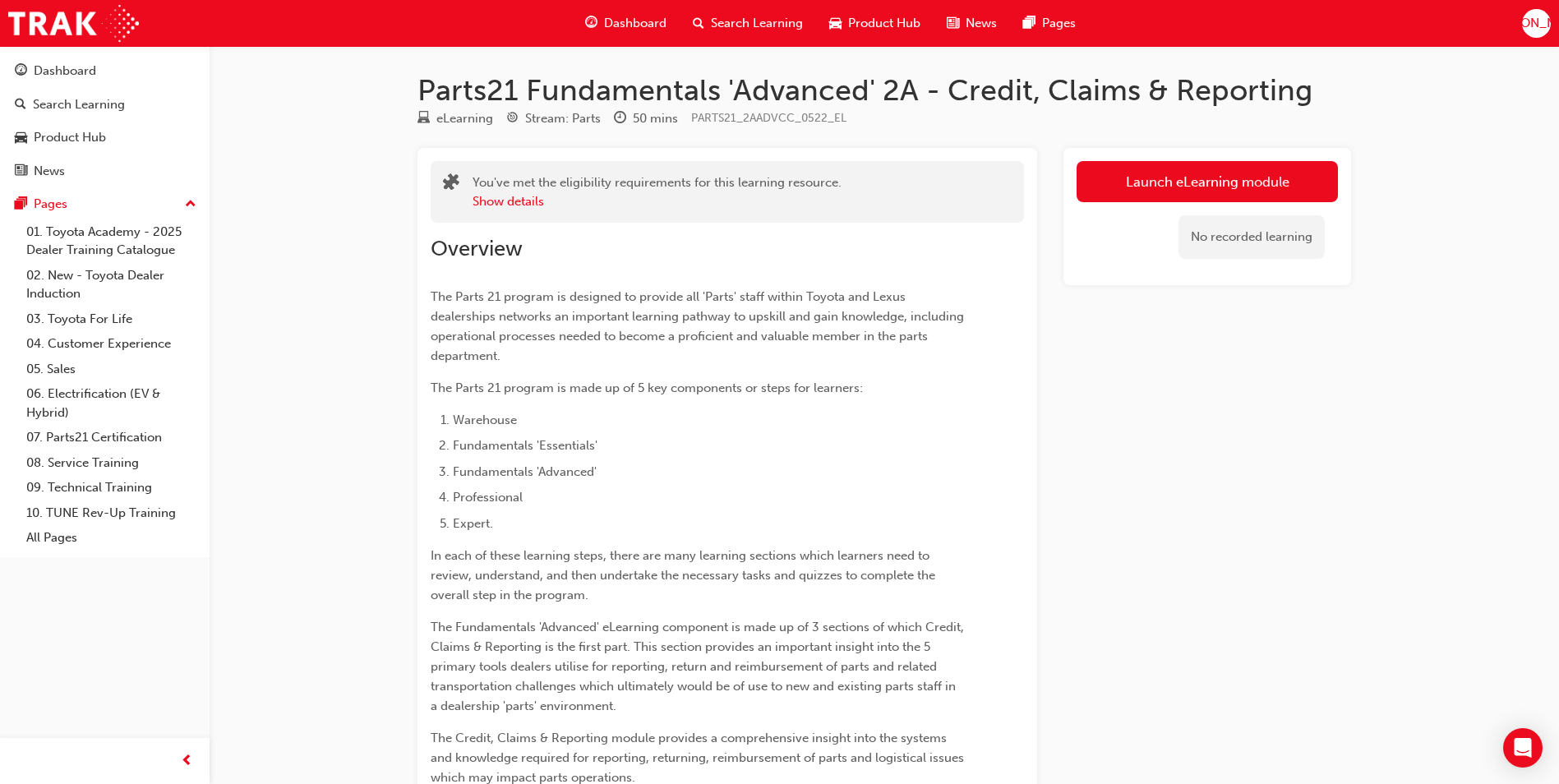
click at [1206, 170] on link "Launch eLearning module" at bounding box center [1207, 181] width 261 height 41
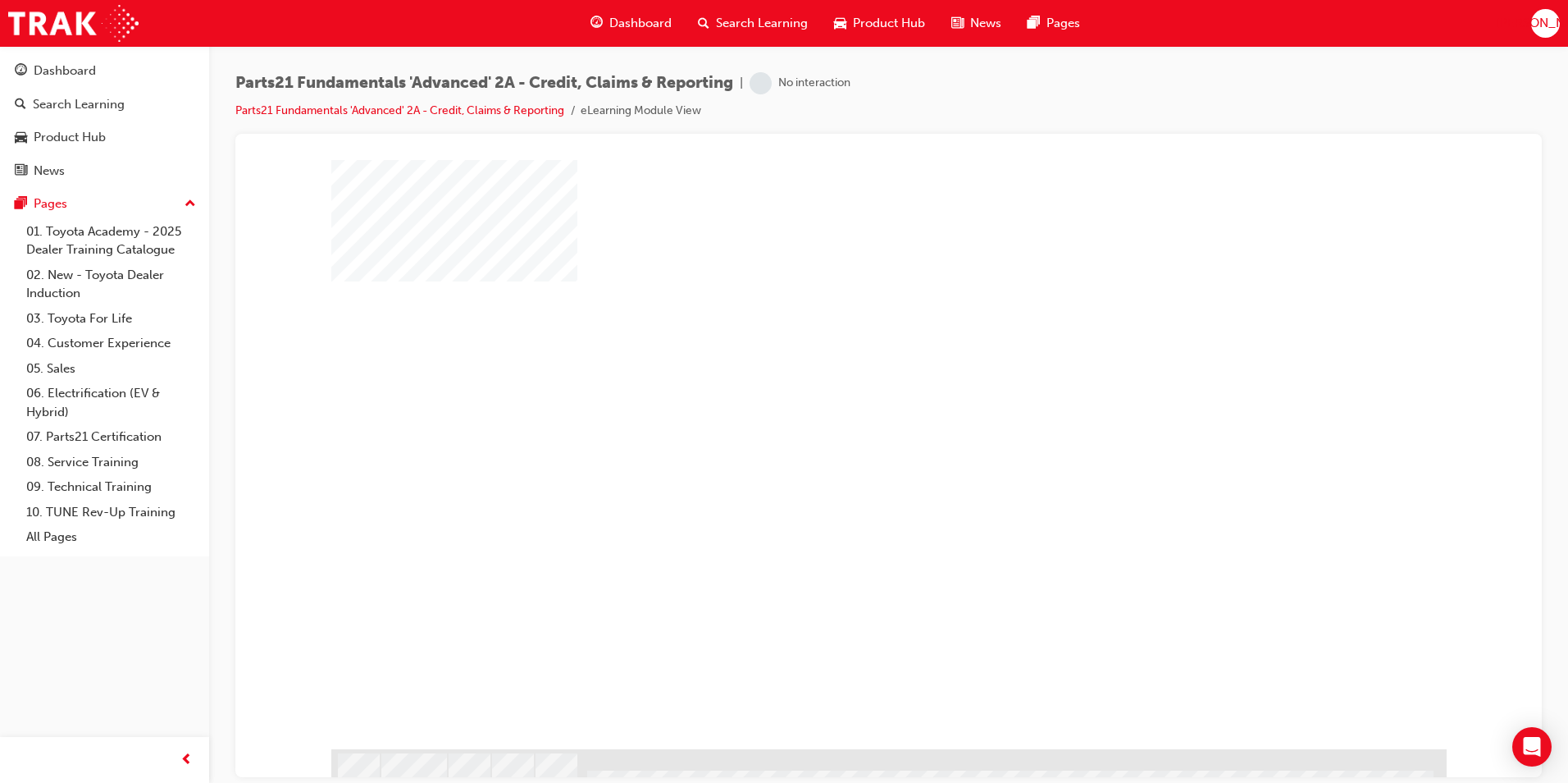
scroll to position [11, 0]
click at [842, 397] on div "play" at bounding box center [842, 397] width 0 height 0
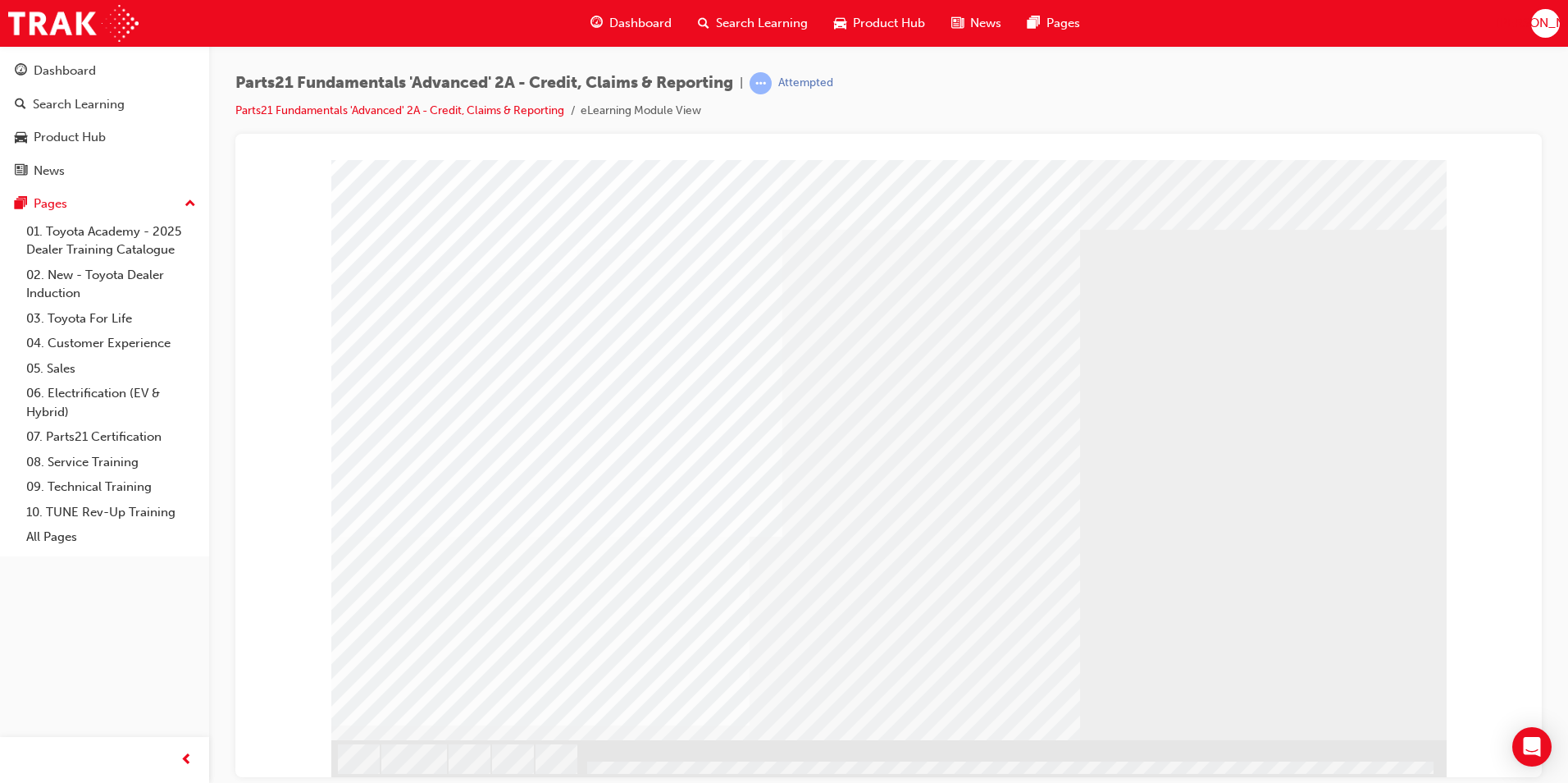
scroll to position [0, 0]
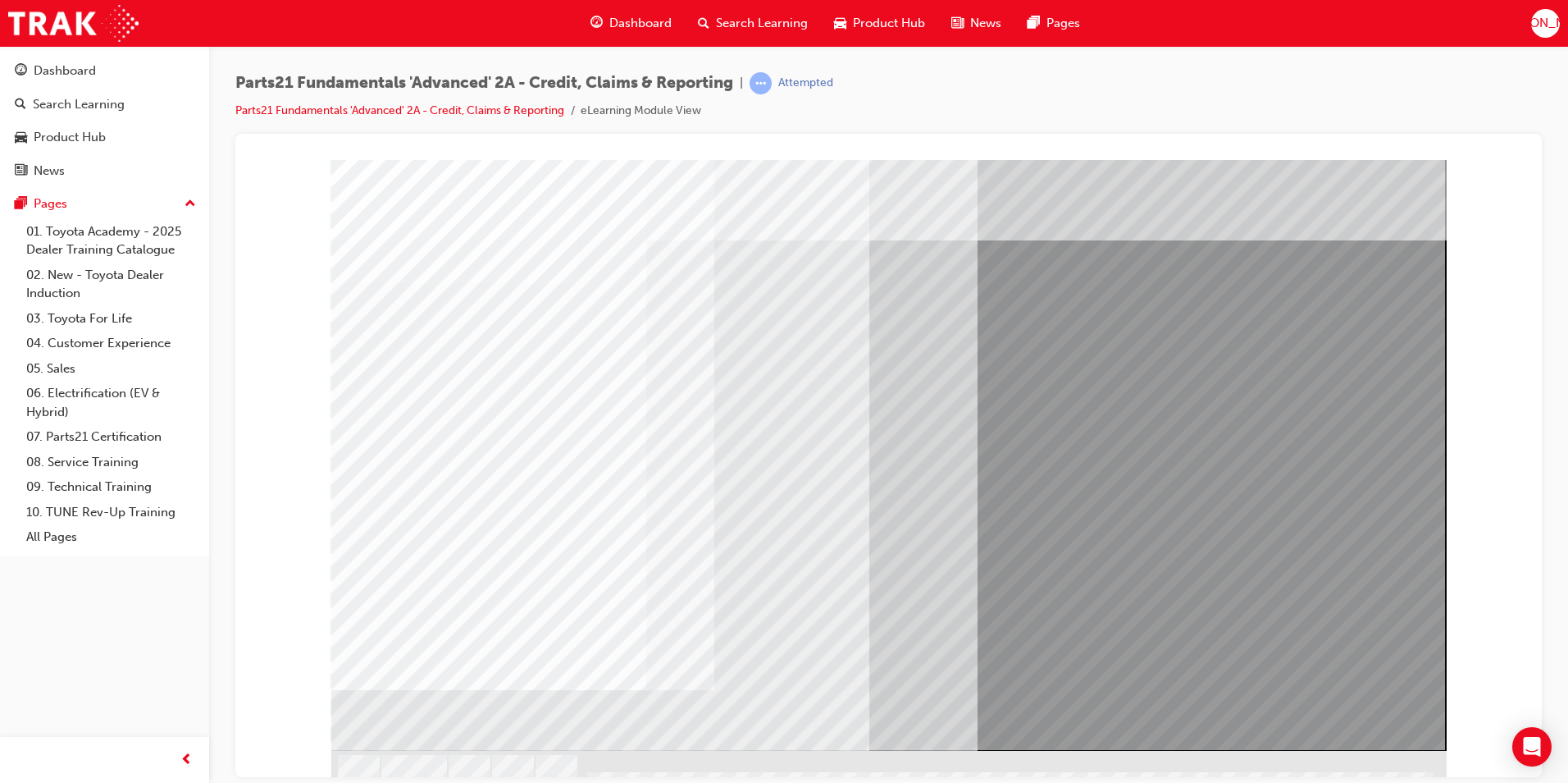
click at [688, 772] on div at bounding box center [889, 786] width 1115 height 28
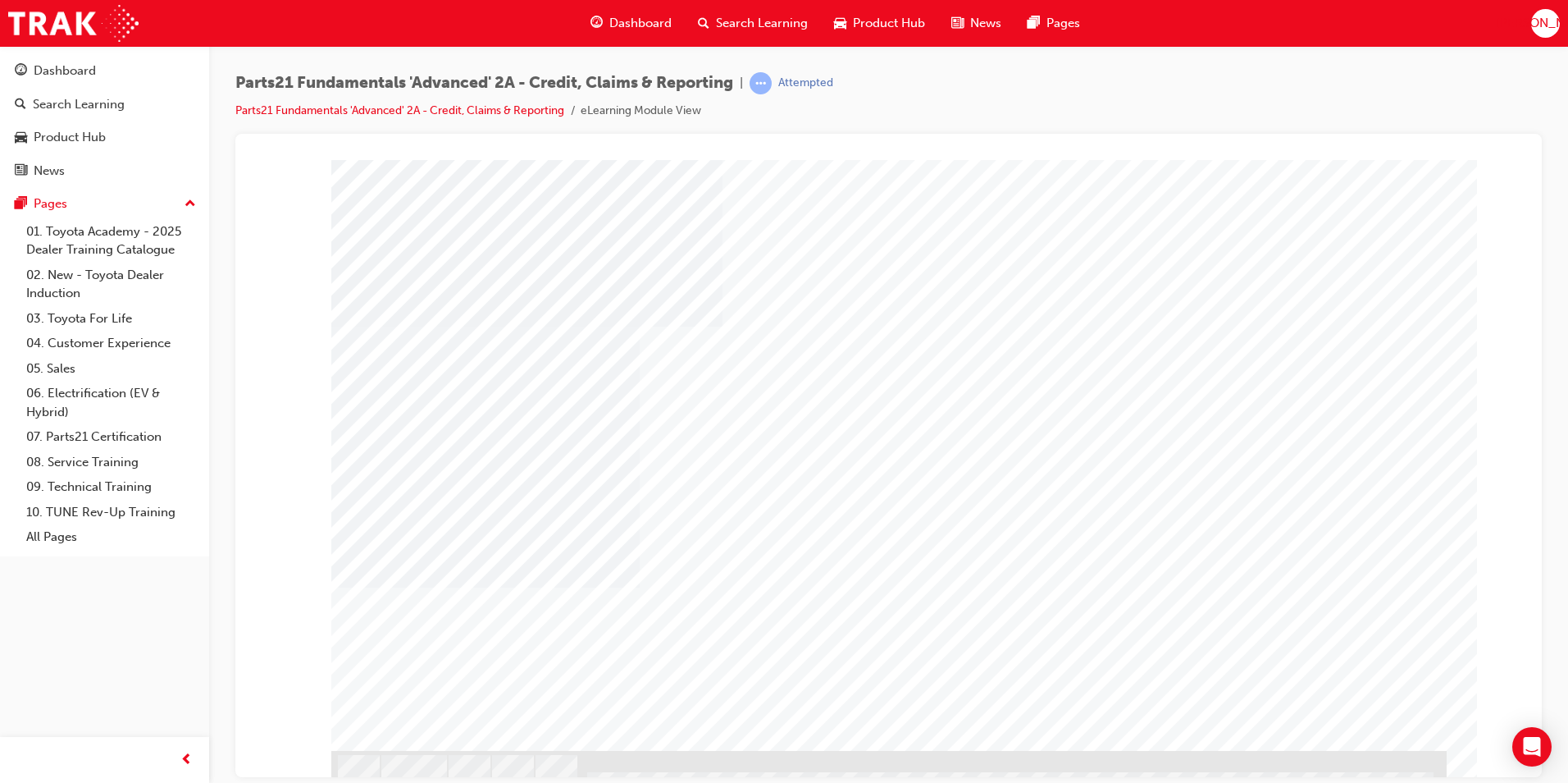
type input "[PERSON_NAME]"
drag, startPoint x: 1525, startPoint y: 523, endPoint x: 1778, endPoint y: 746, distance: 337.3
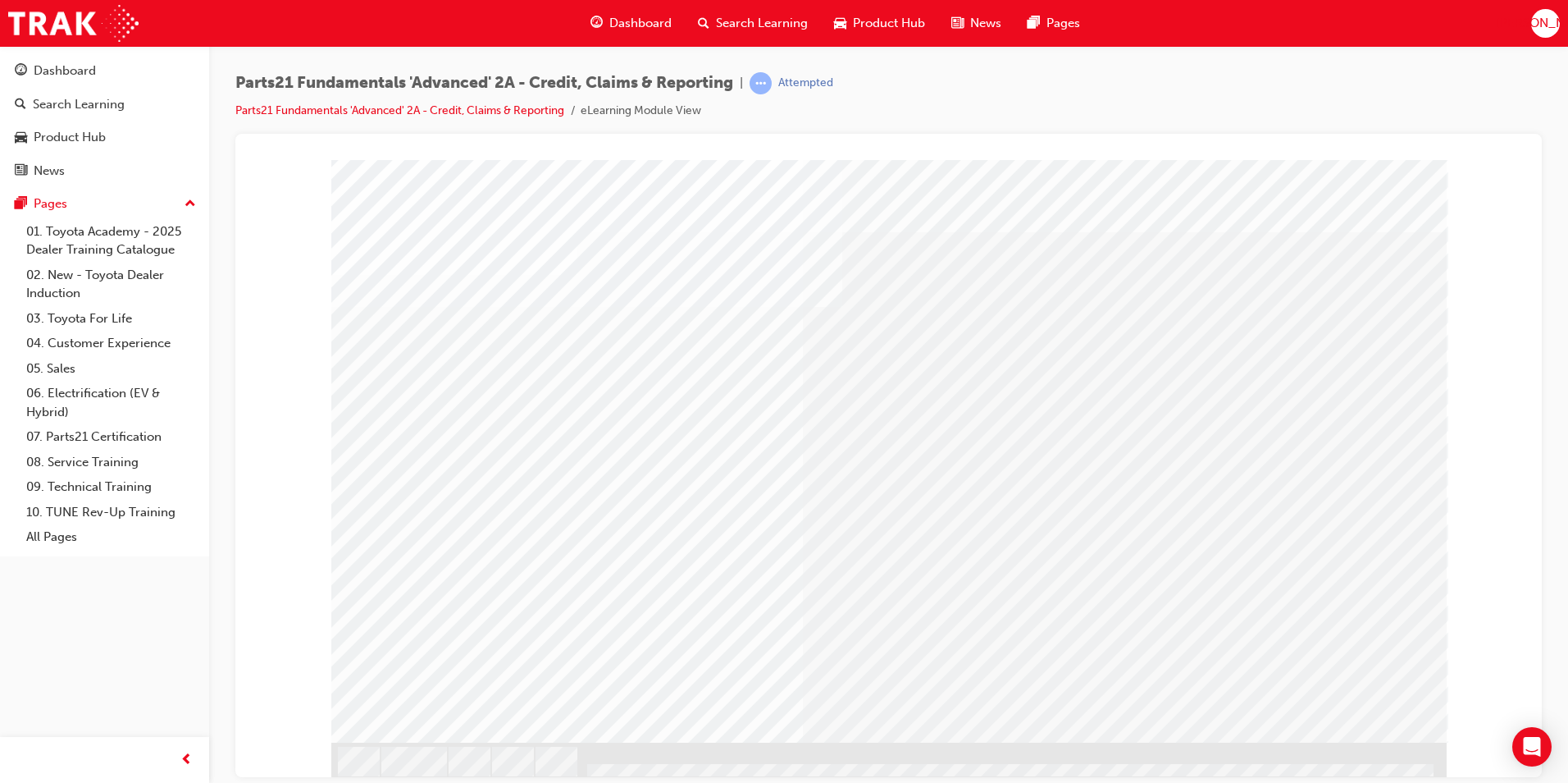
scroll to position [11, 0]
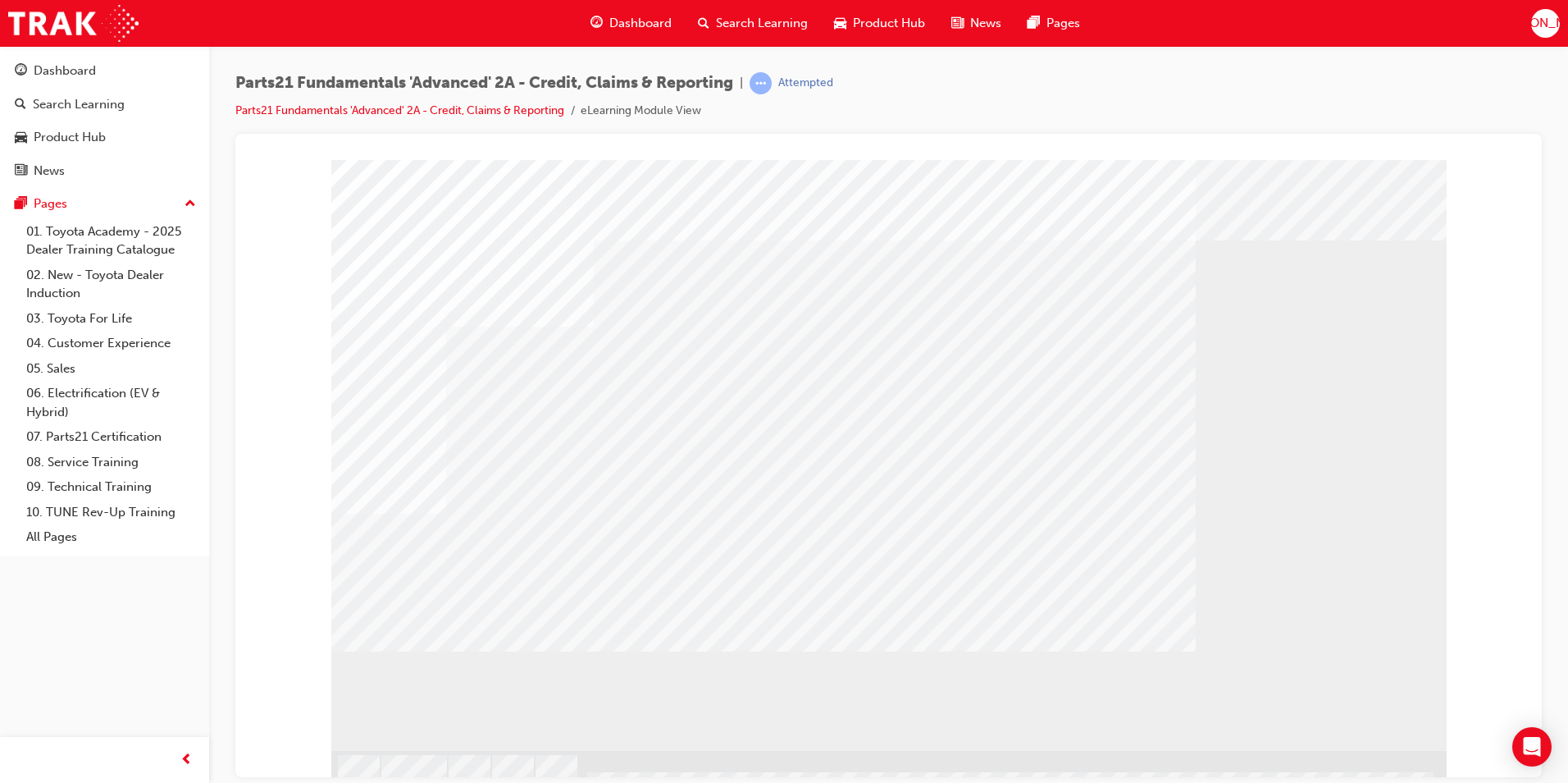
drag, startPoint x: 911, startPoint y: 351, endPoint x: 904, endPoint y: 360, distance: 11.4
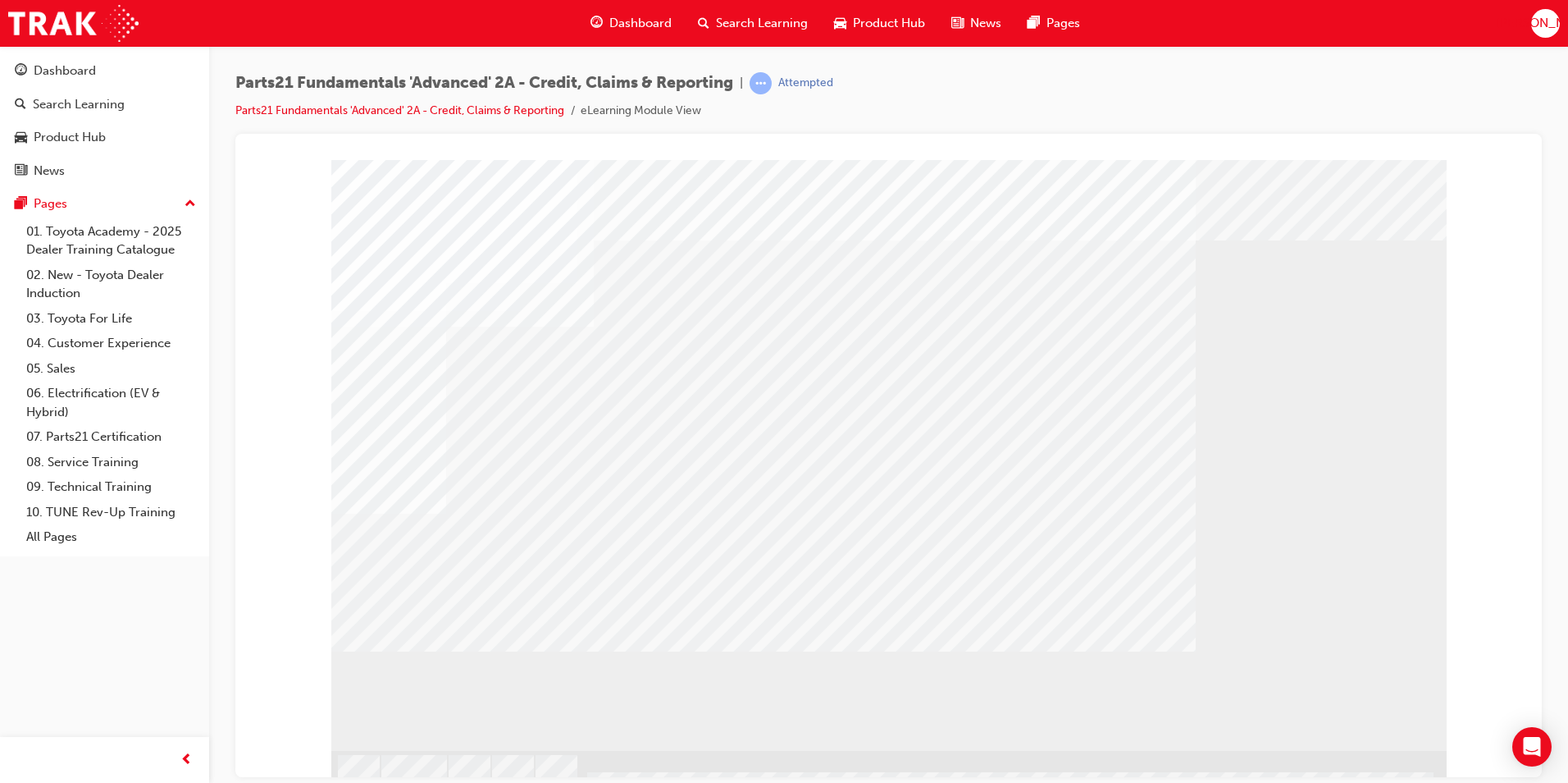
drag, startPoint x: 890, startPoint y: 381, endPoint x: 885, endPoint y: 406, distance: 25.5
